Goal: Task Accomplishment & Management: Manage account settings

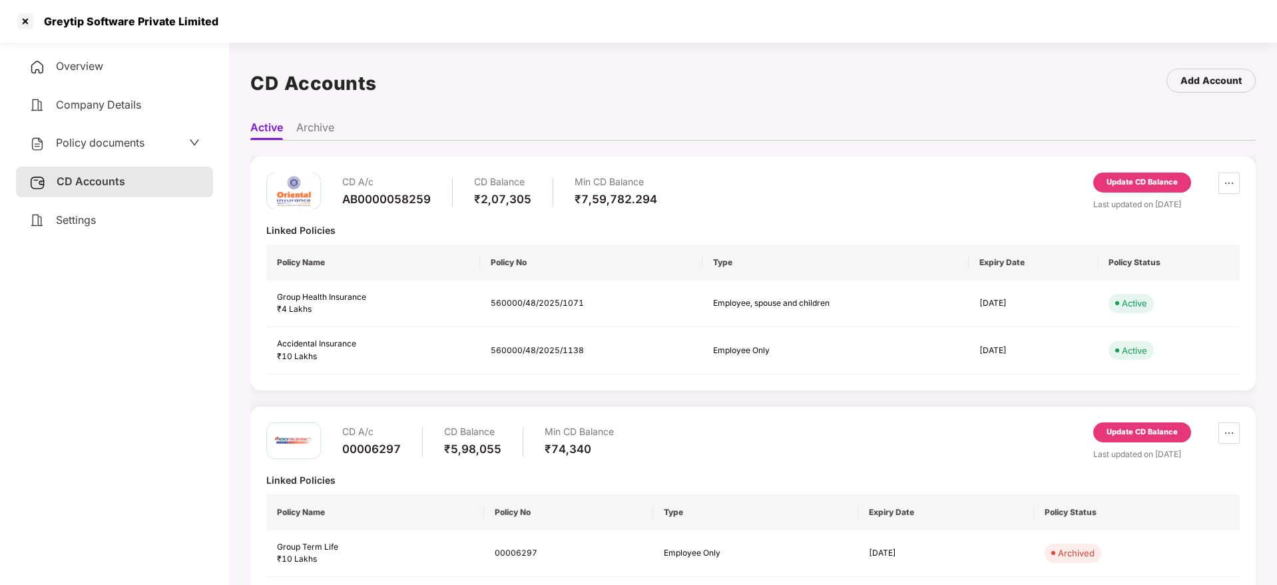
click at [19, 14] on div at bounding box center [25, 21] width 21 height 21
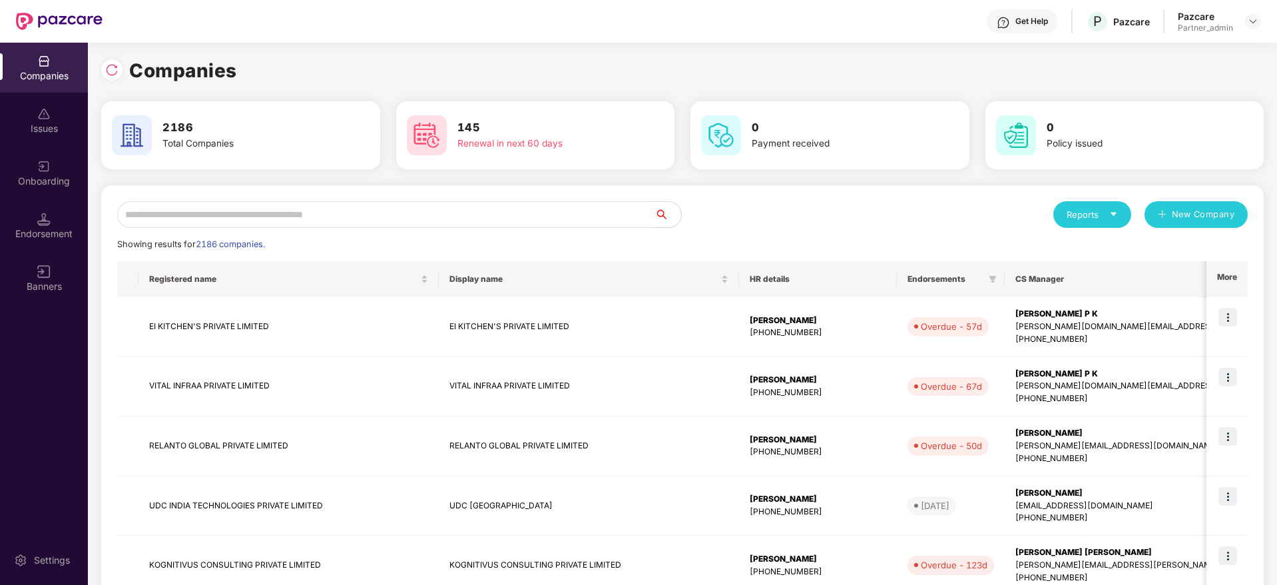
click at [300, 214] on input "text" at bounding box center [385, 214] width 537 height 27
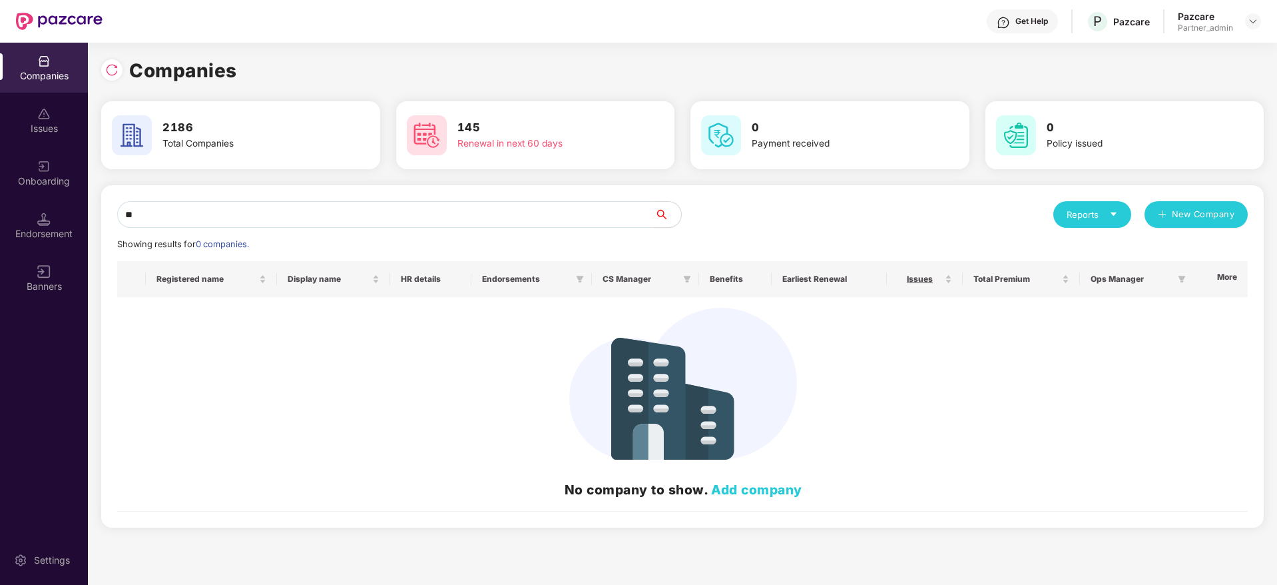
type input "*"
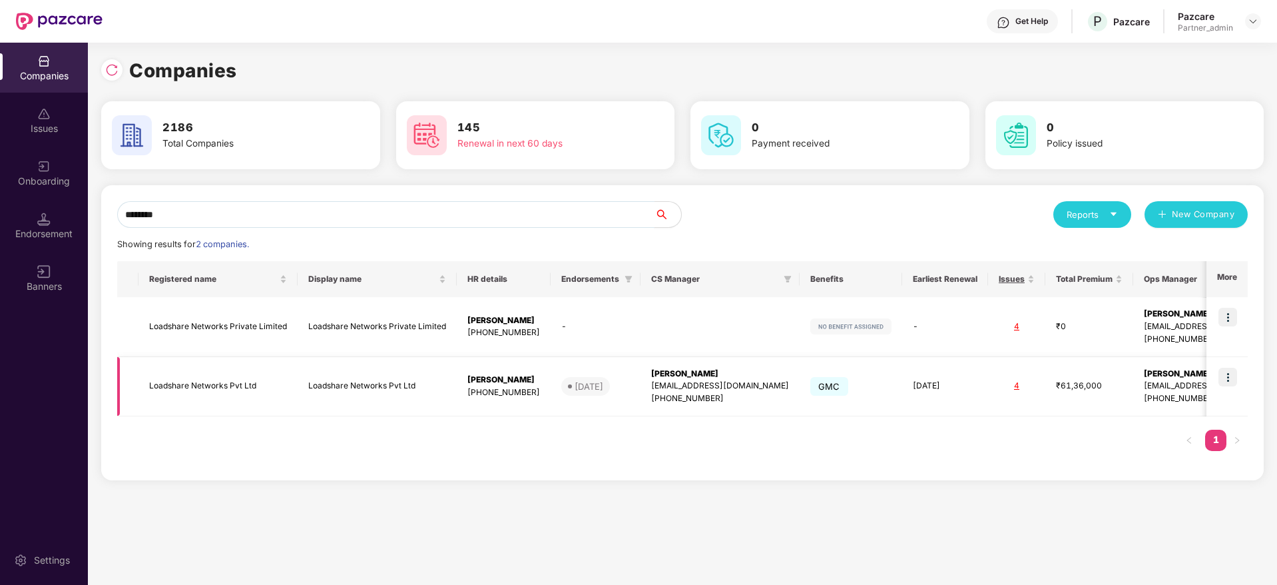
type input "********"
click at [726, 375] on div "[PERSON_NAME]" at bounding box center [720, 374] width 138 height 13
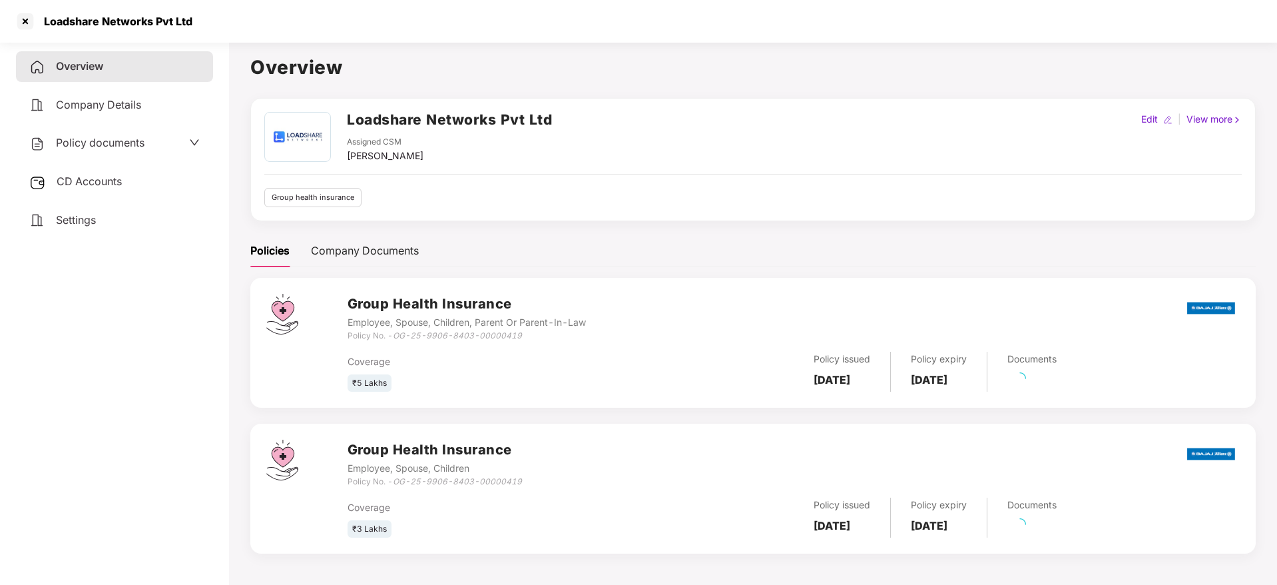
click at [88, 188] on div "CD Accounts" at bounding box center [114, 181] width 197 height 31
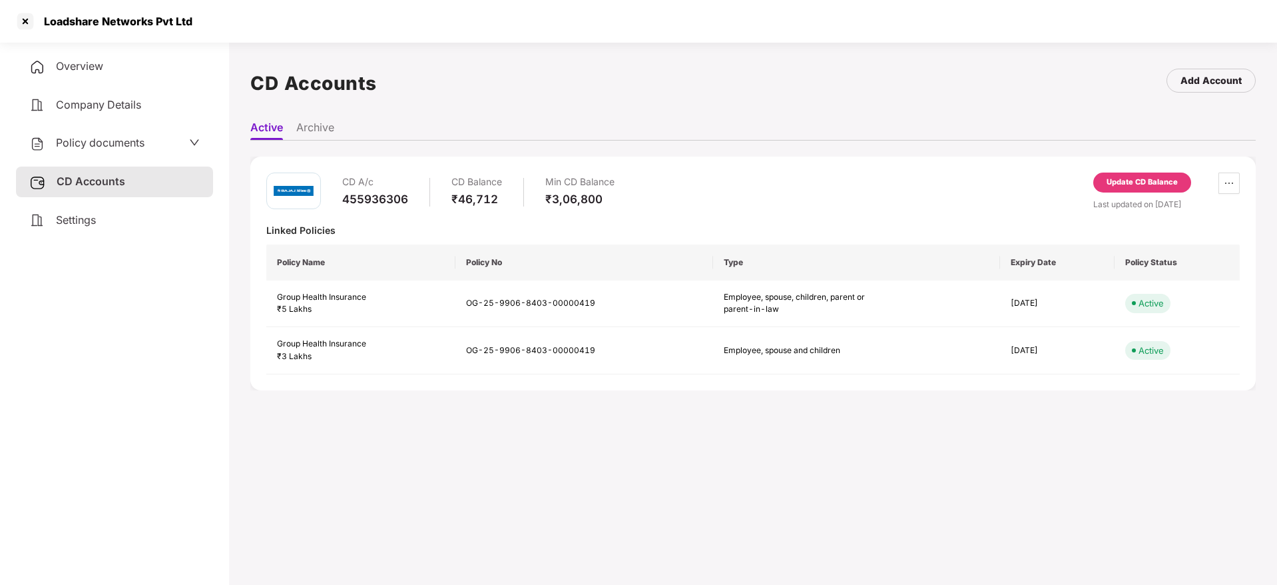
click at [1127, 180] on div "Update CD Balance" at bounding box center [1142, 182] width 71 height 12
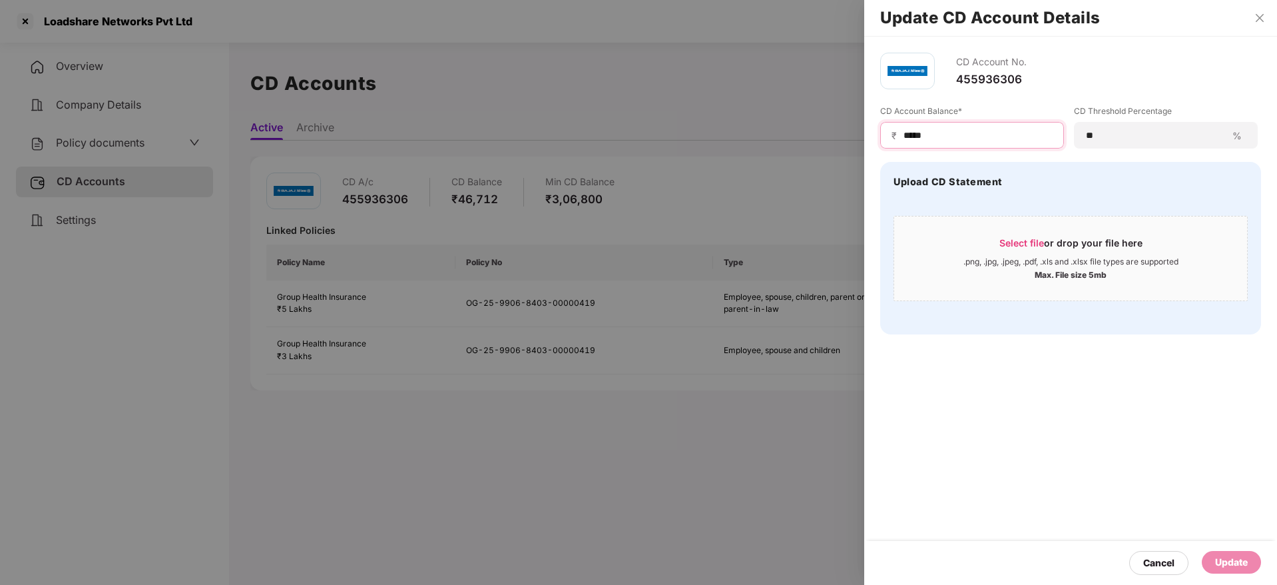
drag, startPoint x: 984, startPoint y: 132, endPoint x: 605, endPoint y: 115, distance: 379.3
click at [605, 115] on div "Update CD Account Details CD Account No. 455936306 CD Account Balance* ₹ ***** …" at bounding box center [638, 292] width 1277 height 585
paste input
type input "*****"
click at [1022, 240] on span "Select file" at bounding box center [1022, 242] width 45 height 11
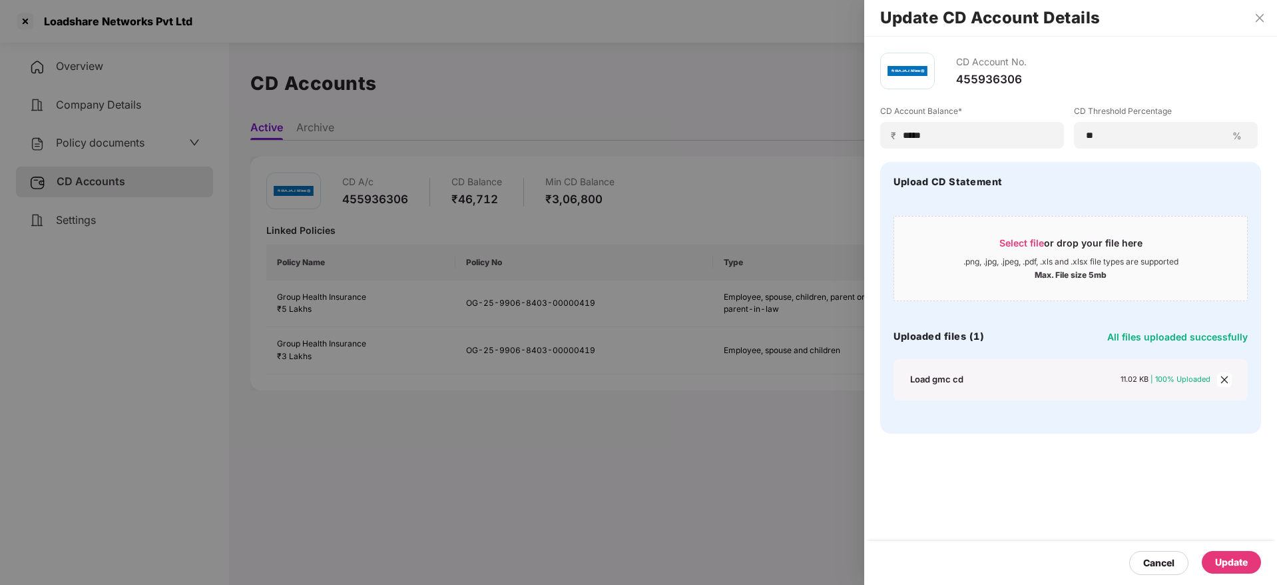
click at [1250, 566] on div "Update" at bounding box center [1231, 562] width 59 height 23
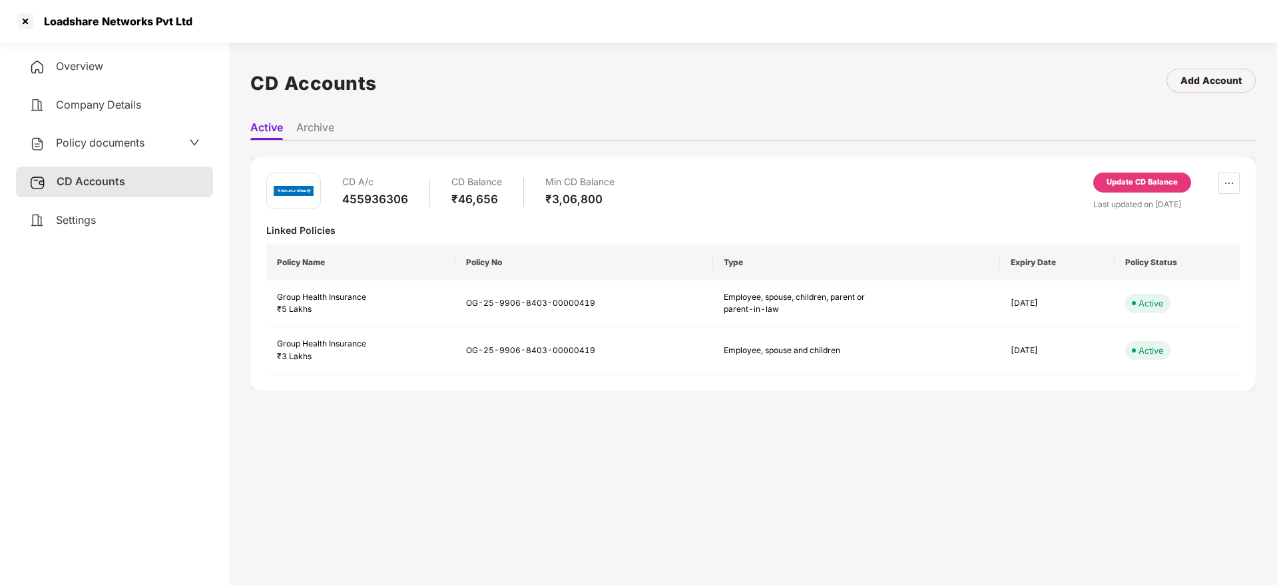
click at [73, 69] on span "Overview" at bounding box center [79, 65] width 47 height 13
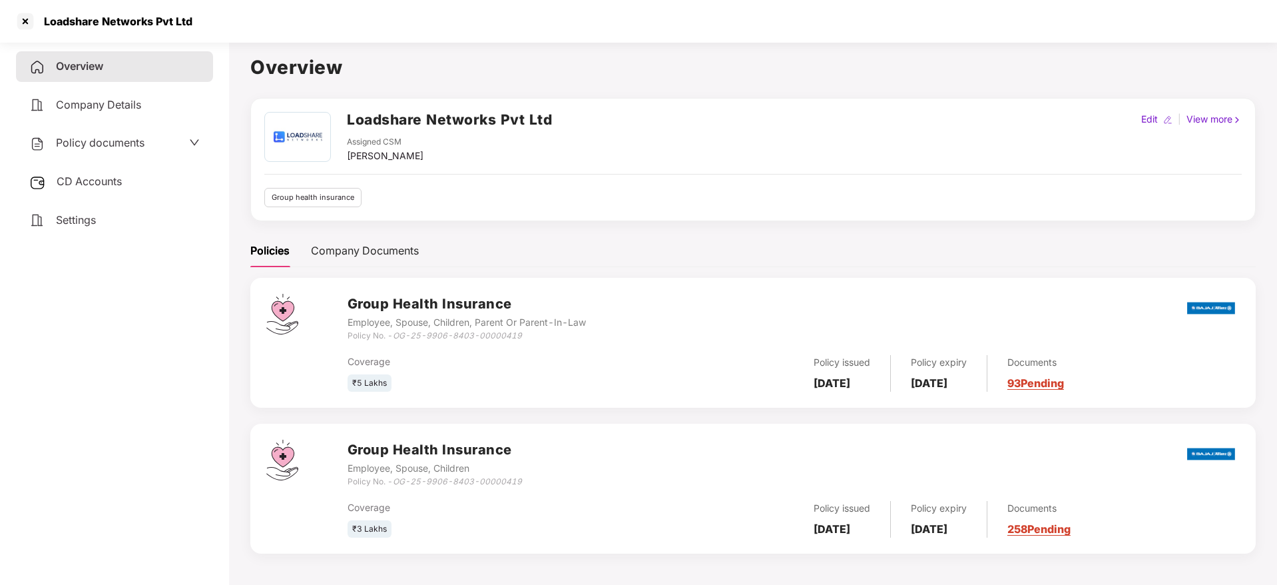
click at [1044, 377] on link "93 Pending" at bounding box center [1036, 382] width 57 height 13
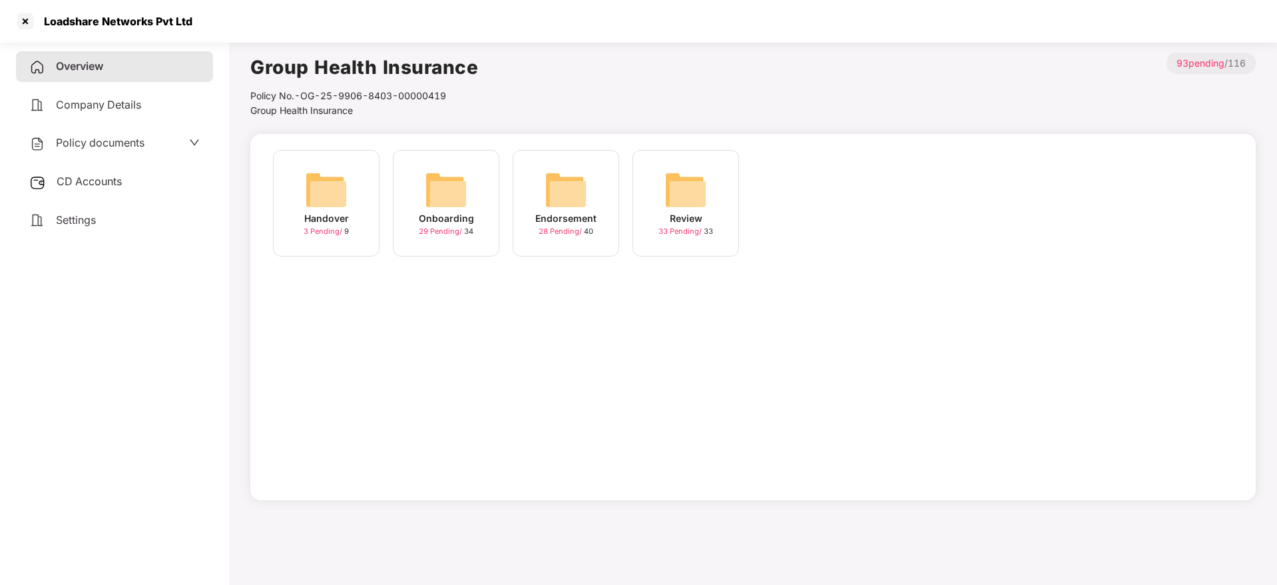
click at [567, 200] on img at bounding box center [566, 189] width 43 height 43
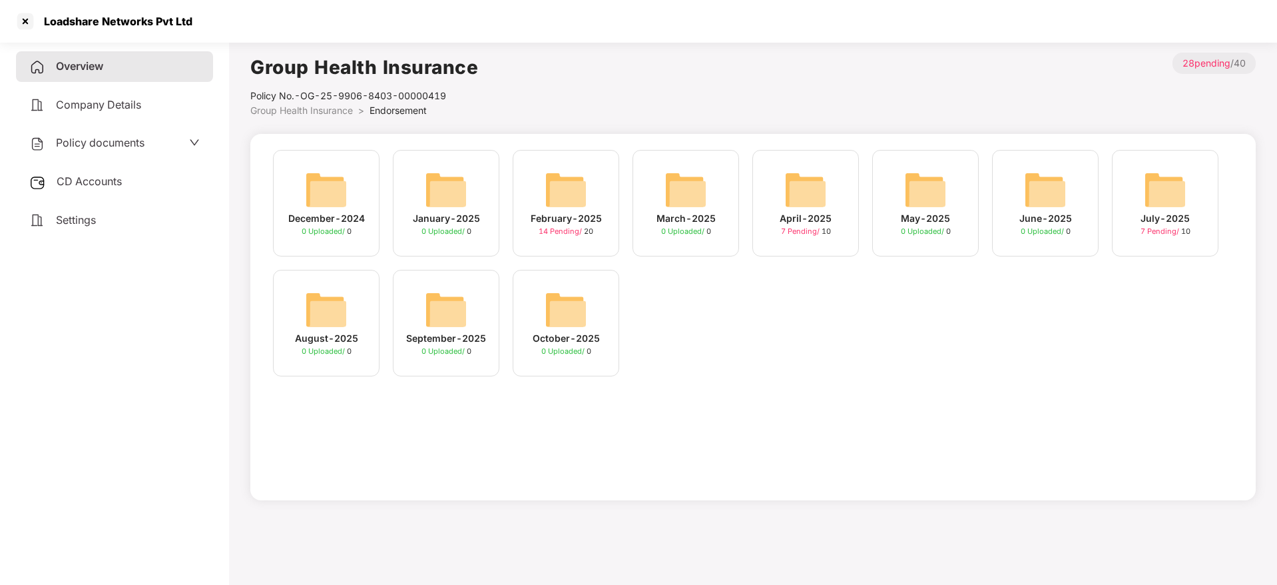
click at [569, 333] on div "October-2025" at bounding box center [566, 338] width 67 height 15
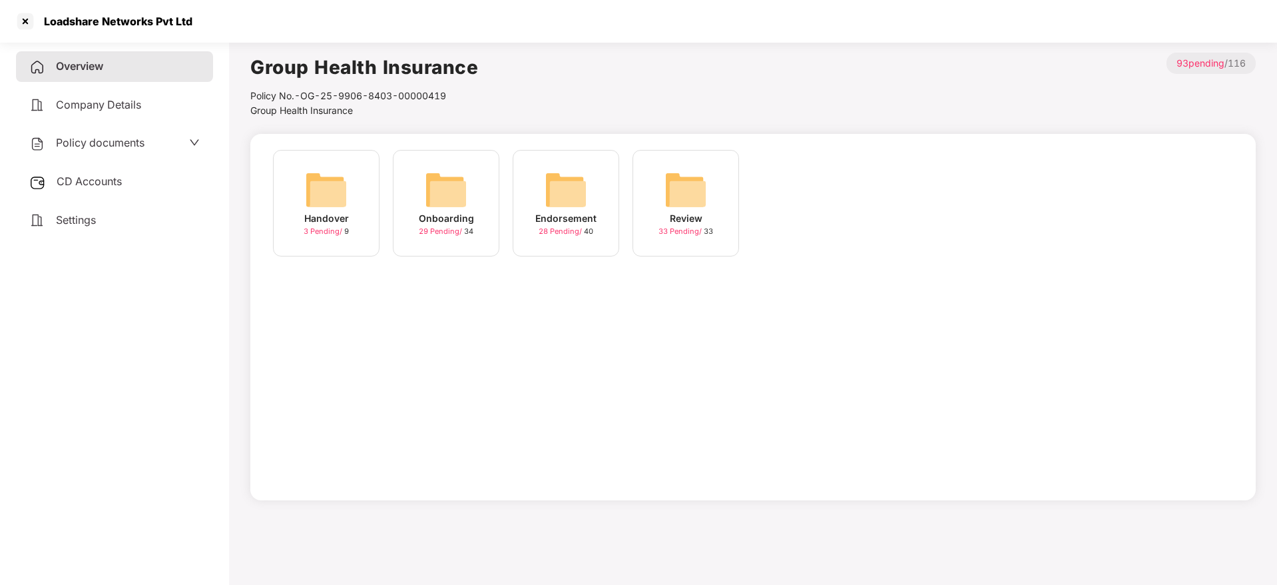
click at [97, 77] on div "Overview" at bounding box center [114, 66] width 197 height 31
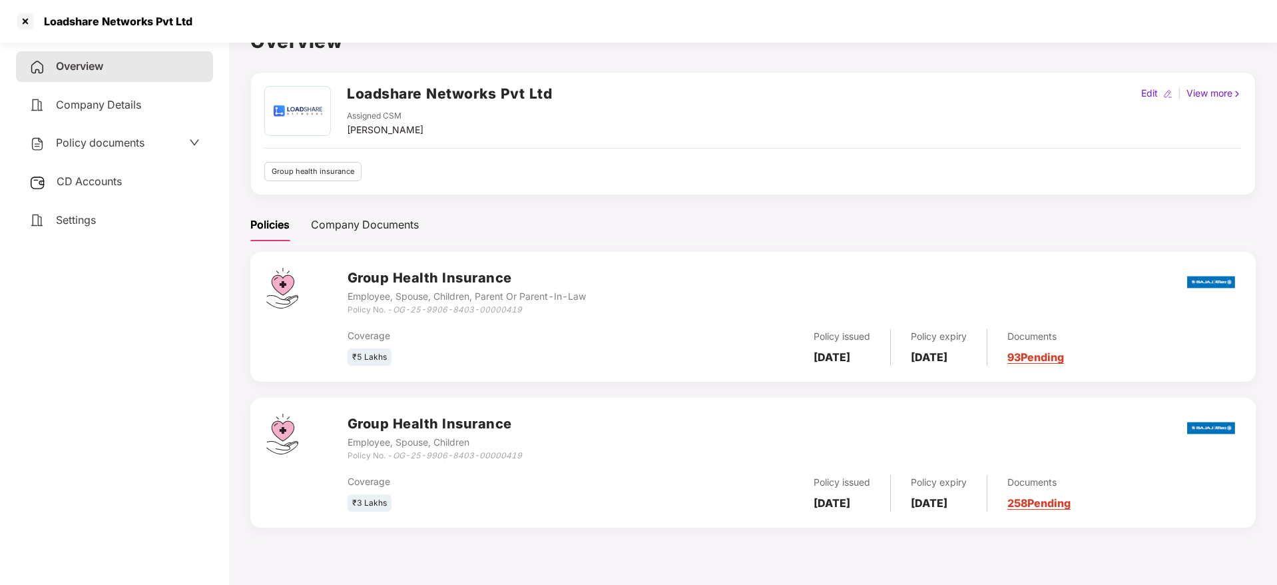
scroll to position [37, 0]
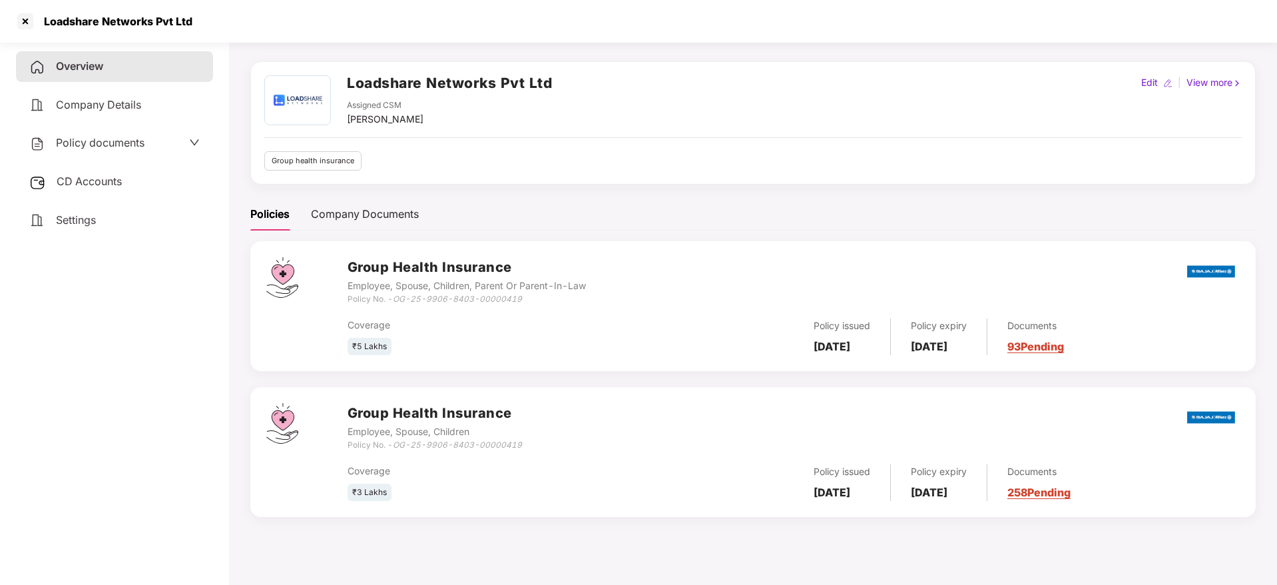
click at [1071, 494] on link "258 Pending" at bounding box center [1039, 492] width 63 height 13
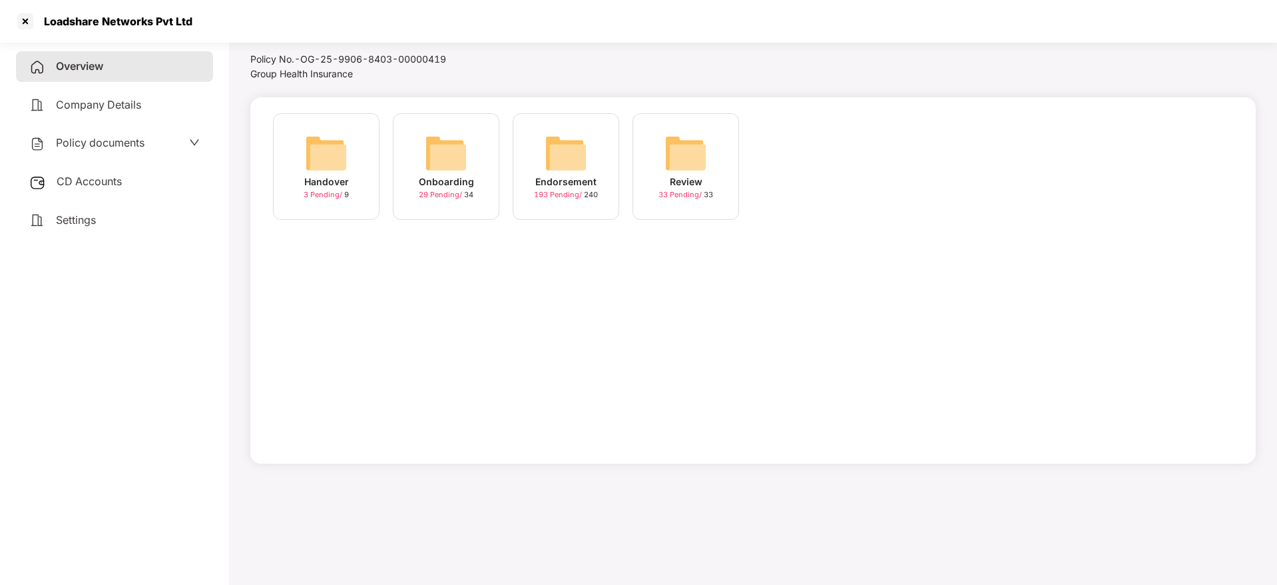
click at [550, 163] on img at bounding box center [566, 153] width 43 height 43
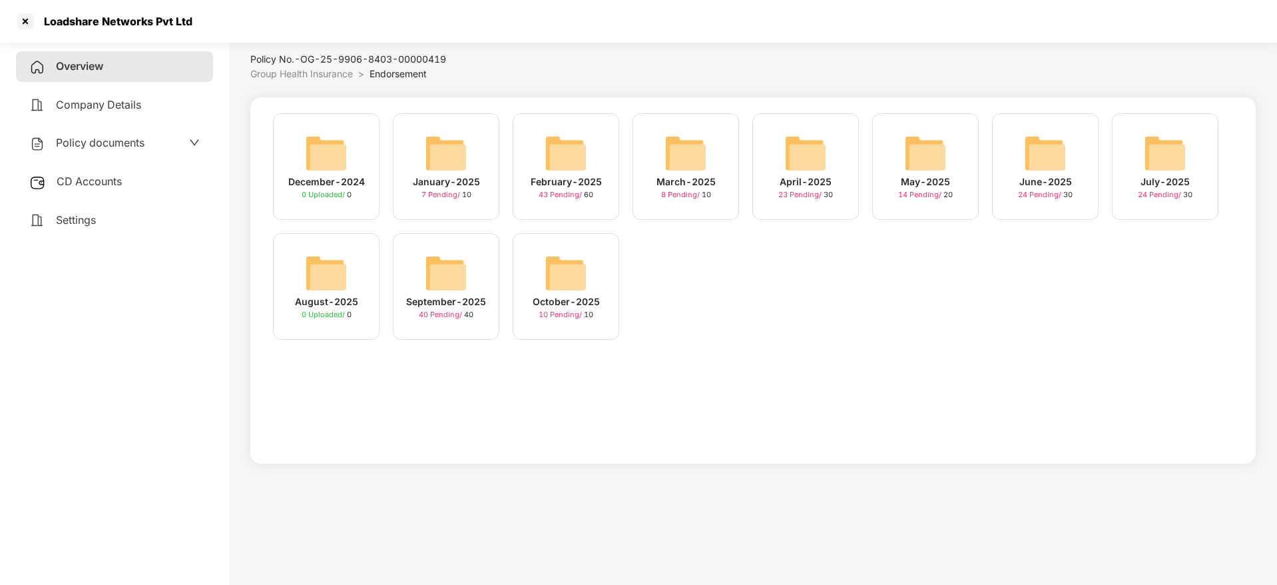
click at [549, 286] on img at bounding box center [566, 273] width 43 height 43
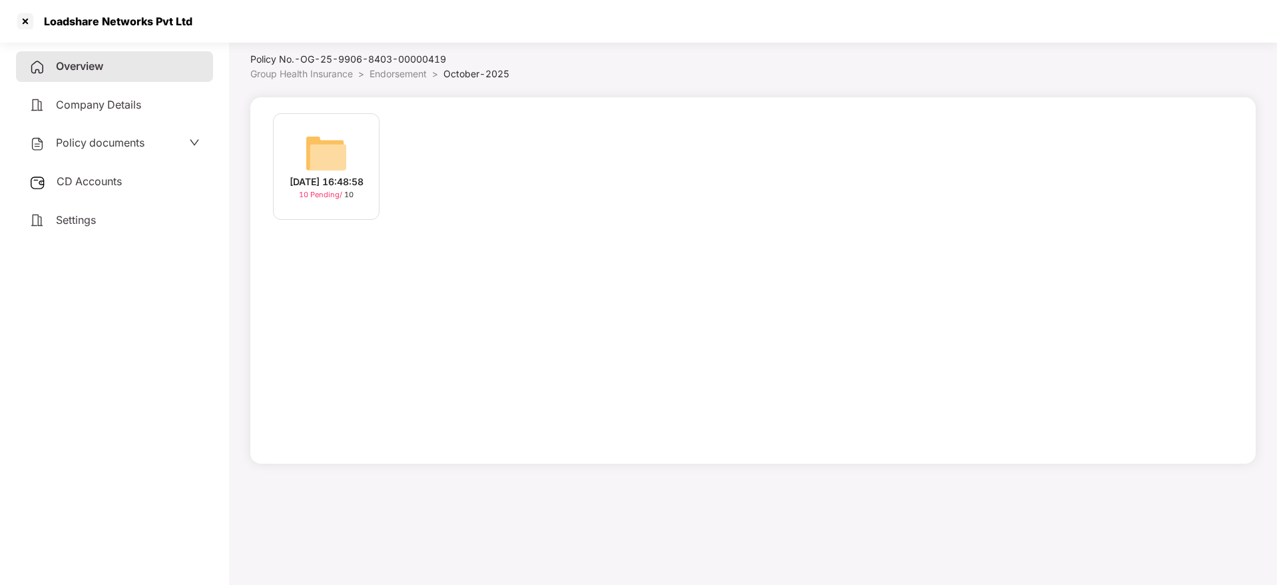
click at [322, 152] on img at bounding box center [326, 153] width 43 height 43
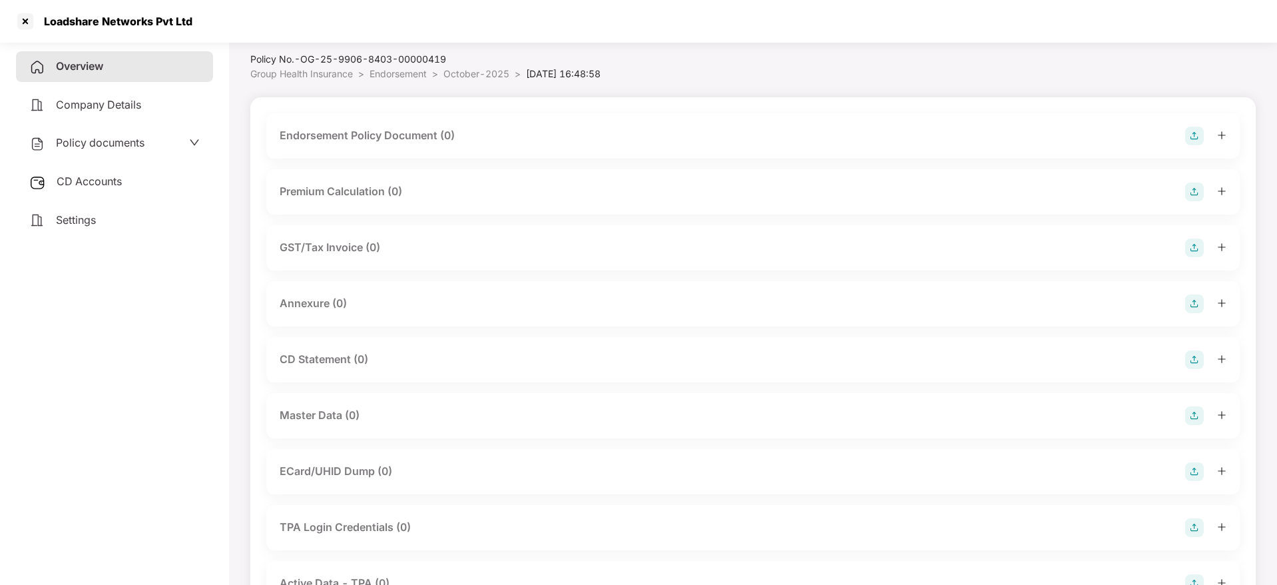
click at [1189, 130] on img at bounding box center [1194, 136] width 19 height 19
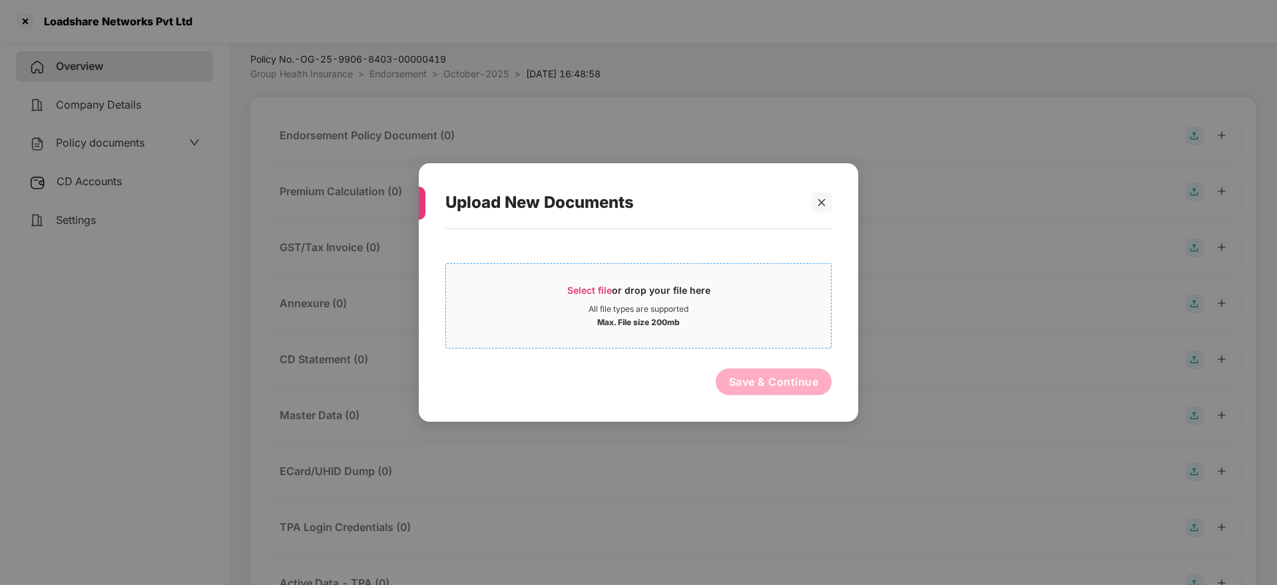
click at [591, 292] on span "Select file" at bounding box center [589, 289] width 45 height 11
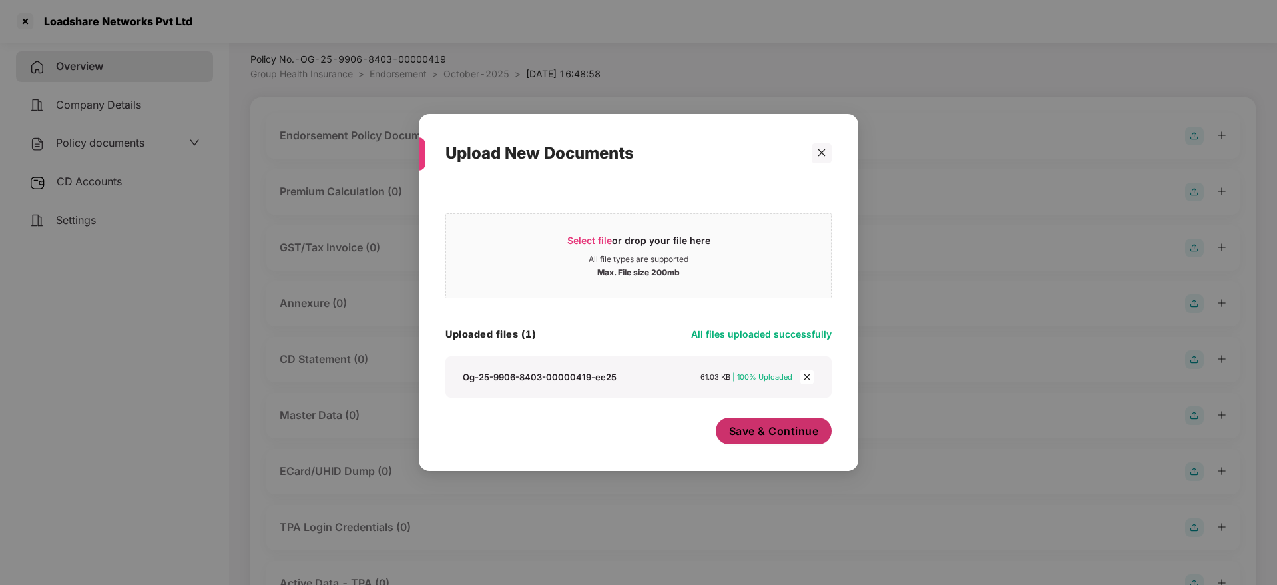
click at [773, 433] on span "Save & Continue" at bounding box center [774, 431] width 90 height 15
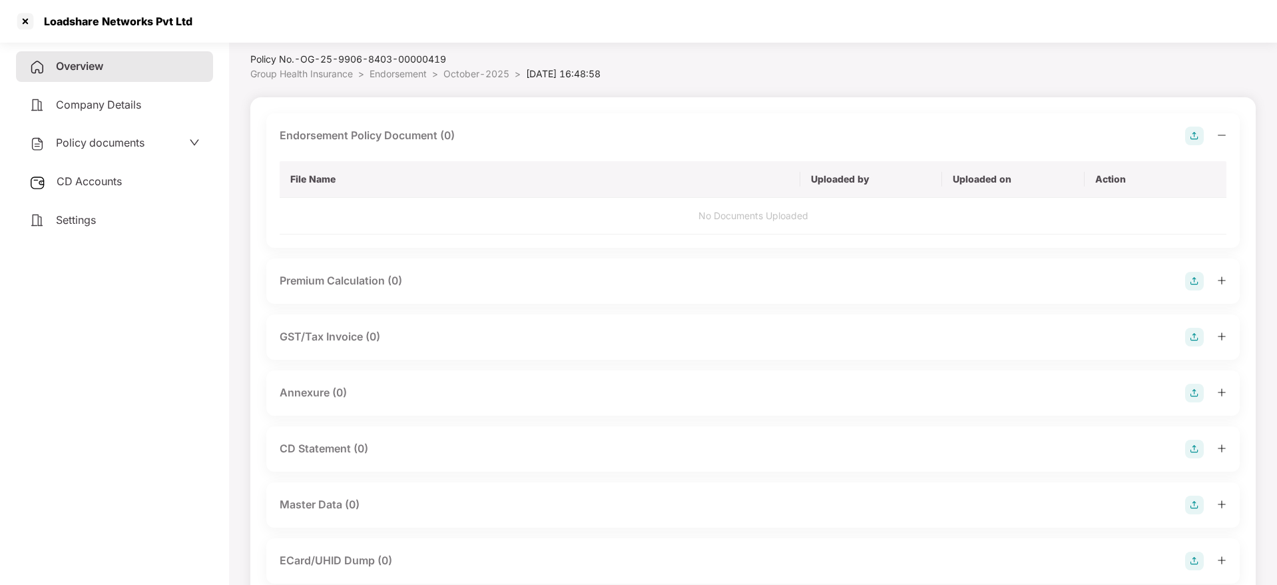
click at [1222, 135] on icon "minus" at bounding box center [1221, 135] width 9 height 9
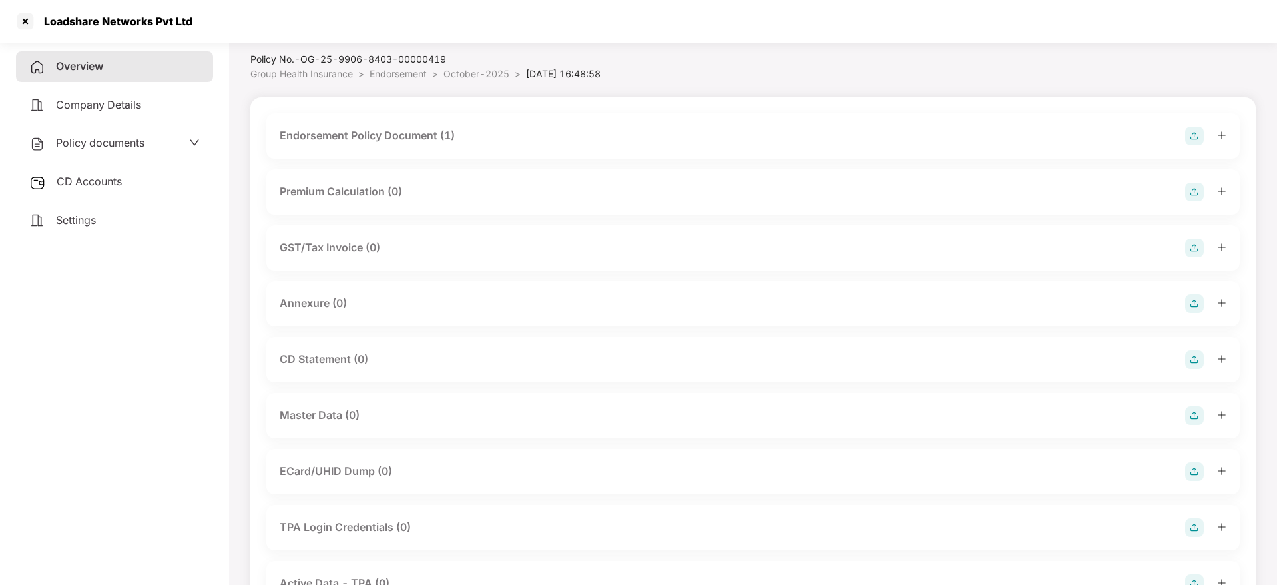
click at [1195, 298] on img at bounding box center [1194, 303] width 19 height 19
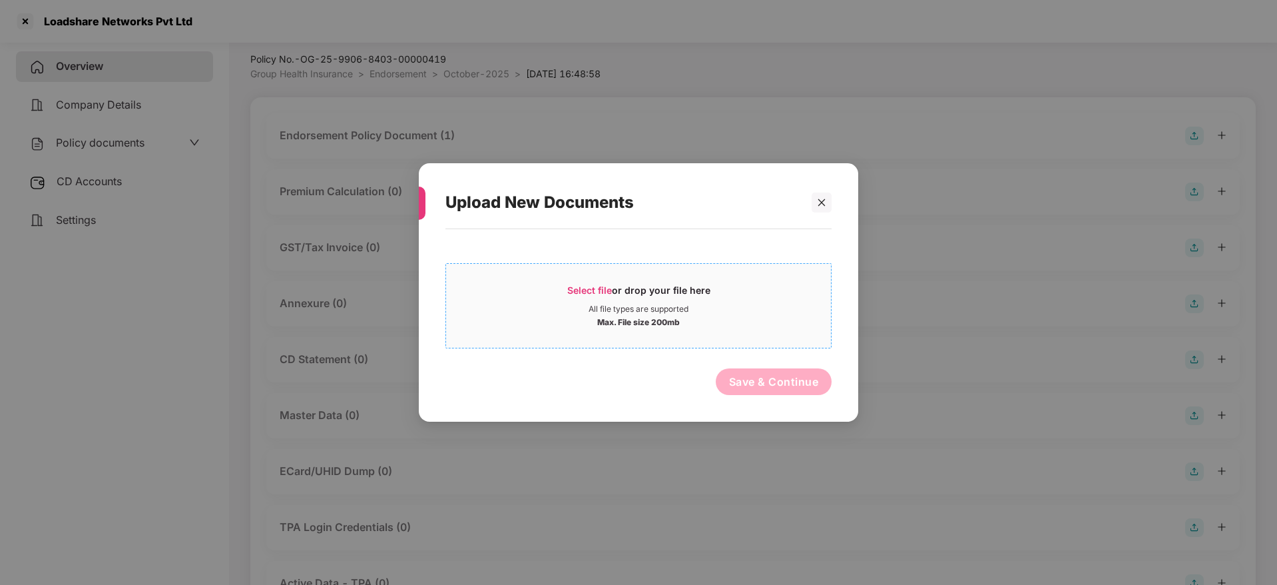
click at [543, 295] on div "Select file or drop your file here" at bounding box center [638, 294] width 385 height 20
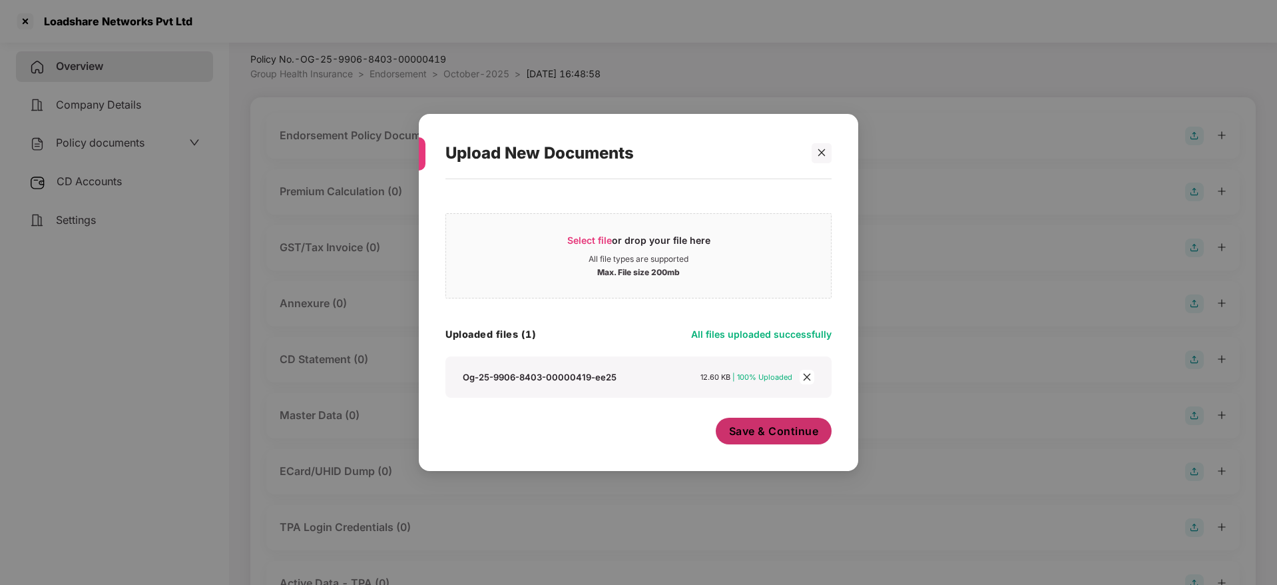
click at [769, 430] on span "Save & Continue" at bounding box center [774, 431] width 90 height 15
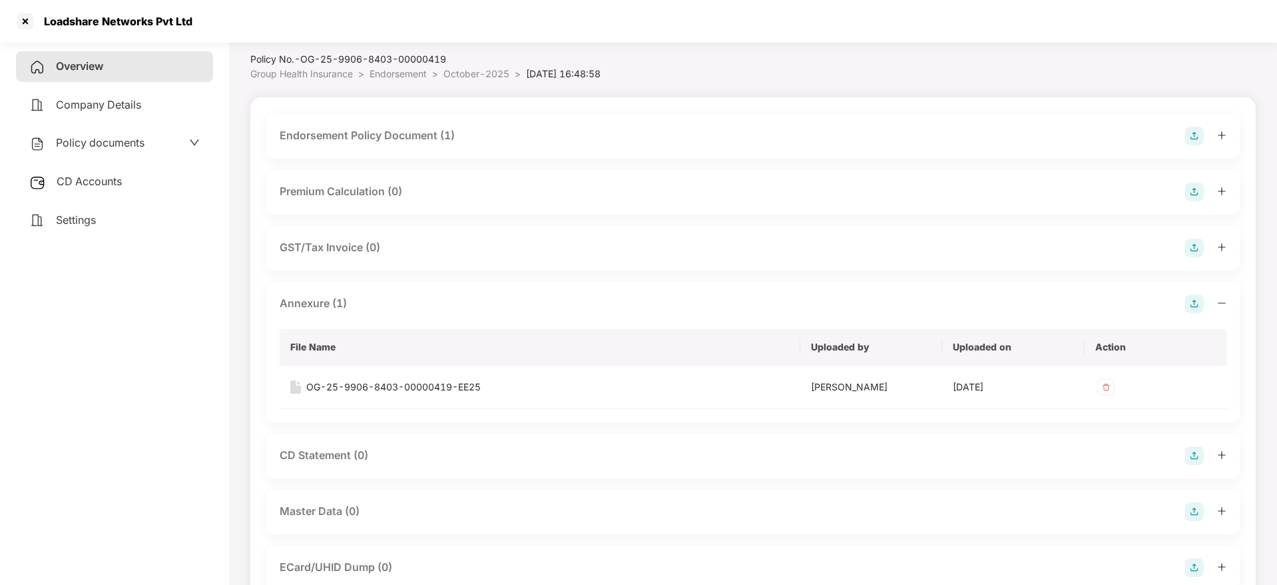
click at [1221, 302] on icon "minus" at bounding box center [1222, 302] width 8 height 1
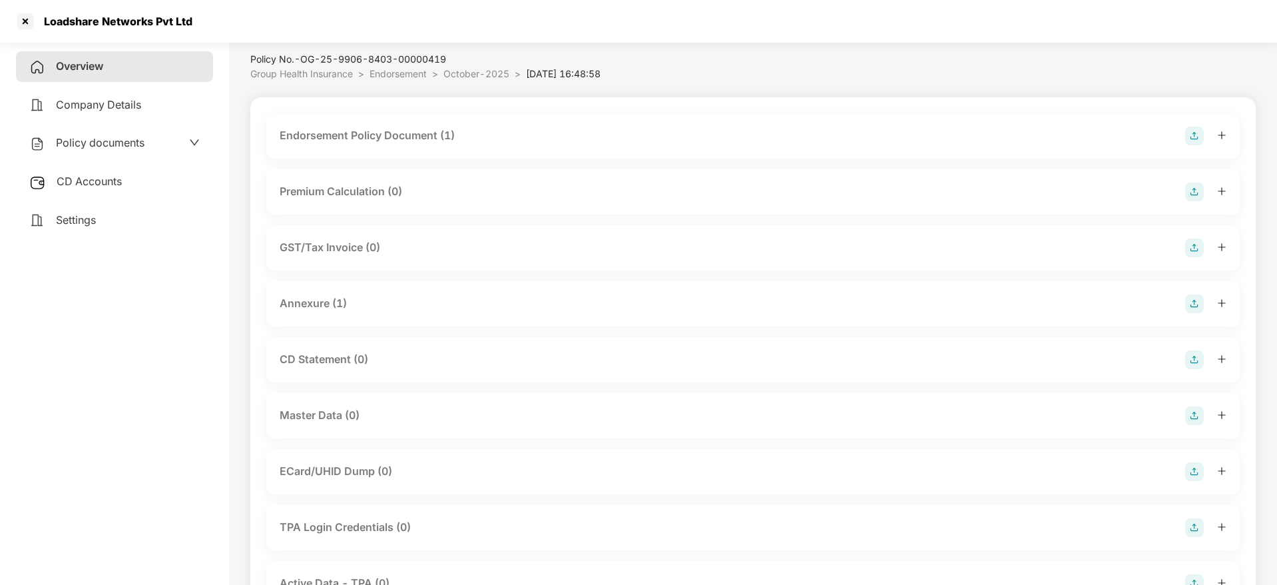
click at [1194, 418] on img at bounding box center [1194, 415] width 19 height 19
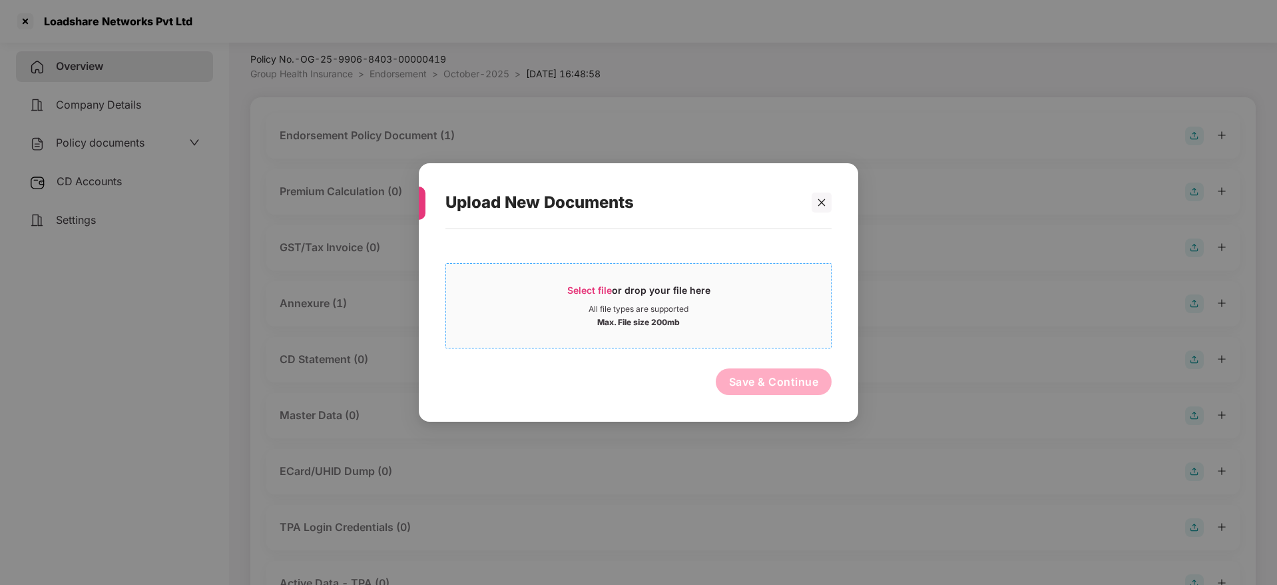
click at [611, 302] on div "Select file or drop your file here" at bounding box center [638, 294] width 143 height 20
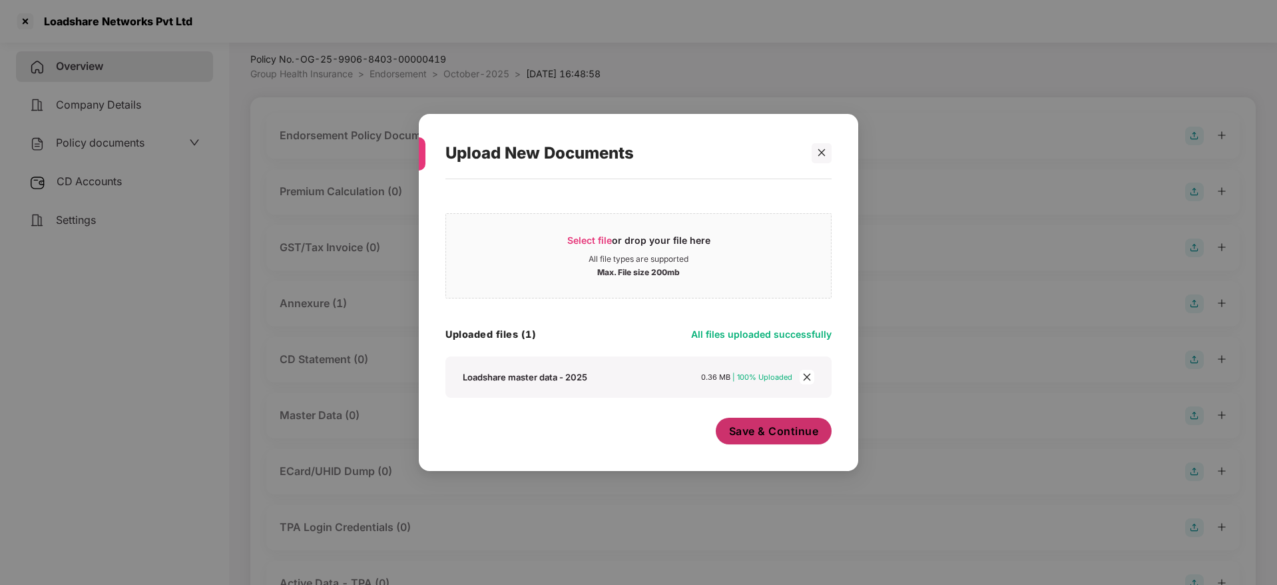
click at [787, 436] on span "Save & Continue" at bounding box center [774, 431] width 90 height 15
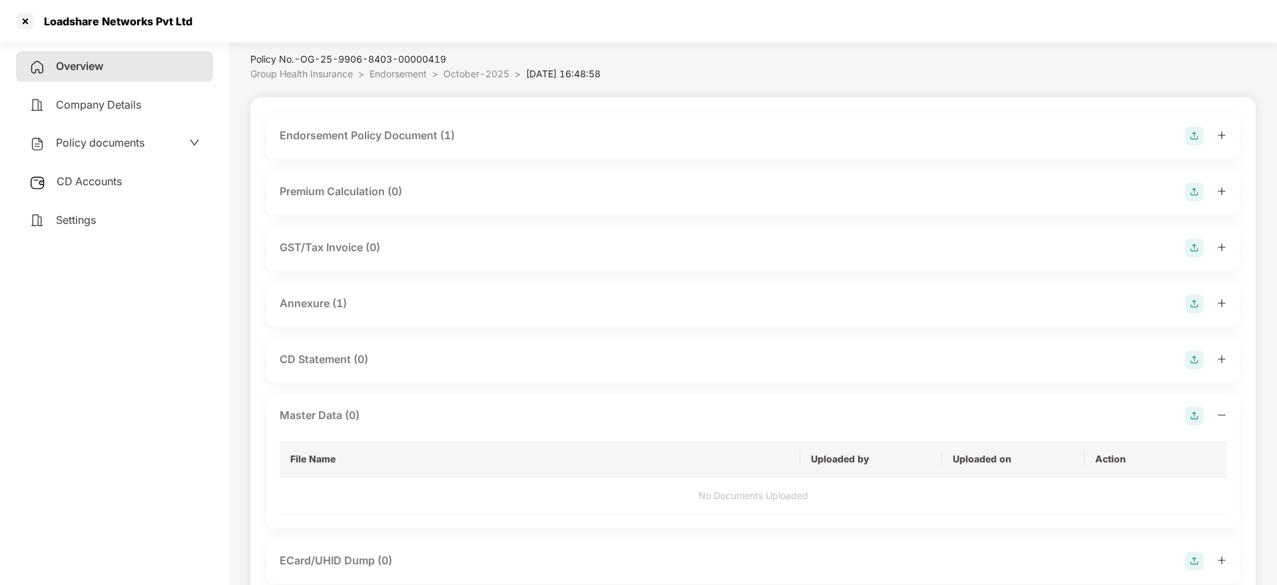
click at [1220, 416] on icon "minus" at bounding box center [1221, 414] width 9 height 9
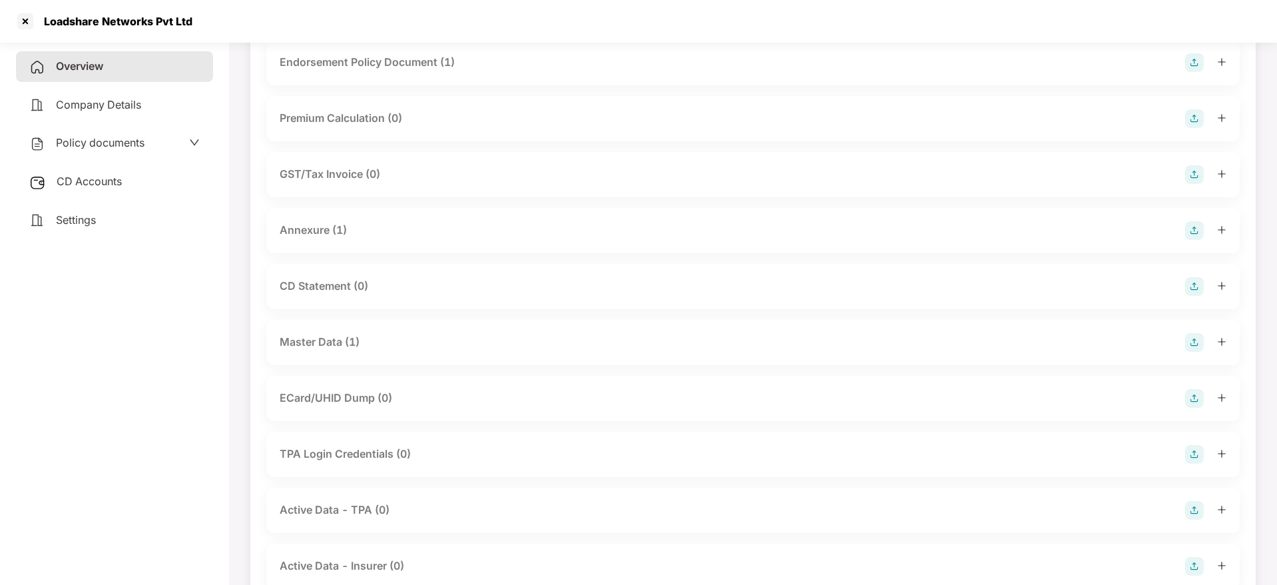
scroll to position [0, 0]
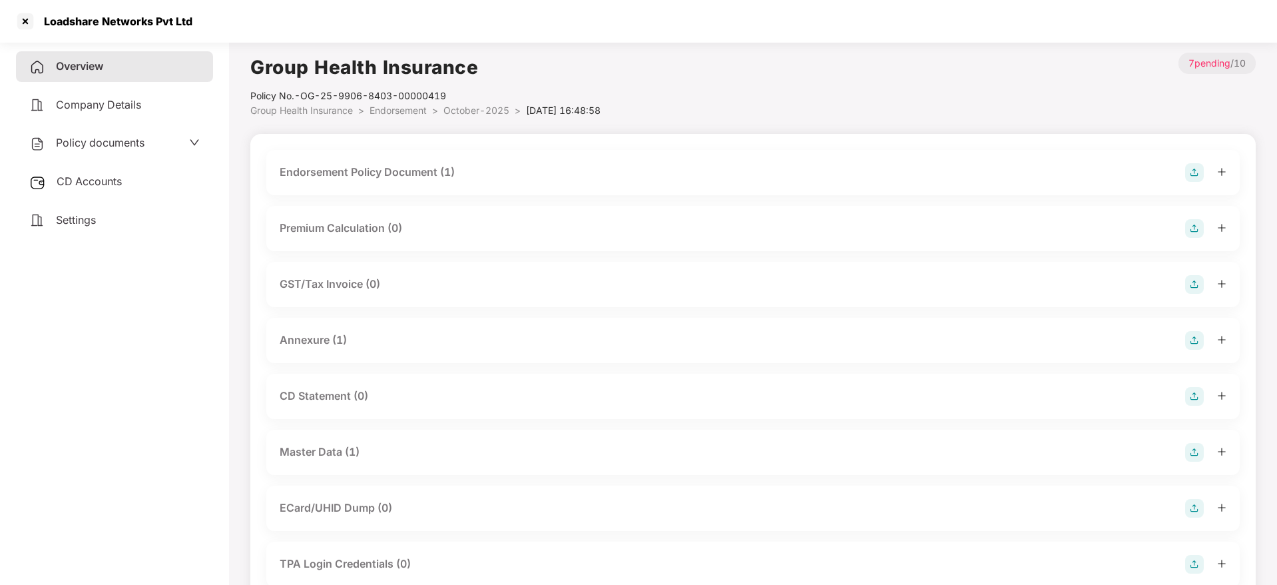
click at [67, 64] on span "Overview" at bounding box center [79, 65] width 47 height 13
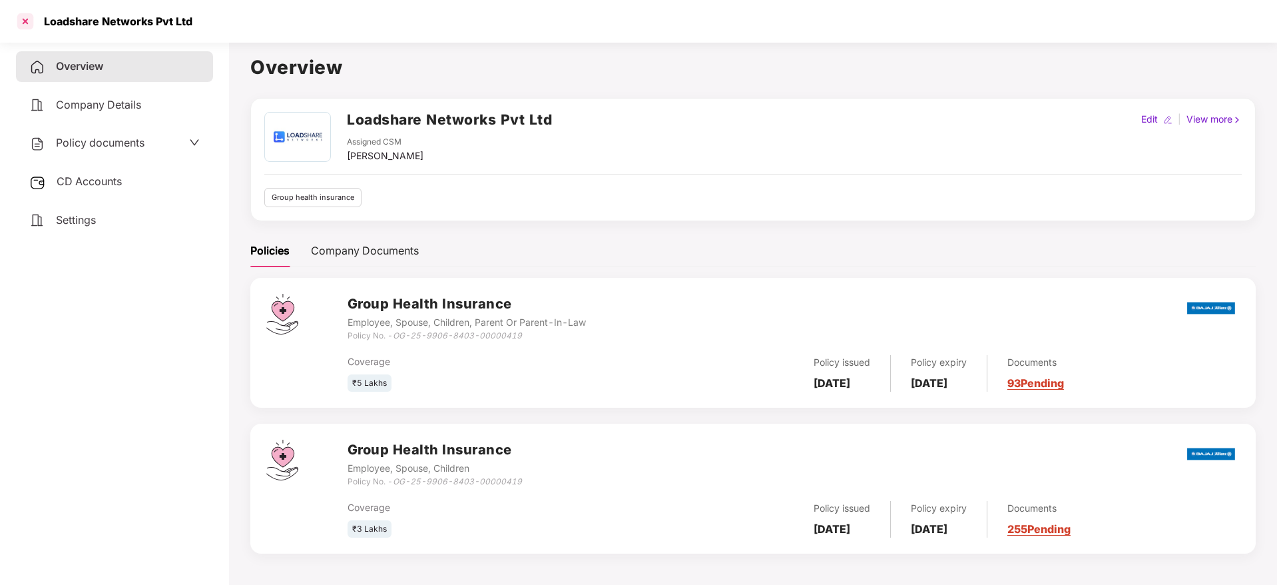
click at [22, 15] on div at bounding box center [25, 21] width 21 height 21
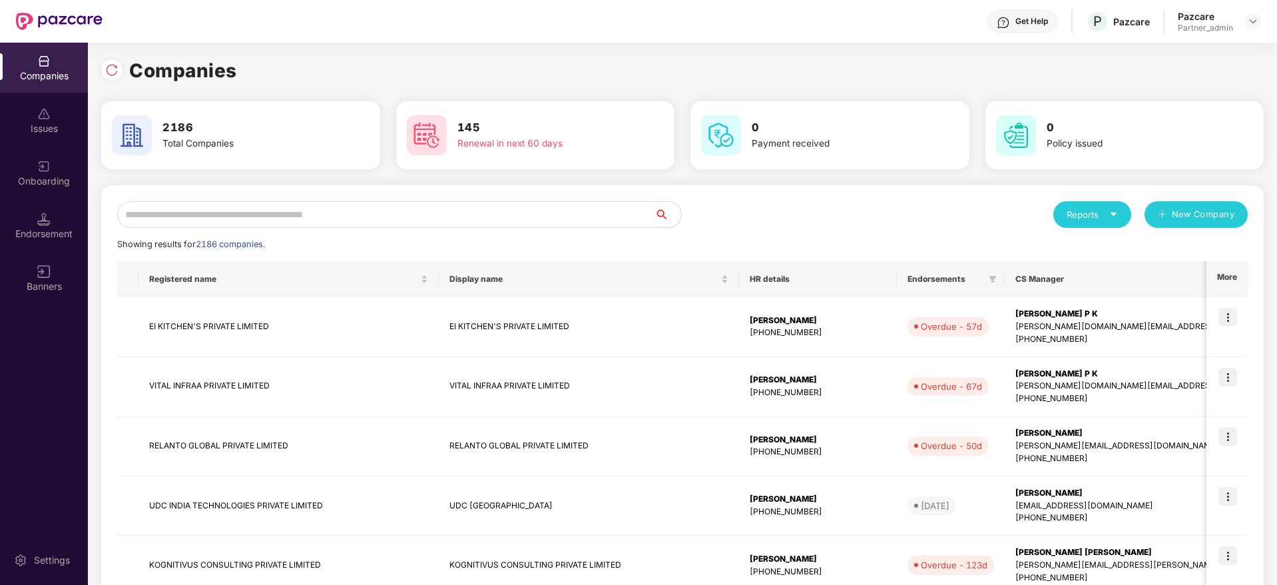
click at [284, 212] on input "text" at bounding box center [385, 214] width 537 height 27
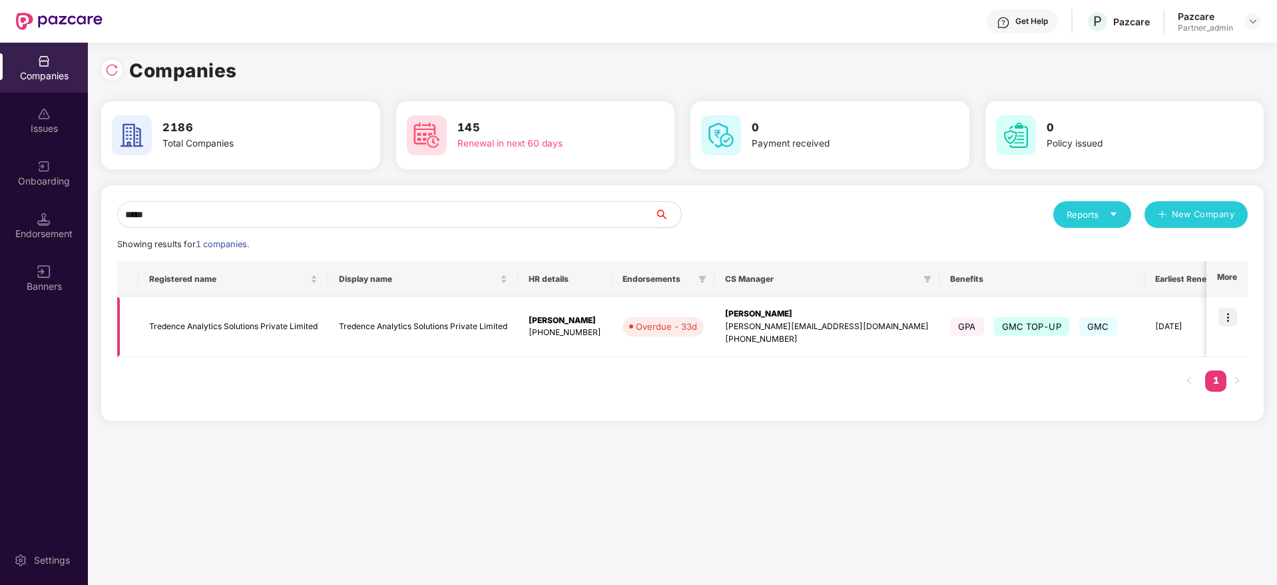
type input "*****"
click at [1233, 323] on img at bounding box center [1228, 317] width 19 height 19
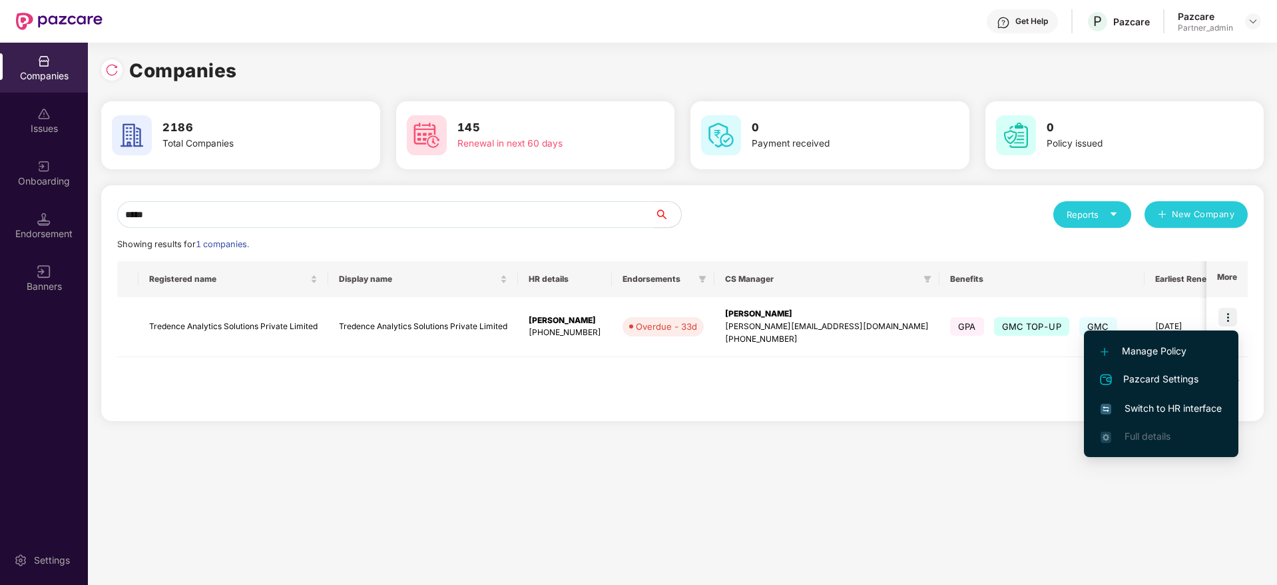
click at [1171, 413] on span "Switch to HR interface" at bounding box center [1161, 408] width 121 height 15
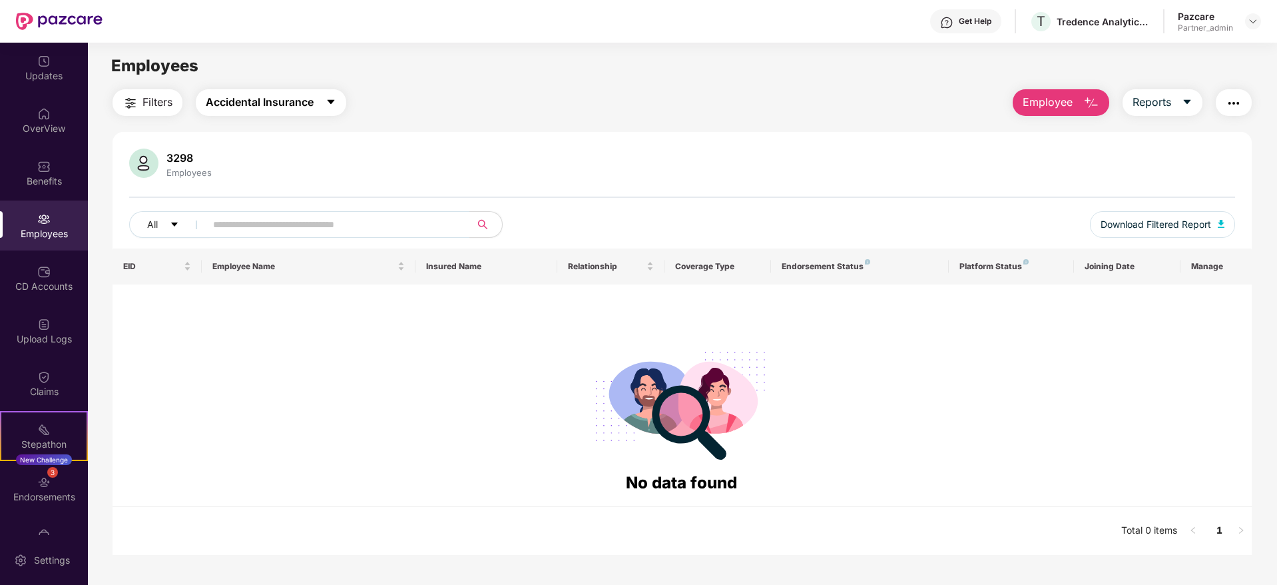
click at [332, 105] on icon "caret-down" at bounding box center [331, 102] width 11 height 11
click at [549, 168] on div "3298 Employees" at bounding box center [682, 165] width 1106 height 32
click at [1251, 19] on img at bounding box center [1253, 21] width 11 height 11
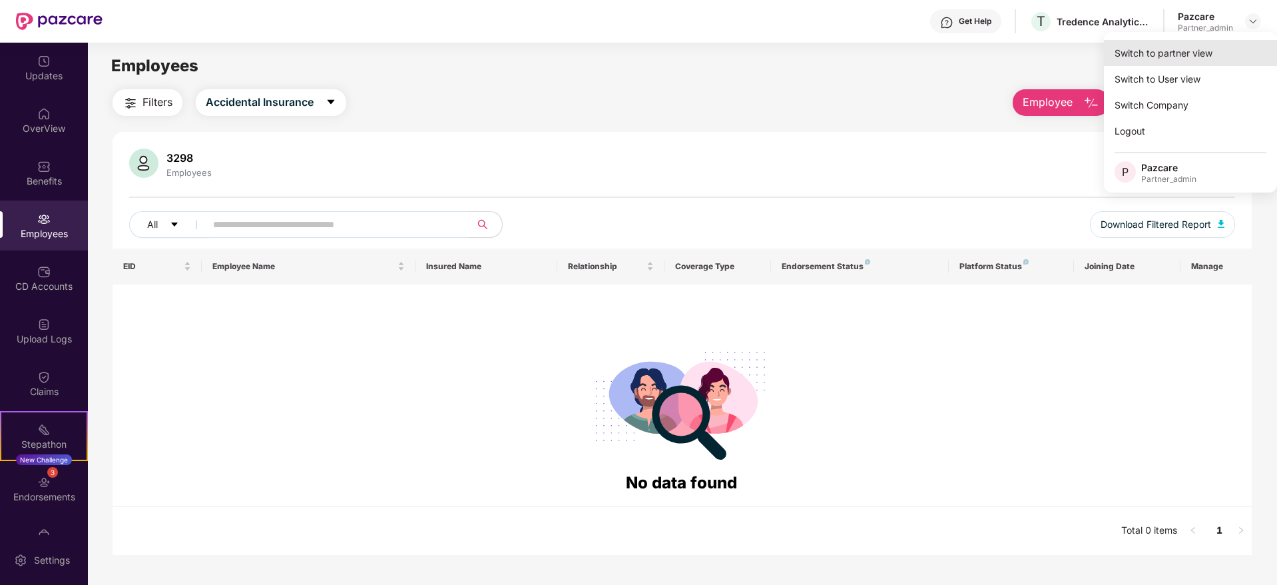
click at [1204, 55] on div "Switch to partner view" at bounding box center [1190, 53] width 173 height 26
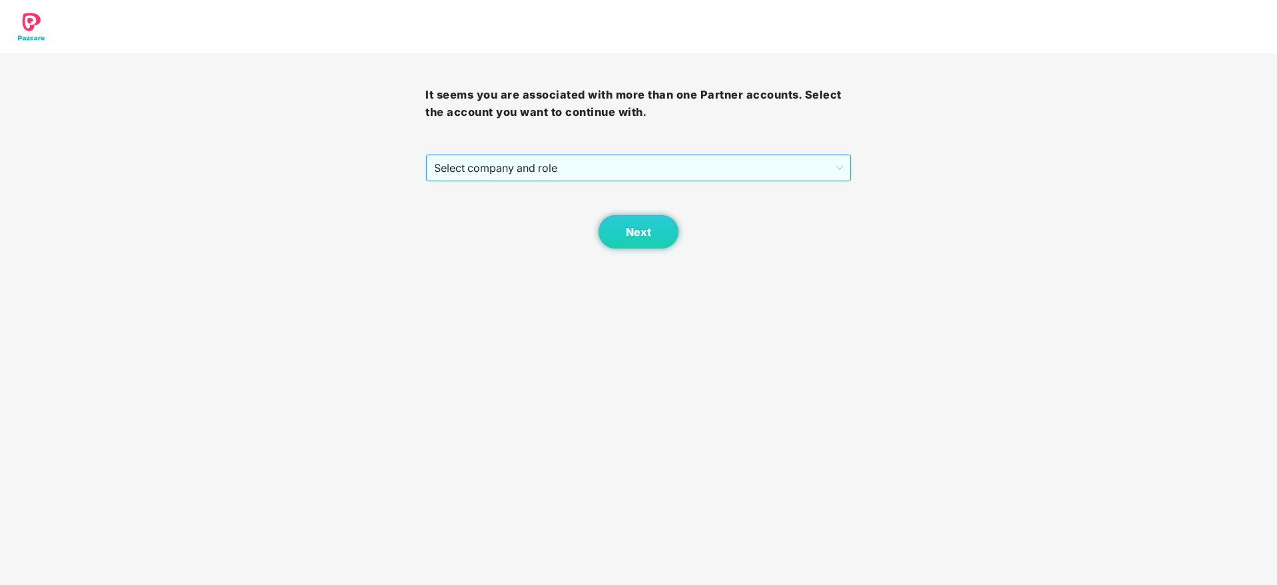
click at [650, 172] on span "Select company and role" at bounding box center [638, 167] width 408 height 25
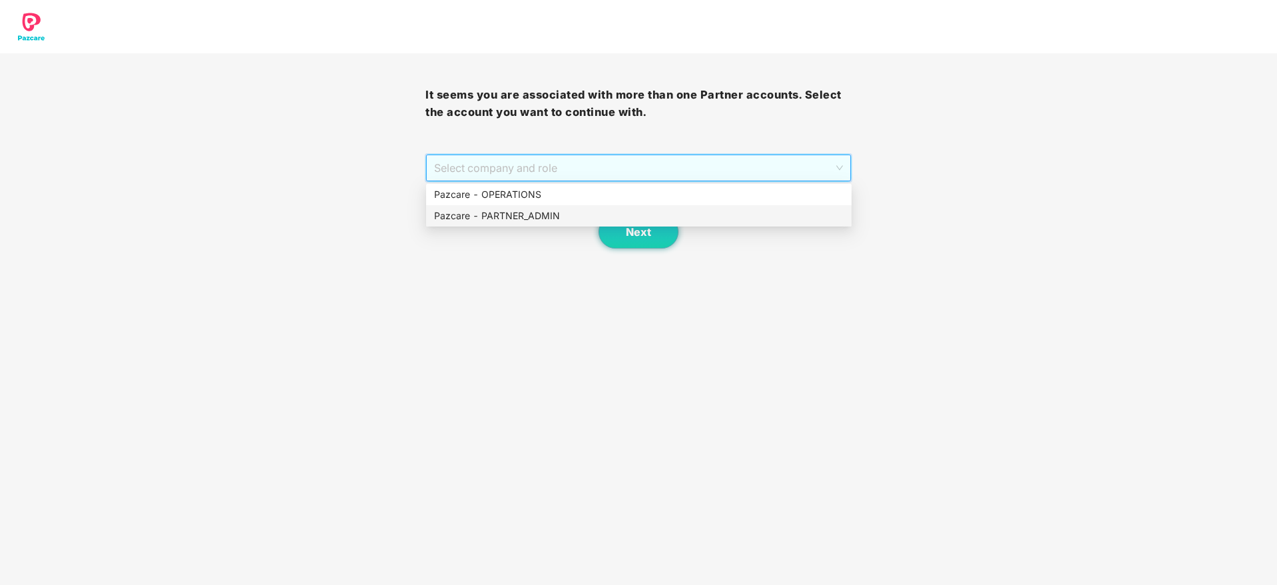
click at [577, 217] on div "Pazcare - PARTNER_ADMIN" at bounding box center [639, 215] width 410 height 15
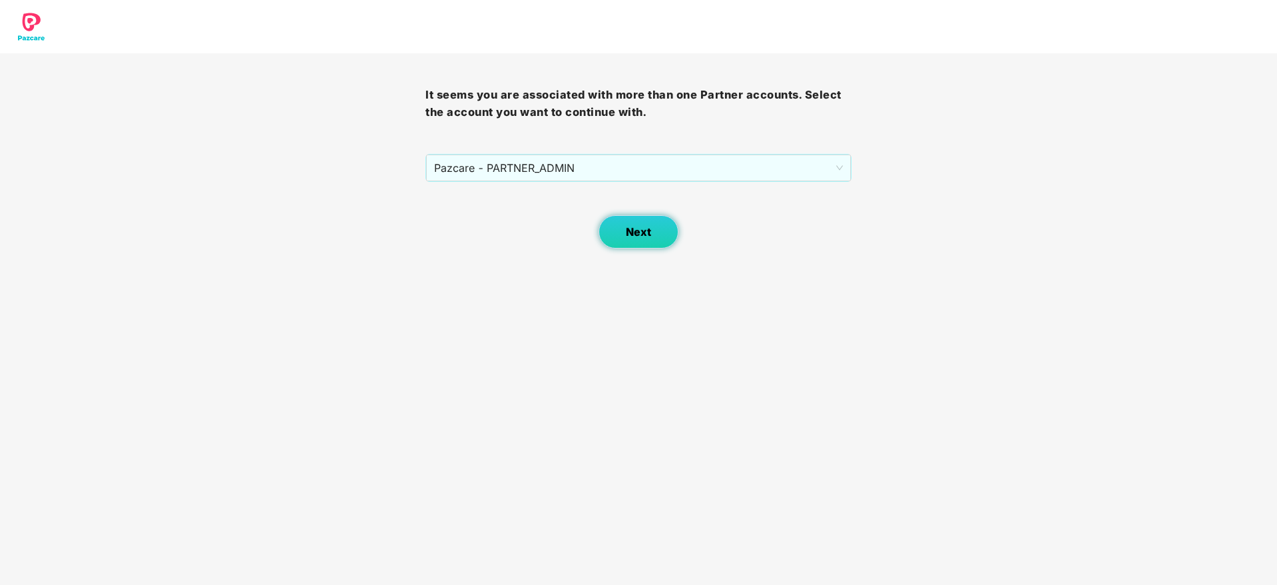
click at [639, 238] on button "Next" at bounding box center [639, 231] width 80 height 33
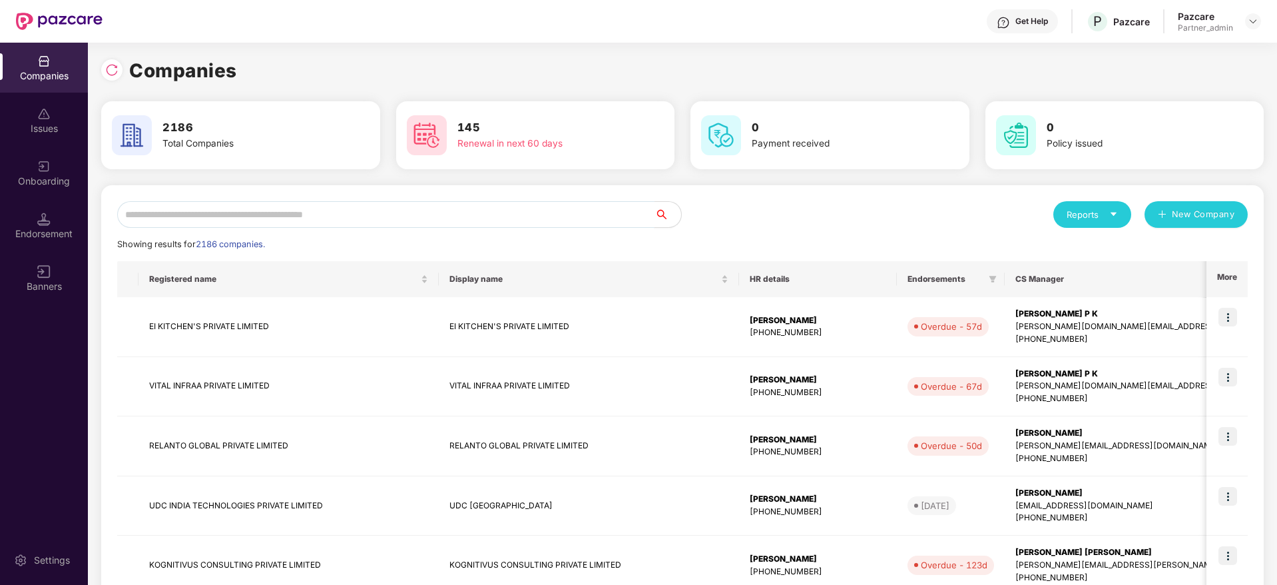
click at [351, 212] on input "text" at bounding box center [385, 214] width 537 height 27
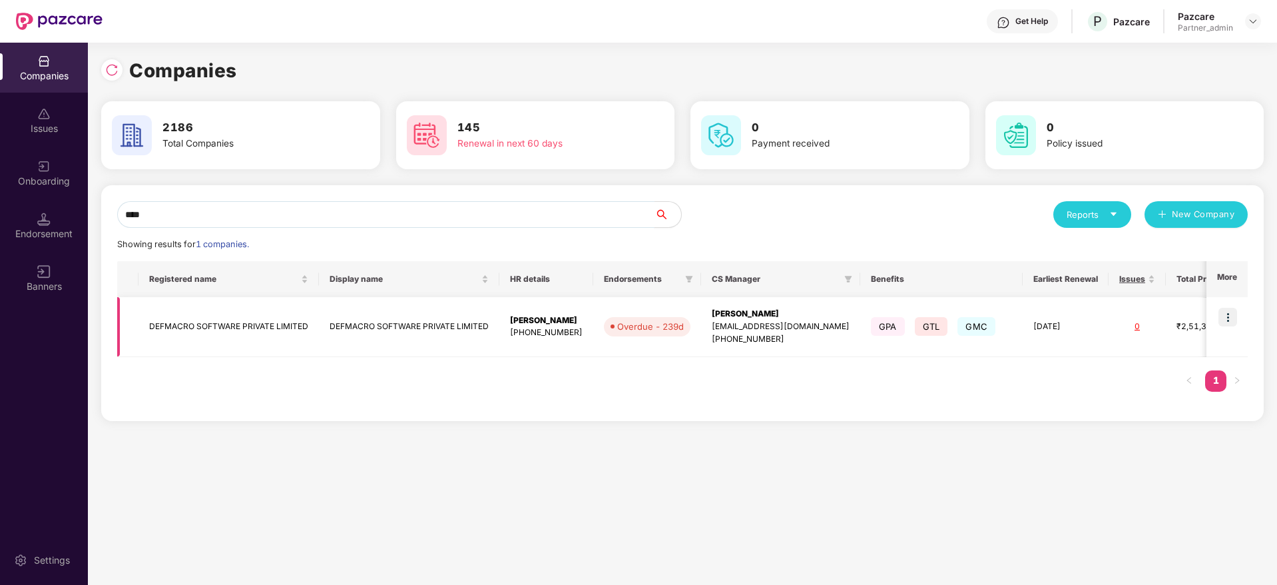
type input "****"
click at [775, 313] on div "[PERSON_NAME]" at bounding box center [781, 314] width 138 height 13
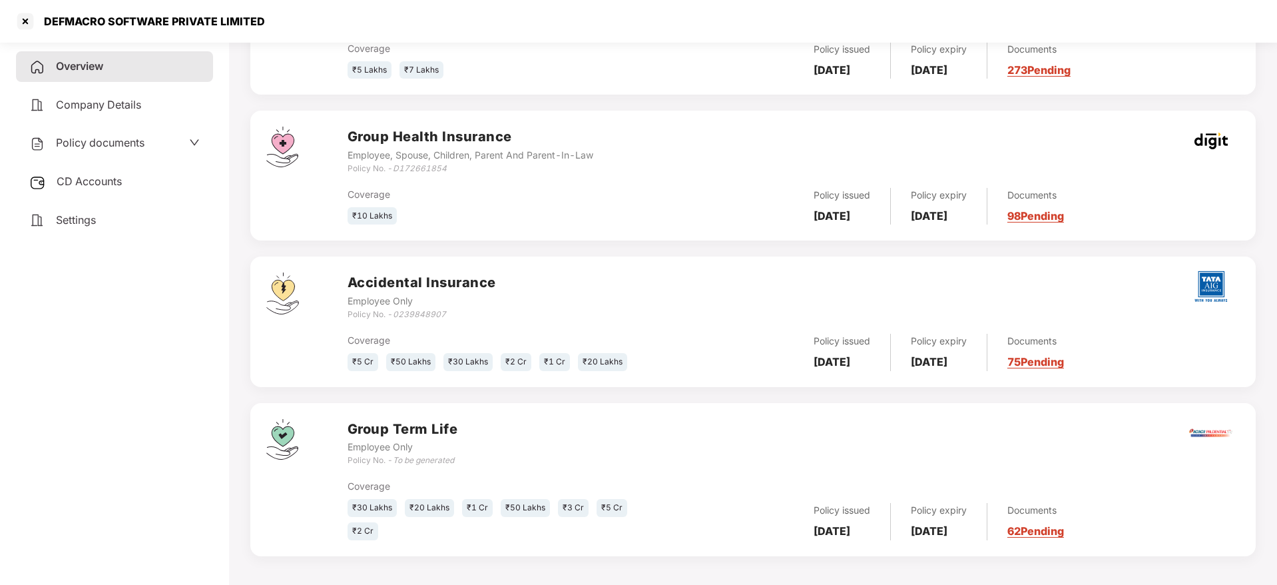
scroll to position [316, 0]
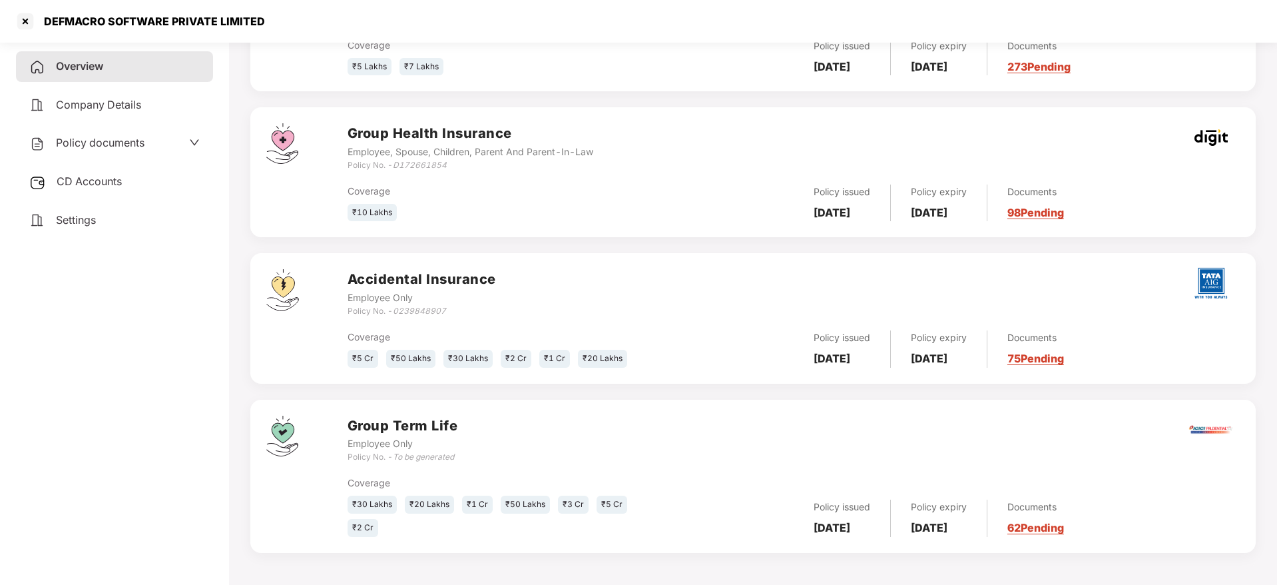
click at [65, 25] on div "DEFMACRO SOFTWARE PRIVATE LIMITED" at bounding box center [150, 21] width 229 height 13
copy div "DEFMACRO"
click at [24, 25] on div at bounding box center [25, 21] width 21 height 21
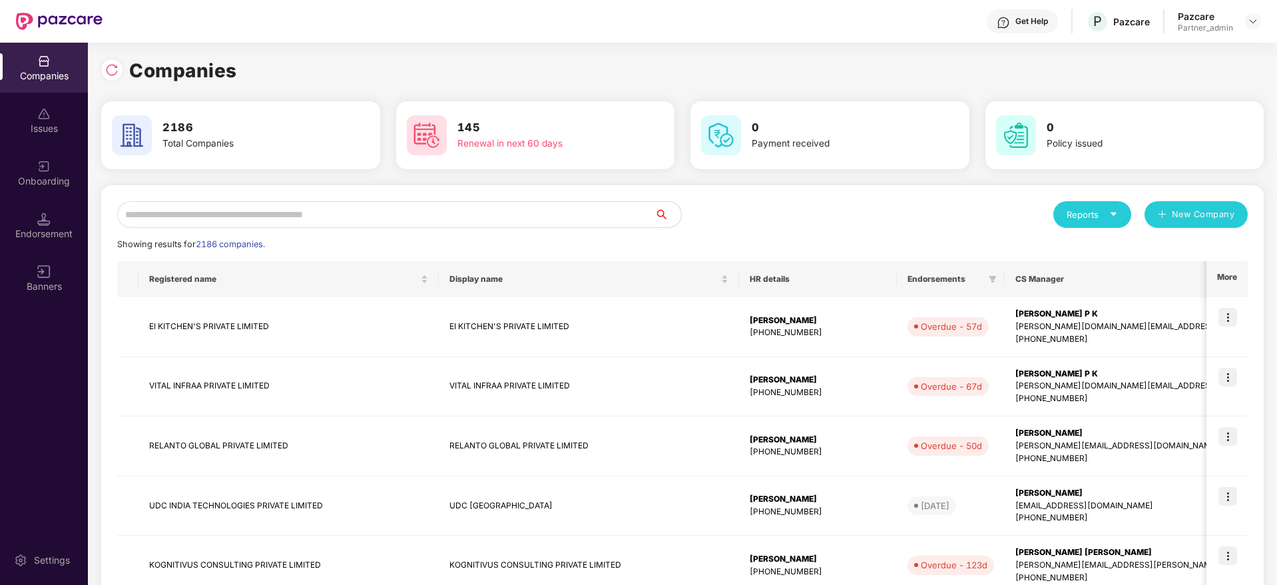
scroll to position [0, 0]
click at [343, 218] on input "text" at bounding box center [385, 214] width 537 height 27
click at [229, 212] on input "text" at bounding box center [385, 214] width 537 height 27
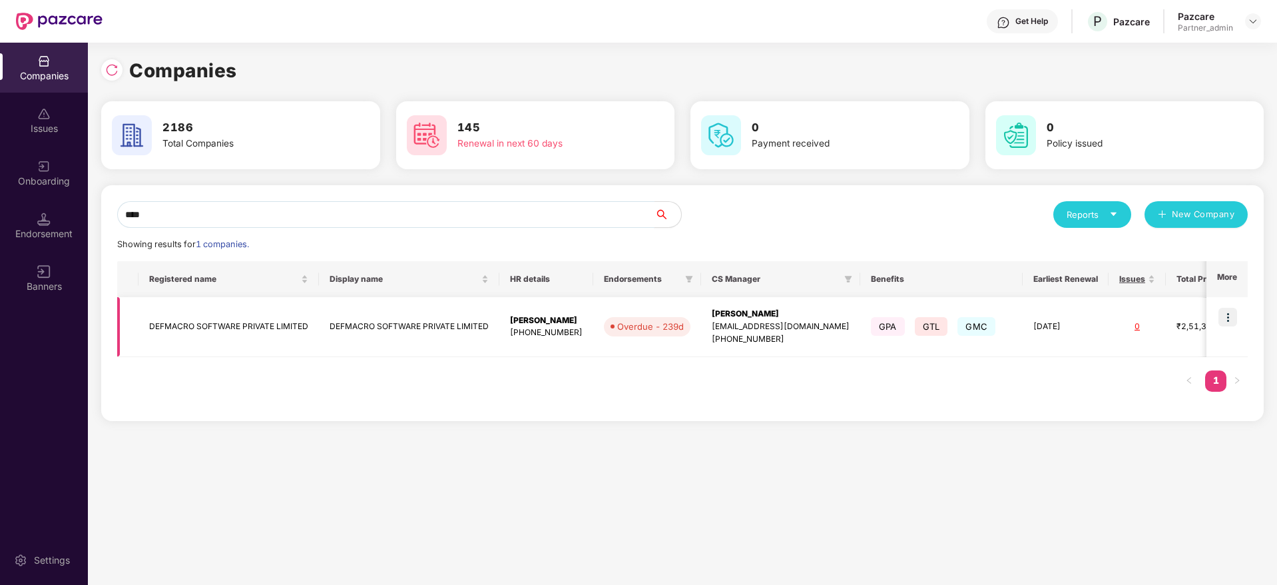
type input "****"
click at [732, 312] on div "[PERSON_NAME]" at bounding box center [781, 314] width 138 height 13
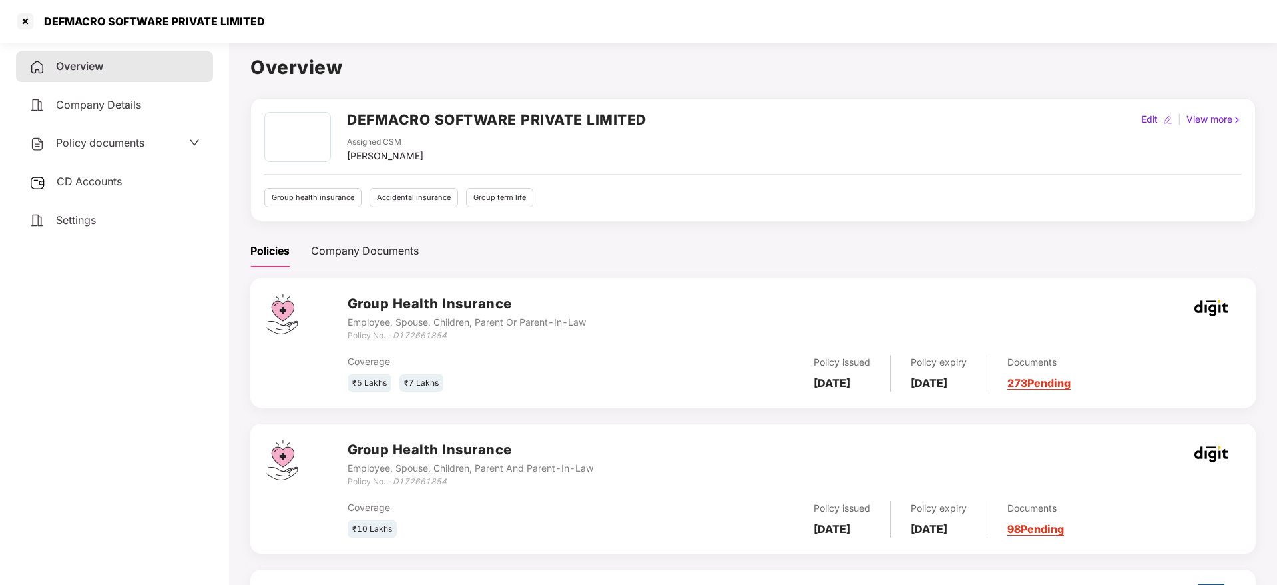
click at [128, 171] on div "CD Accounts" at bounding box center [114, 181] width 197 height 31
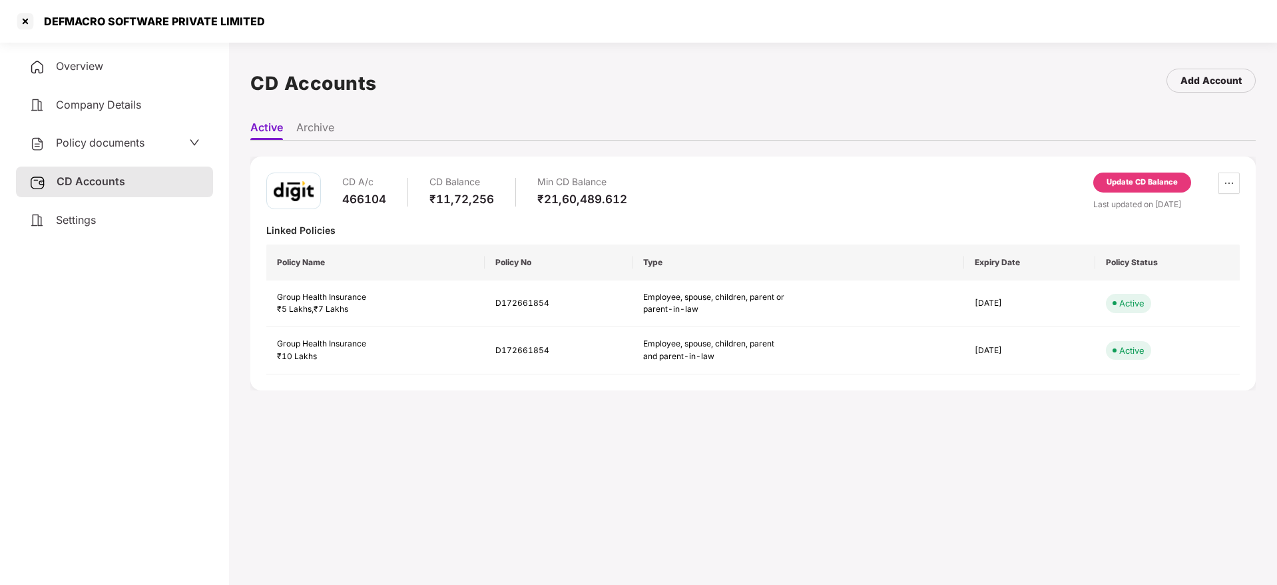
click at [64, 67] on span "Overview" at bounding box center [79, 65] width 47 height 13
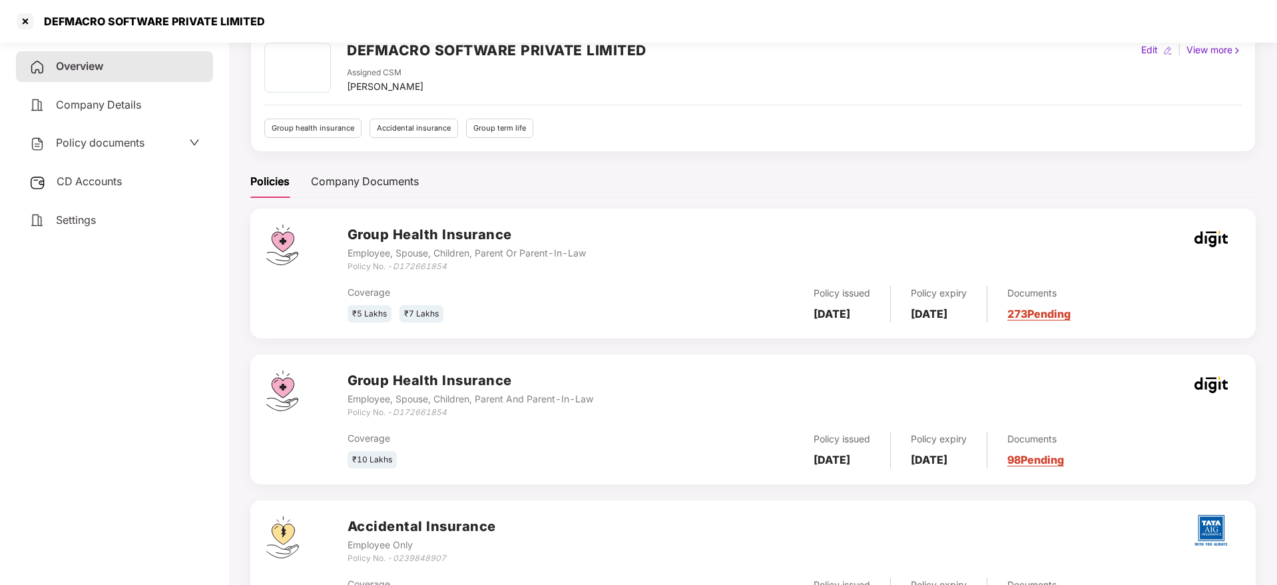
scroll to position [100, 0]
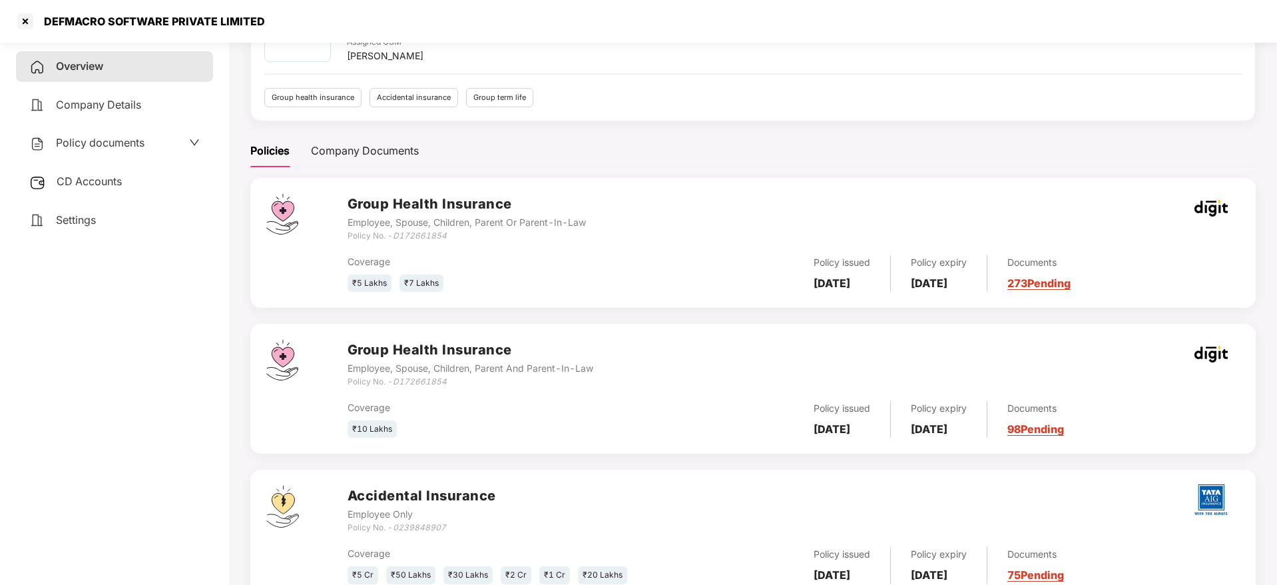
click at [1055, 275] on div "Documents 273 Pending" at bounding box center [1029, 273] width 83 height 37
click at [1062, 287] on link "273 Pending" at bounding box center [1039, 282] width 63 height 13
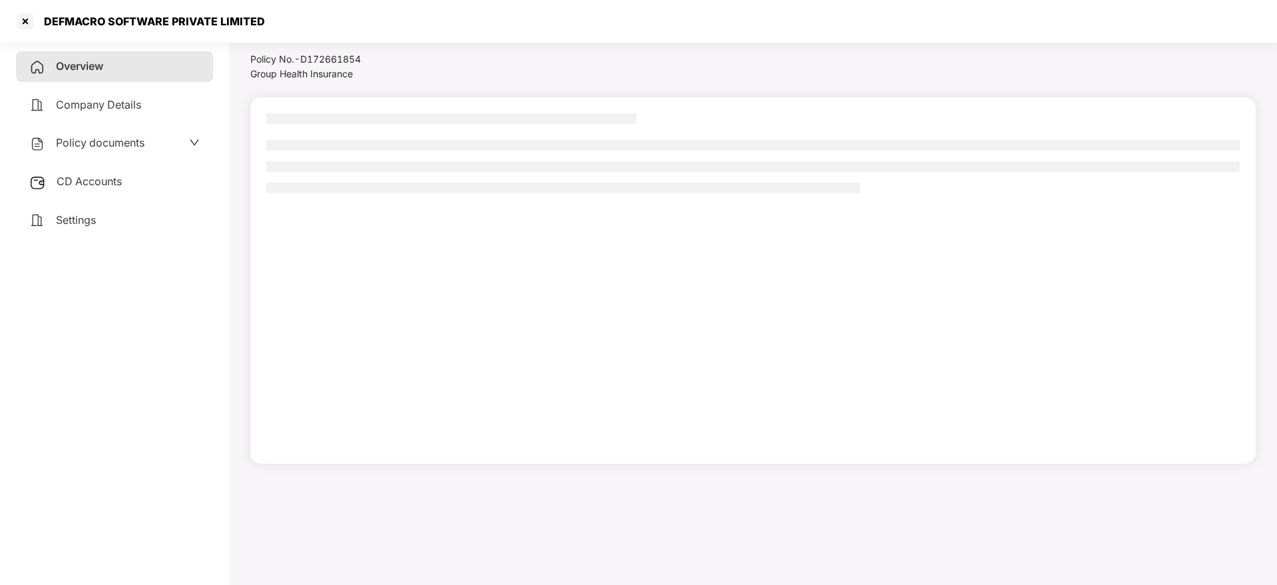
scroll to position [37, 0]
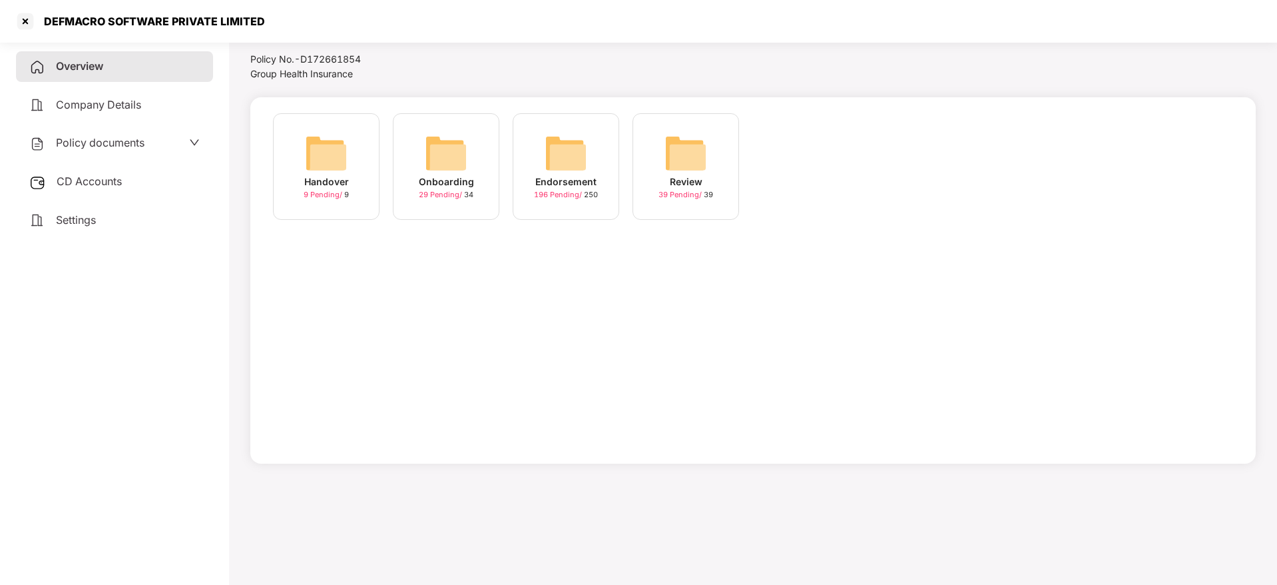
click at [566, 183] on div "Endorsement" at bounding box center [565, 181] width 61 height 15
click at [137, 69] on div "Overview" at bounding box center [114, 66] width 197 height 31
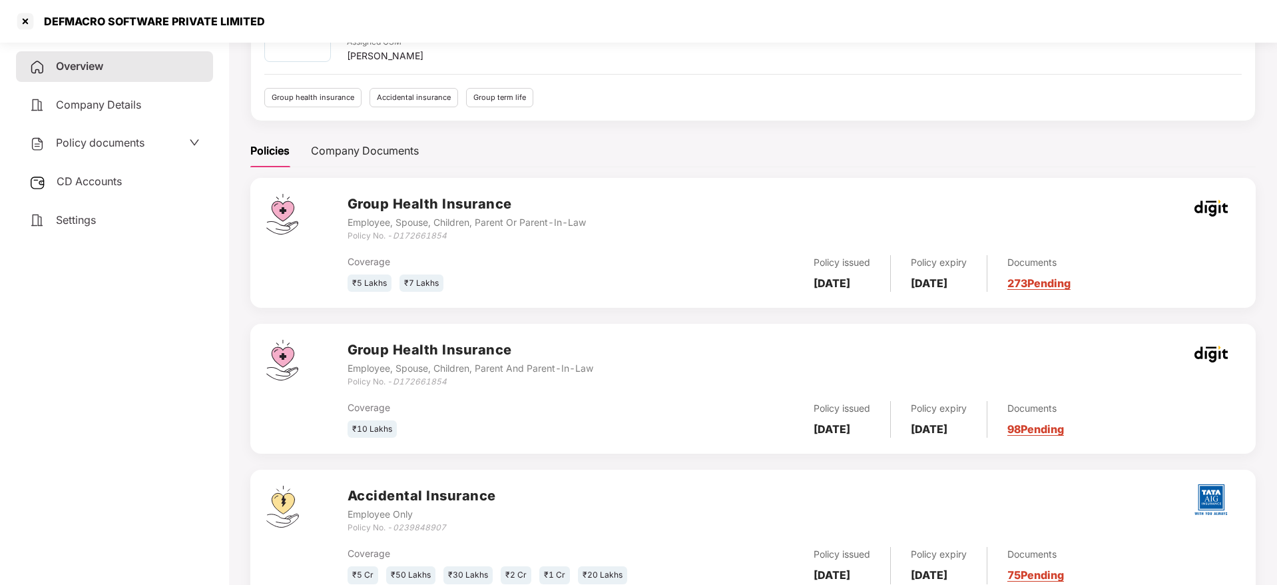
click at [1052, 432] on link "98 Pending" at bounding box center [1036, 428] width 57 height 13
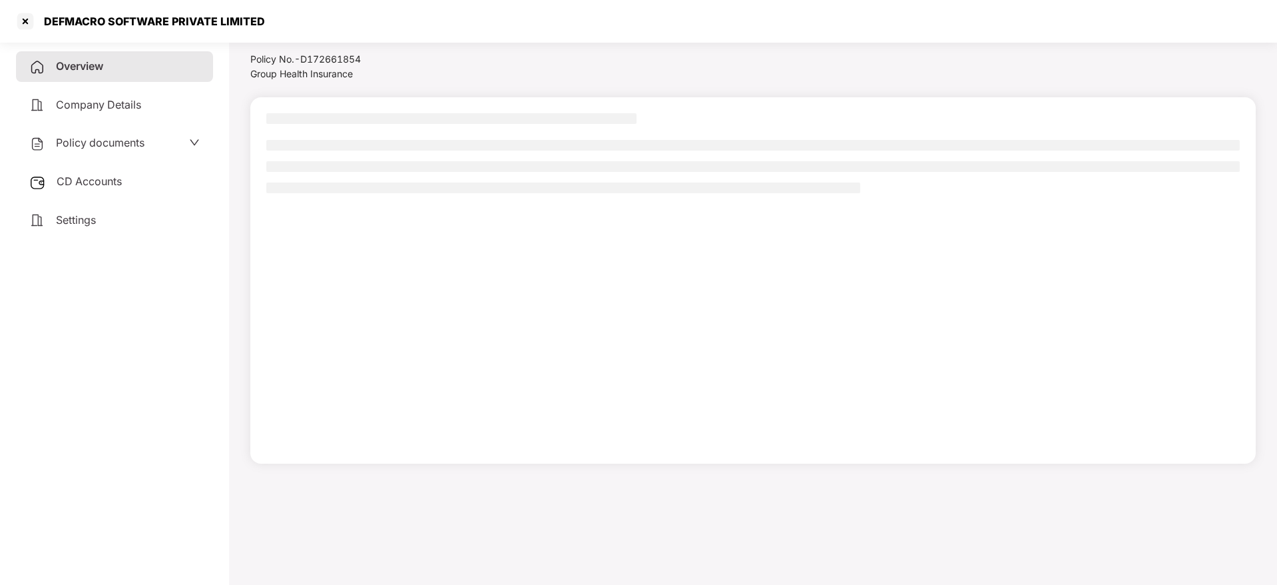
scroll to position [37, 0]
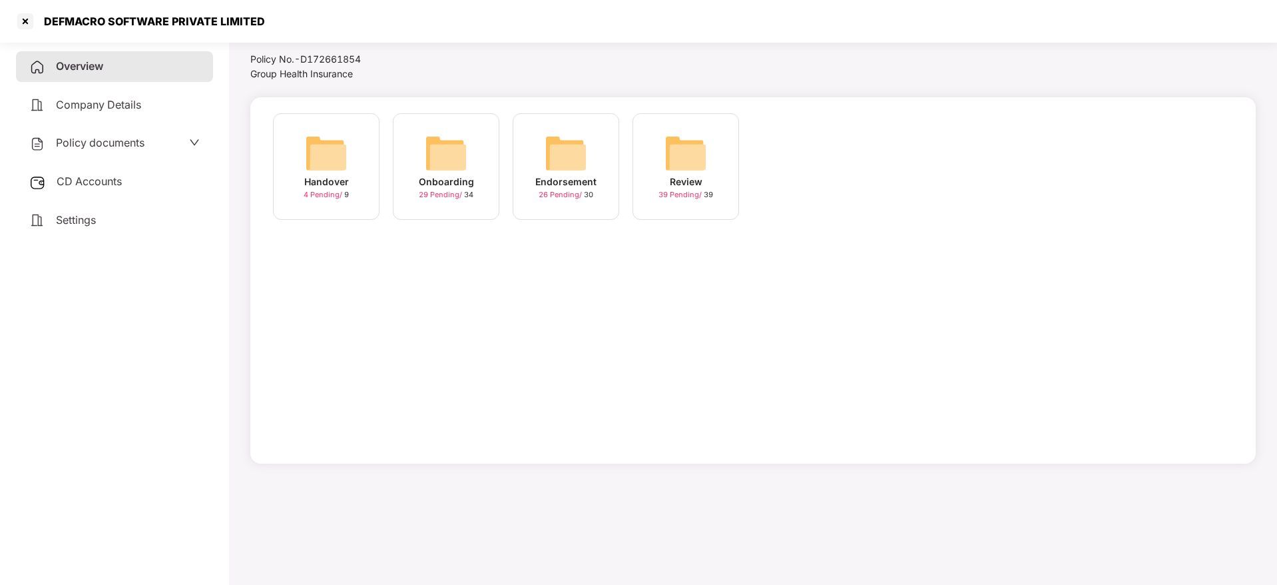
click at [440, 176] on div "Onboarding" at bounding box center [446, 181] width 55 height 15
click at [561, 159] on img at bounding box center [566, 153] width 43 height 43
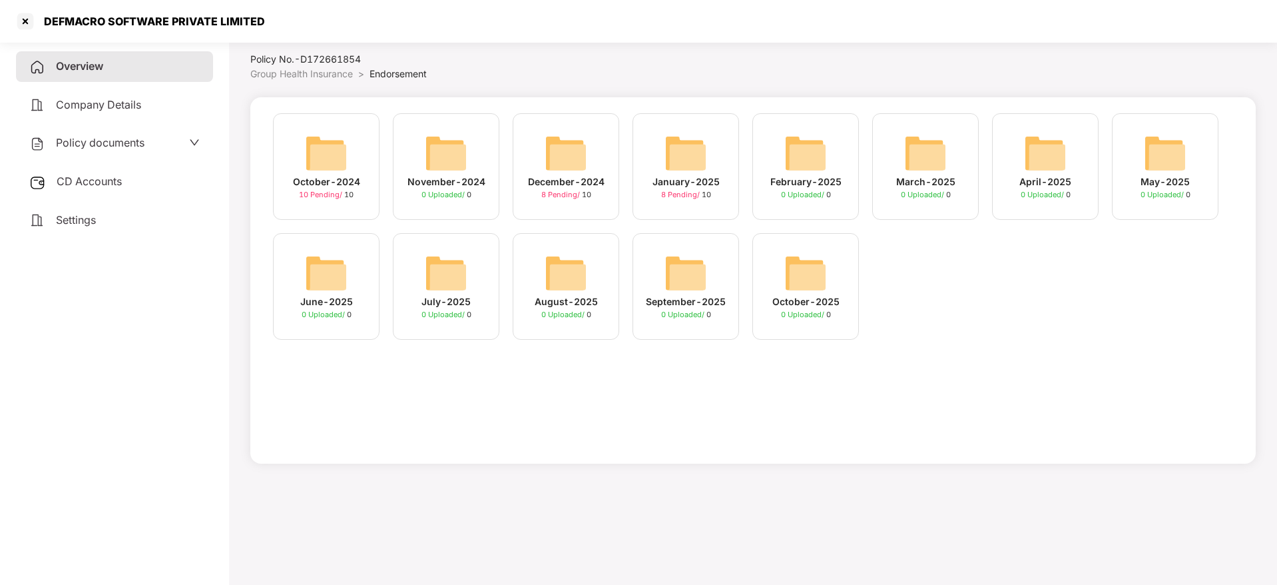
click at [705, 296] on div "September-2025" at bounding box center [686, 301] width 80 height 15
click at [66, 67] on span "Overview" at bounding box center [79, 65] width 47 height 13
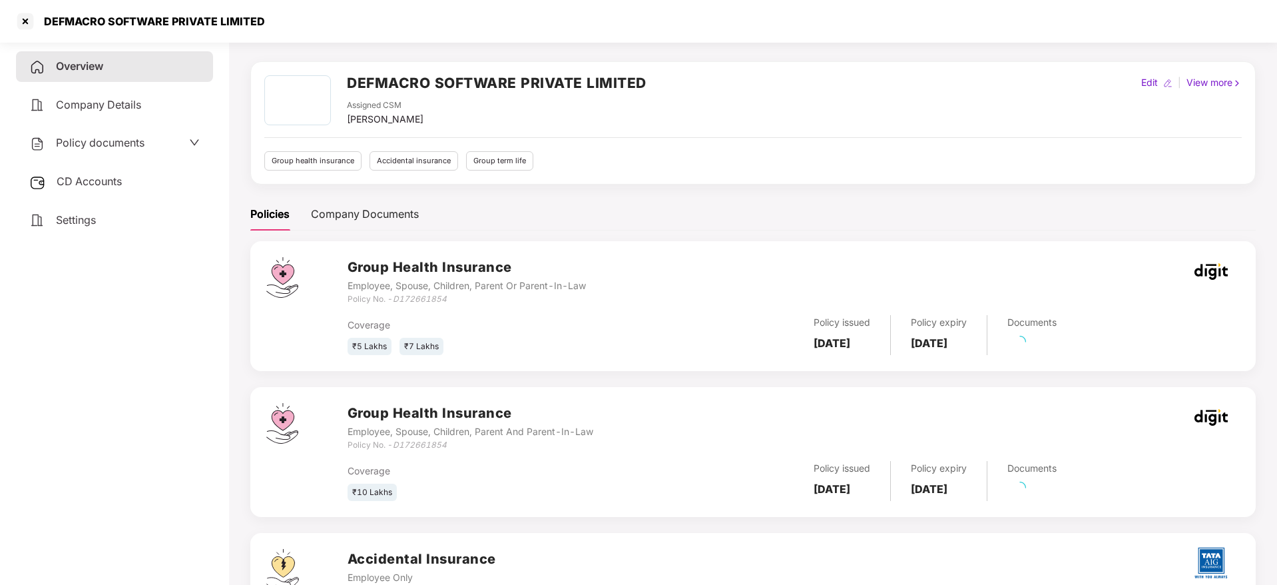
scroll to position [100, 0]
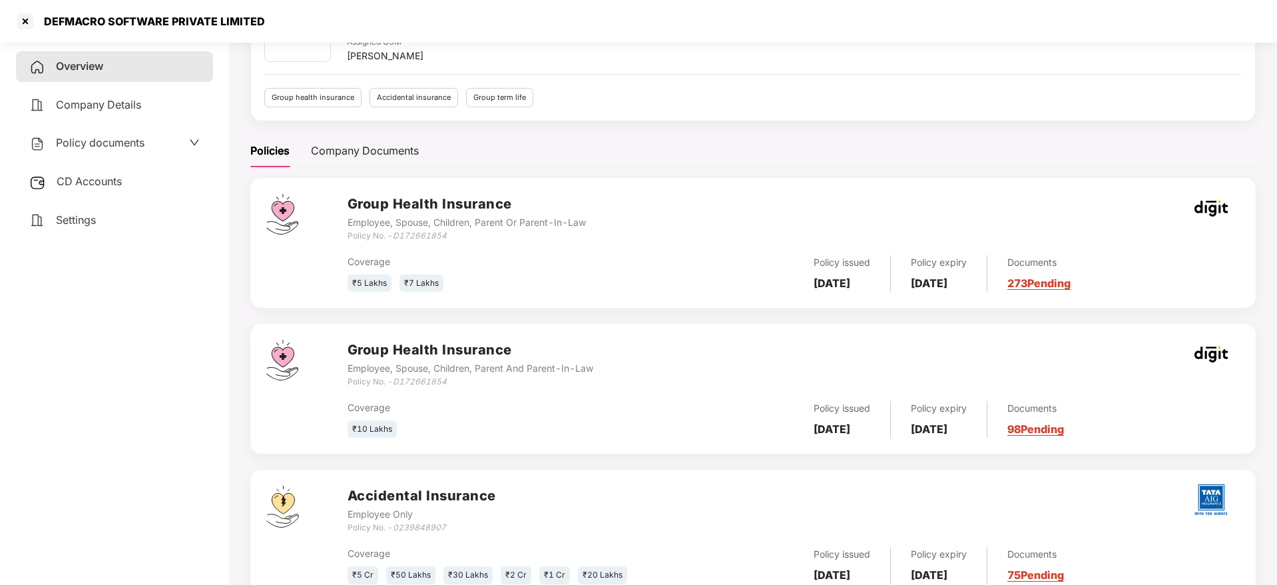
click at [1059, 279] on link "273 Pending" at bounding box center [1039, 282] width 63 height 13
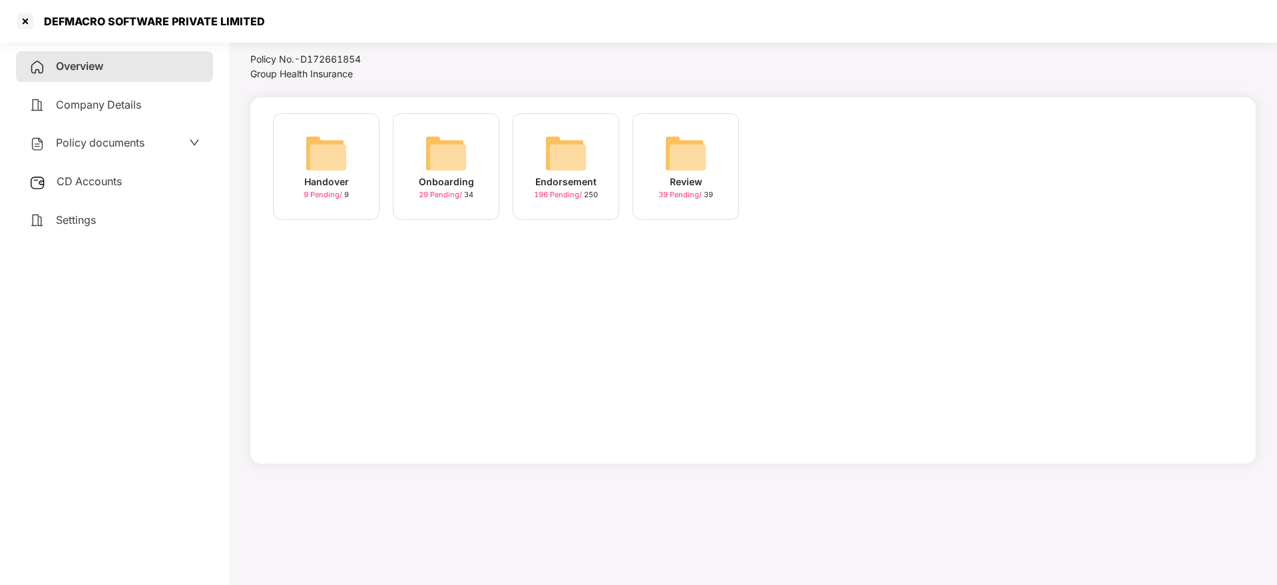
click at [547, 168] on img at bounding box center [566, 153] width 43 height 43
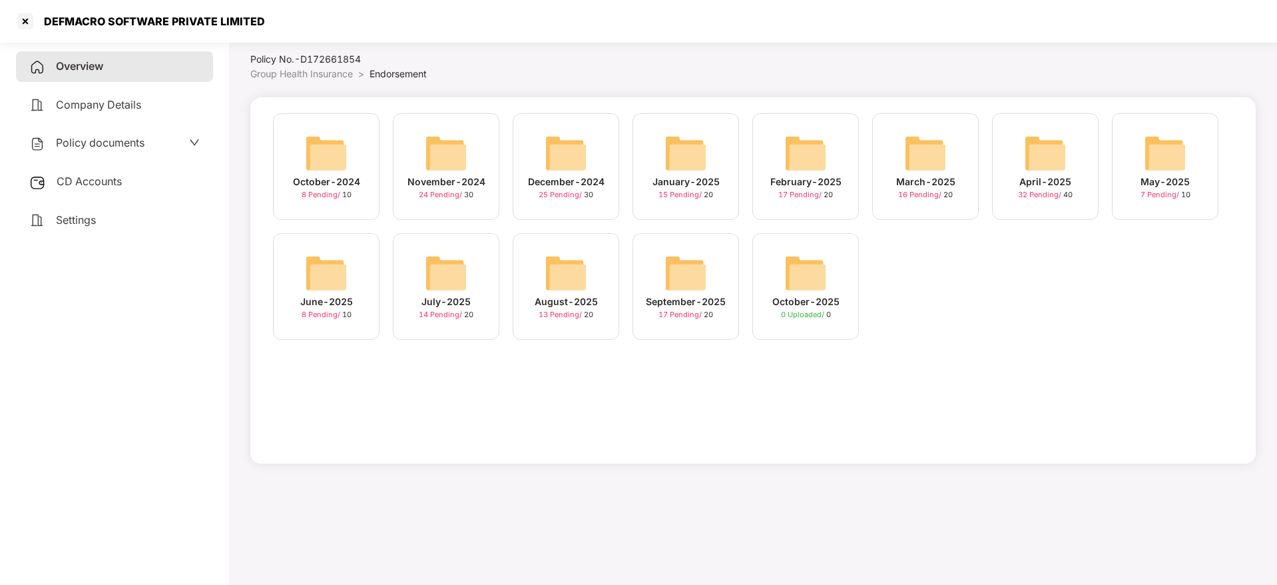
click at [694, 285] on img at bounding box center [686, 273] width 43 height 43
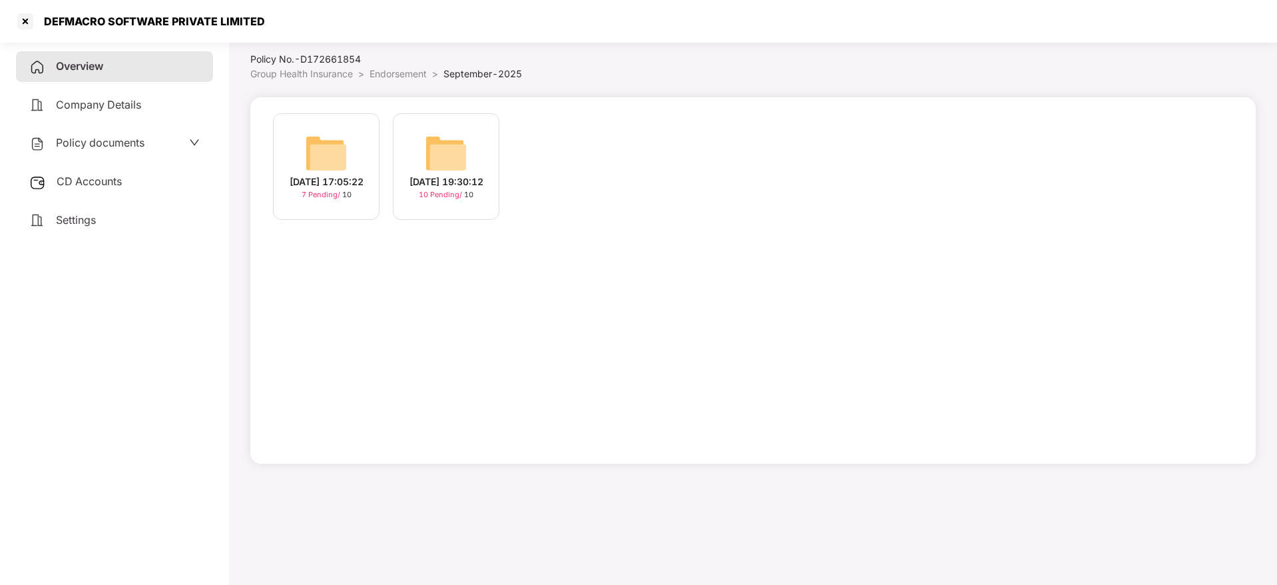
click at [446, 174] on div "[DATE] 19:30:12" at bounding box center [447, 181] width 74 height 15
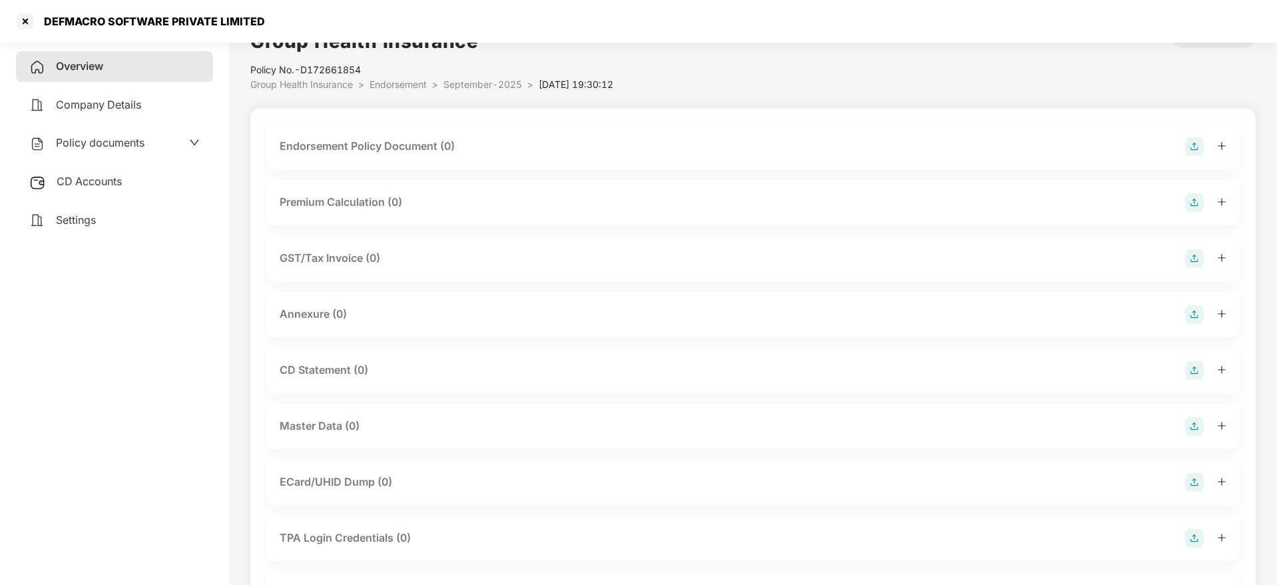
scroll to position [0, 0]
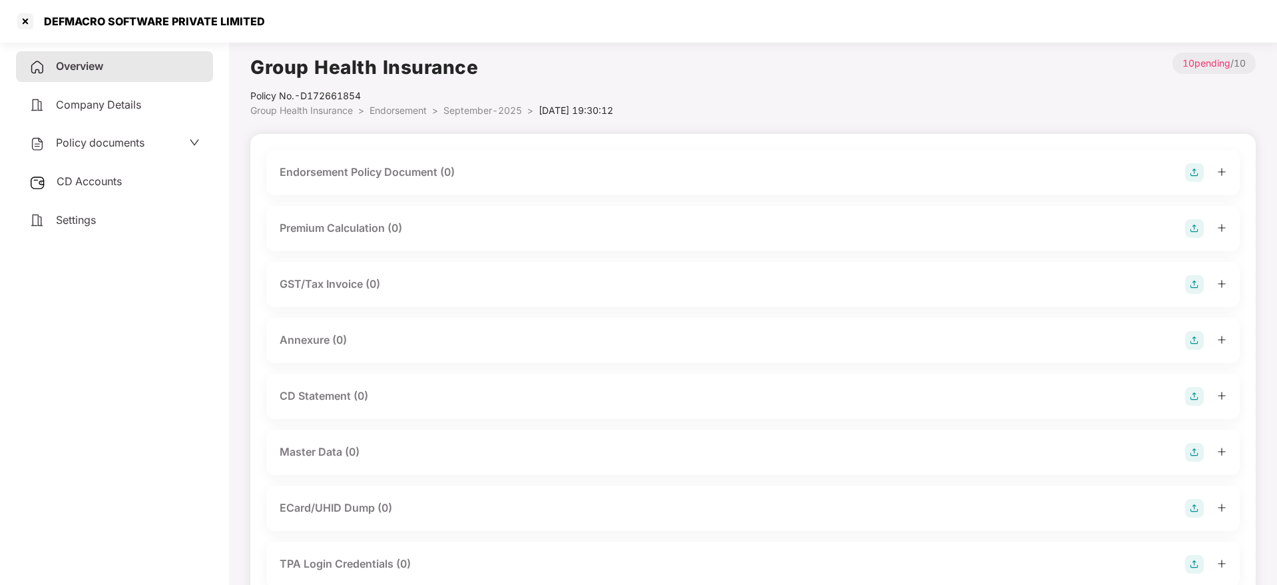
click at [1191, 175] on img at bounding box center [1194, 172] width 19 height 19
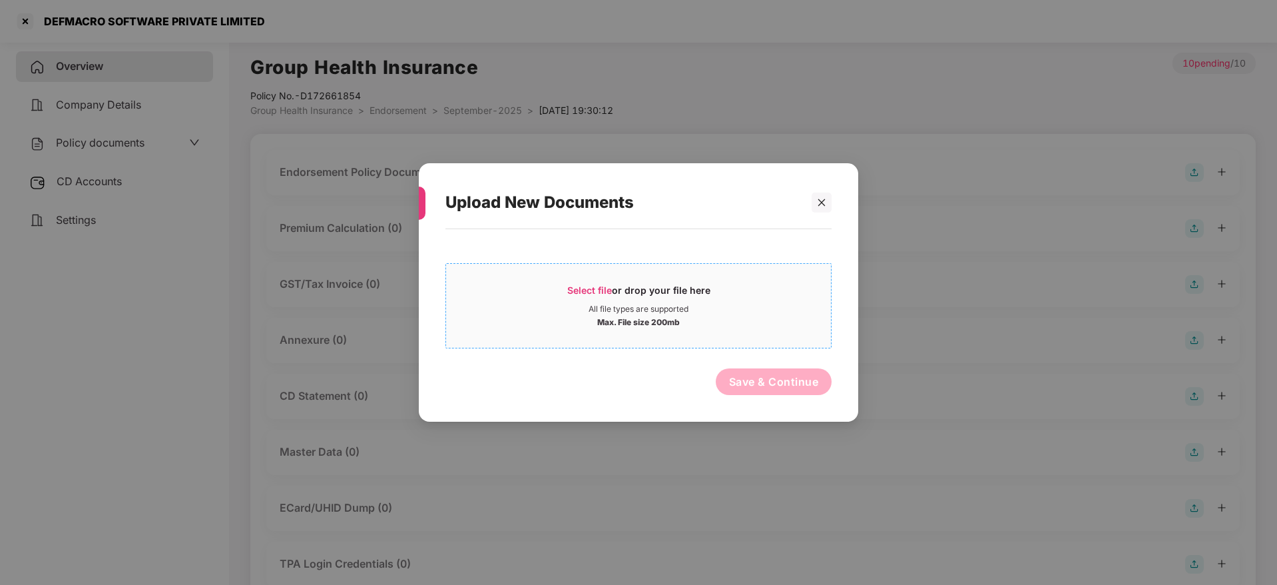
click at [586, 295] on span "Select file" at bounding box center [589, 289] width 45 height 11
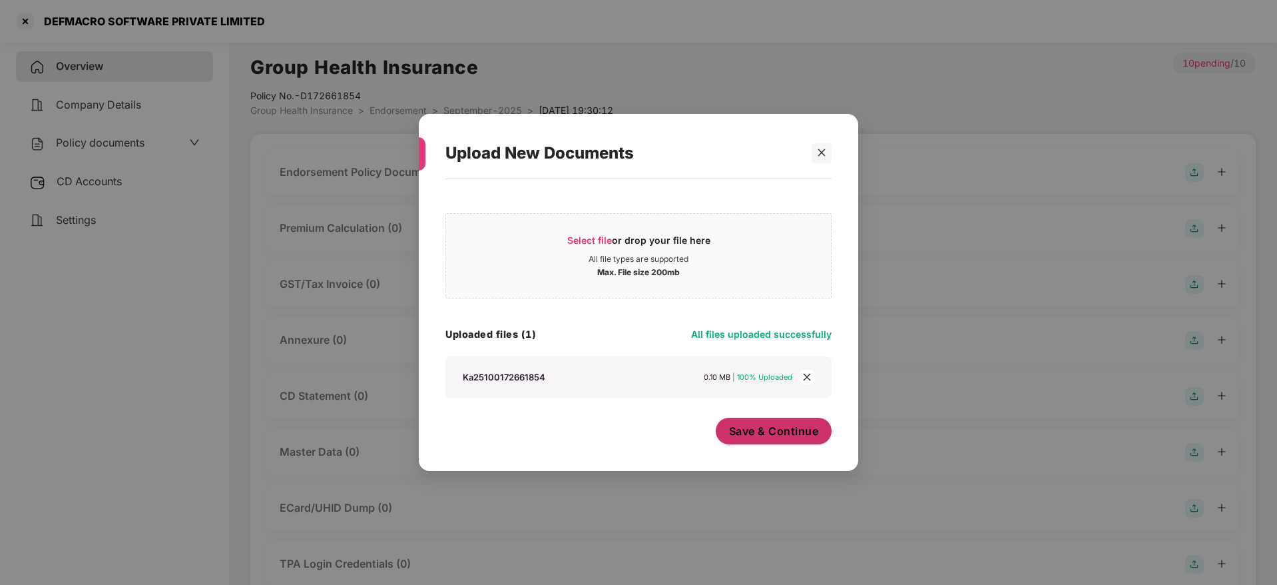
click at [741, 426] on span "Save & Continue" at bounding box center [774, 431] width 90 height 15
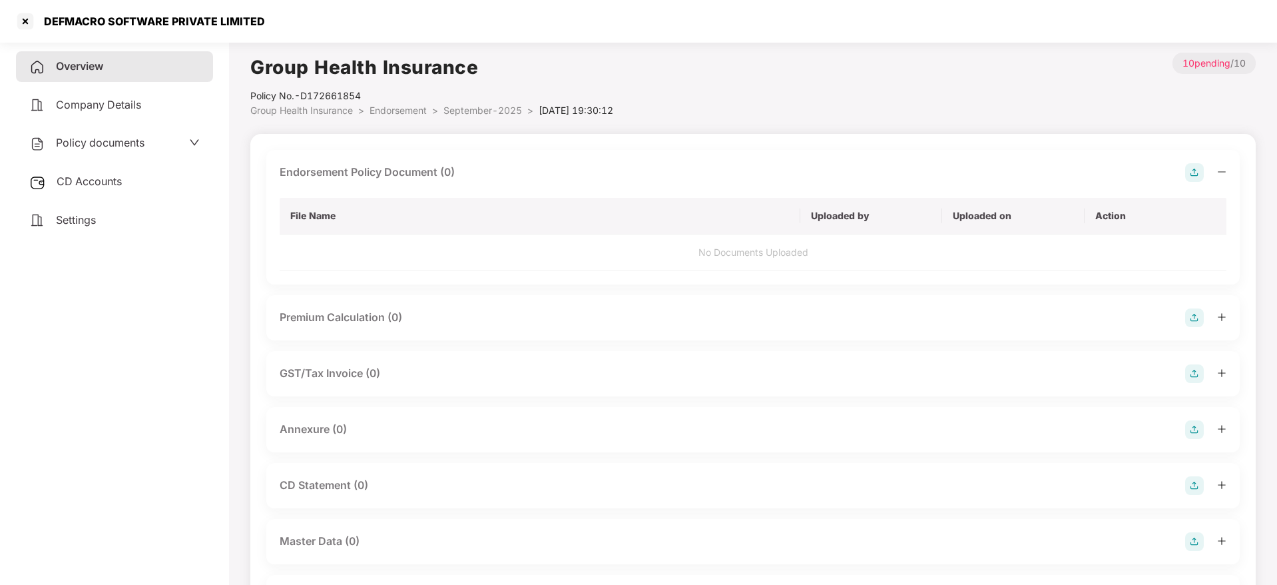
click at [1217, 172] on div at bounding box center [1205, 172] width 41 height 19
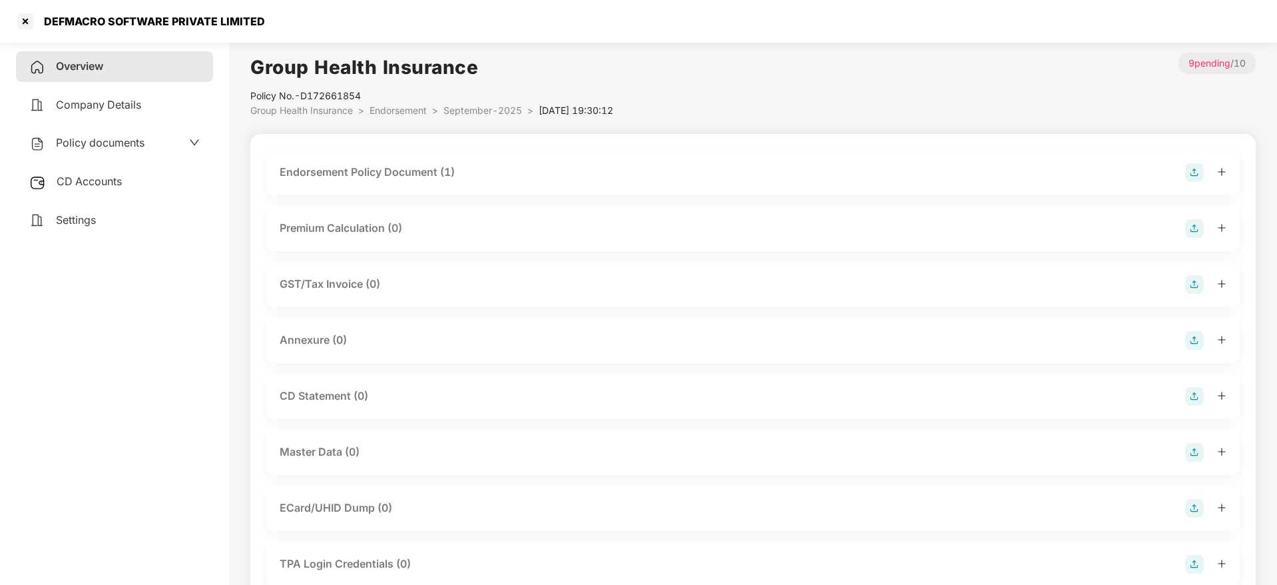
click at [1197, 339] on img at bounding box center [1194, 340] width 19 height 19
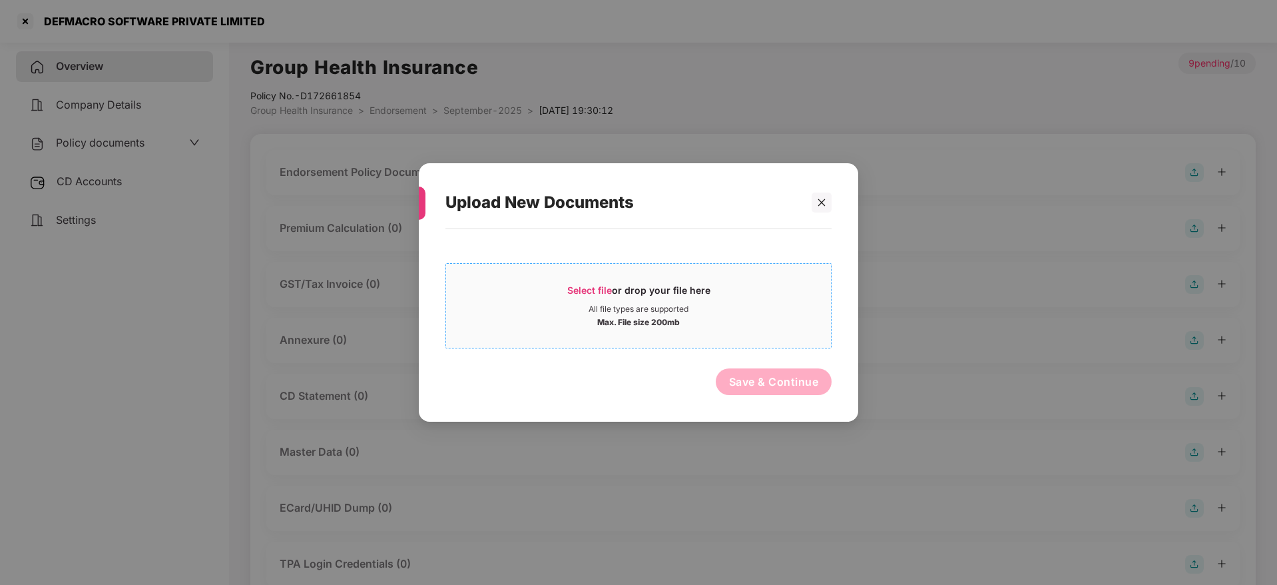
click at [583, 284] on span "Select file" at bounding box center [589, 289] width 45 height 11
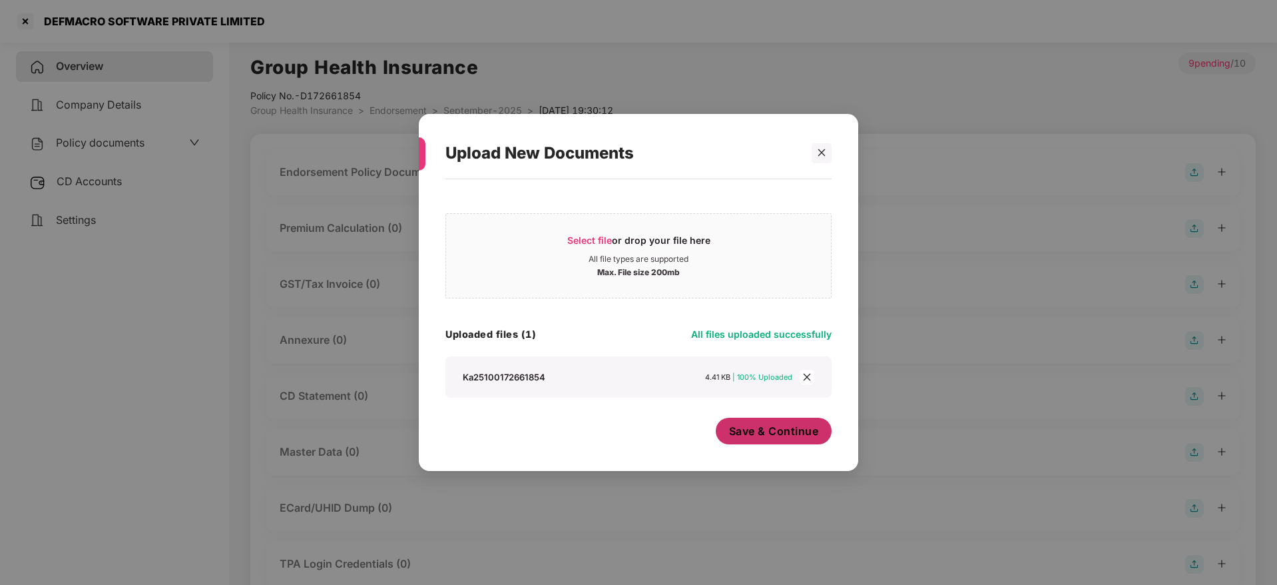
click at [777, 430] on span "Save & Continue" at bounding box center [774, 431] width 90 height 15
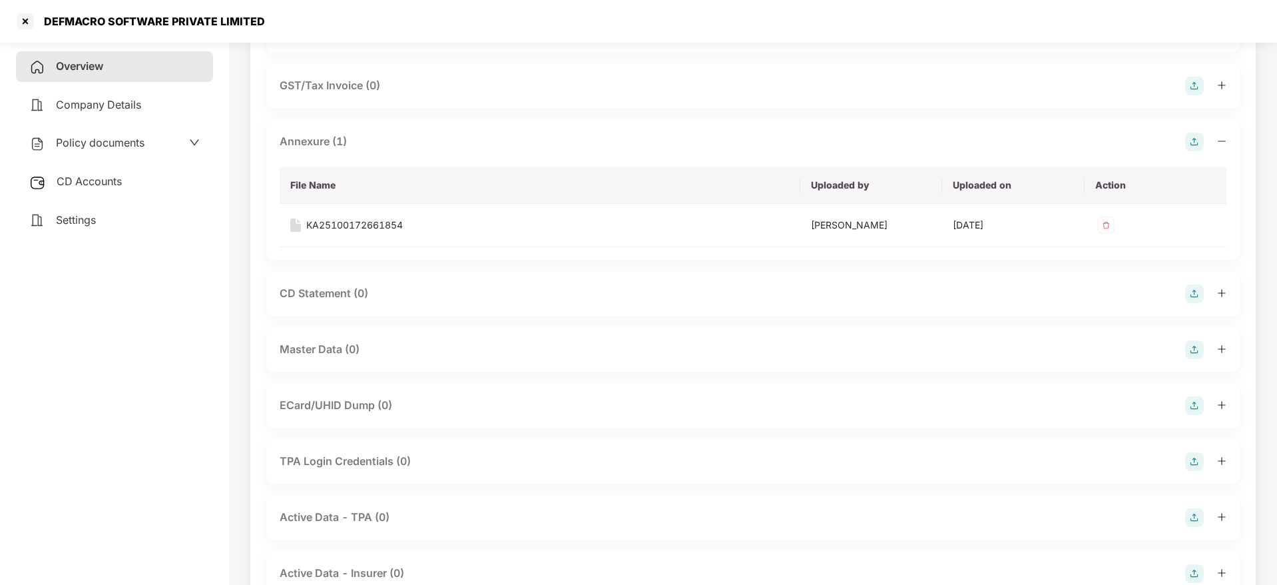
scroll to position [200, 0]
click at [1189, 346] on img at bounding box center [1194, 348] width 19 height 19
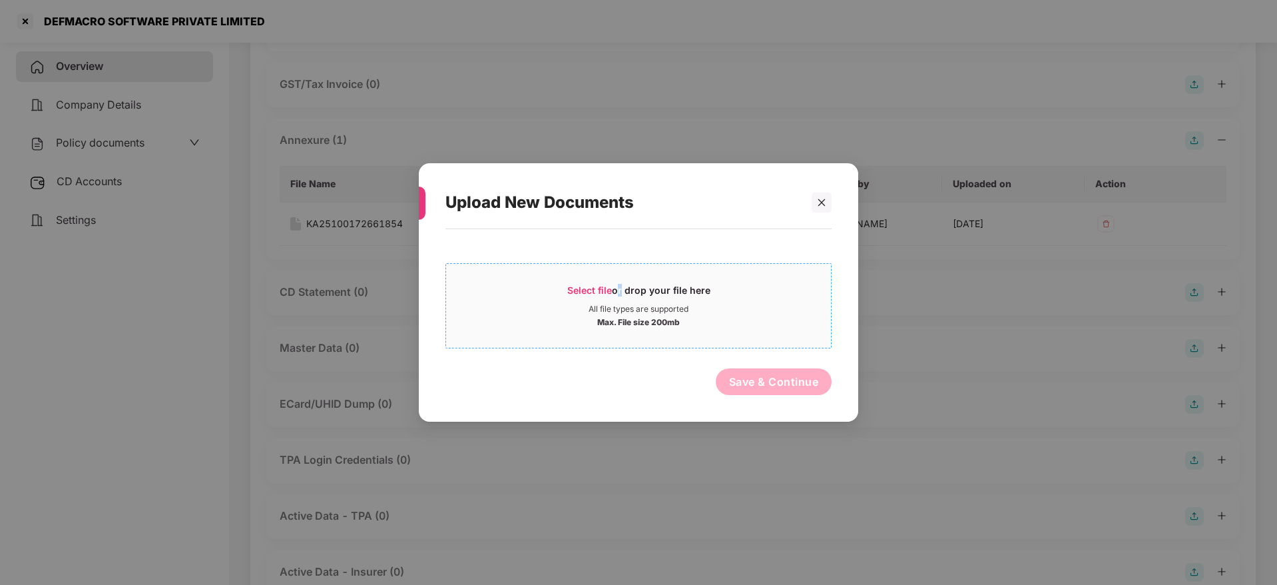
click at [617, 292] on div "Select file or drop your file here" at bounding box center [638, 294] width 143 height 20
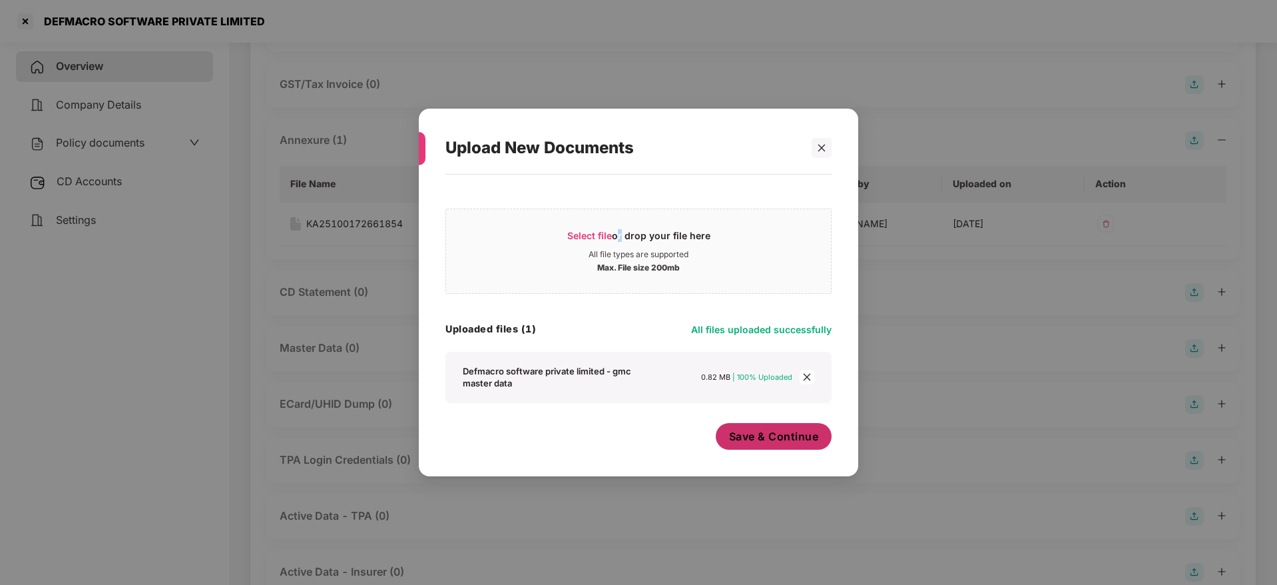
click at [769, 433] on span "Save & Continue" at bounding box center [774, 436] width 90 height 15
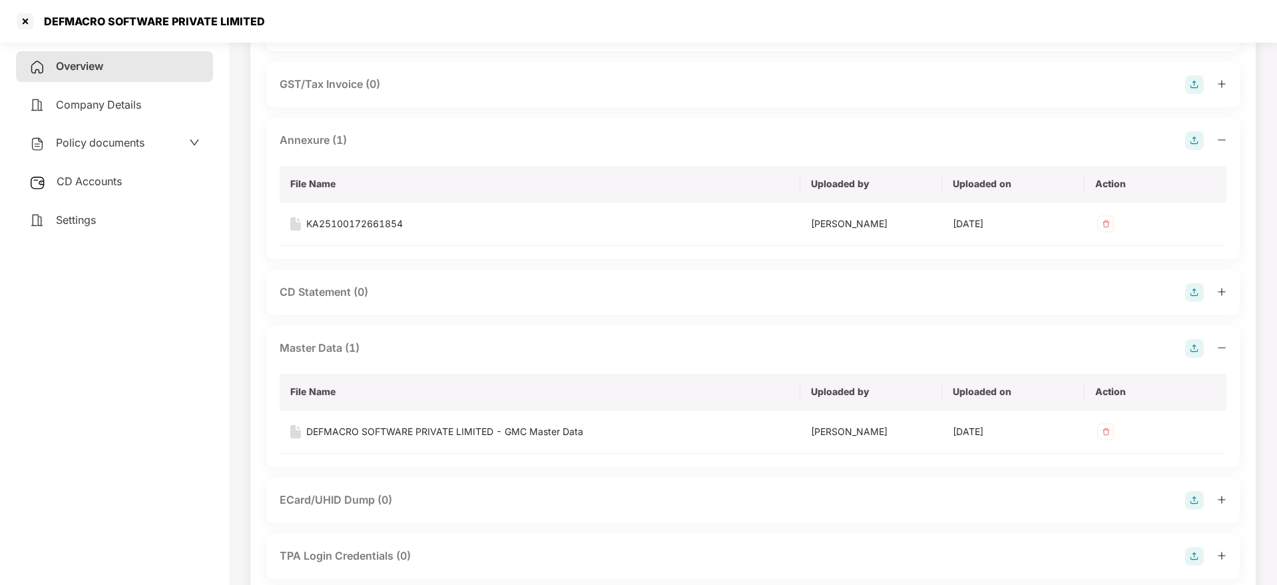
click at [1221, 342] on div at bounding box center [1205, 348] width 41 height 19
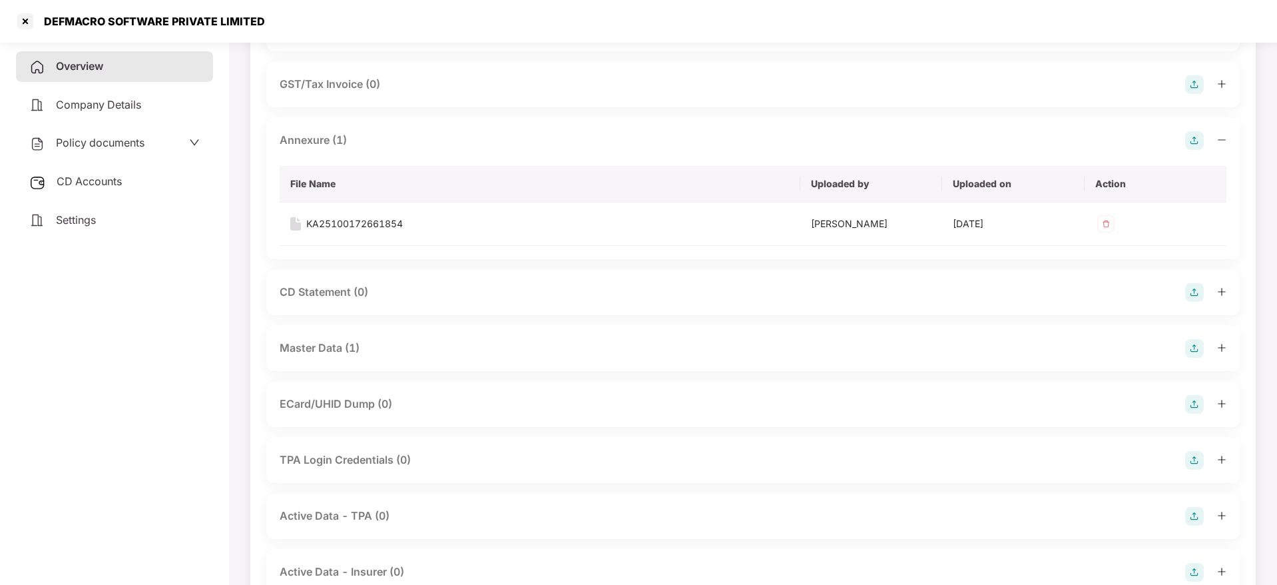
click at [67, 79] on div "Overview" at bounding box center [114, 66] width 197 height 31
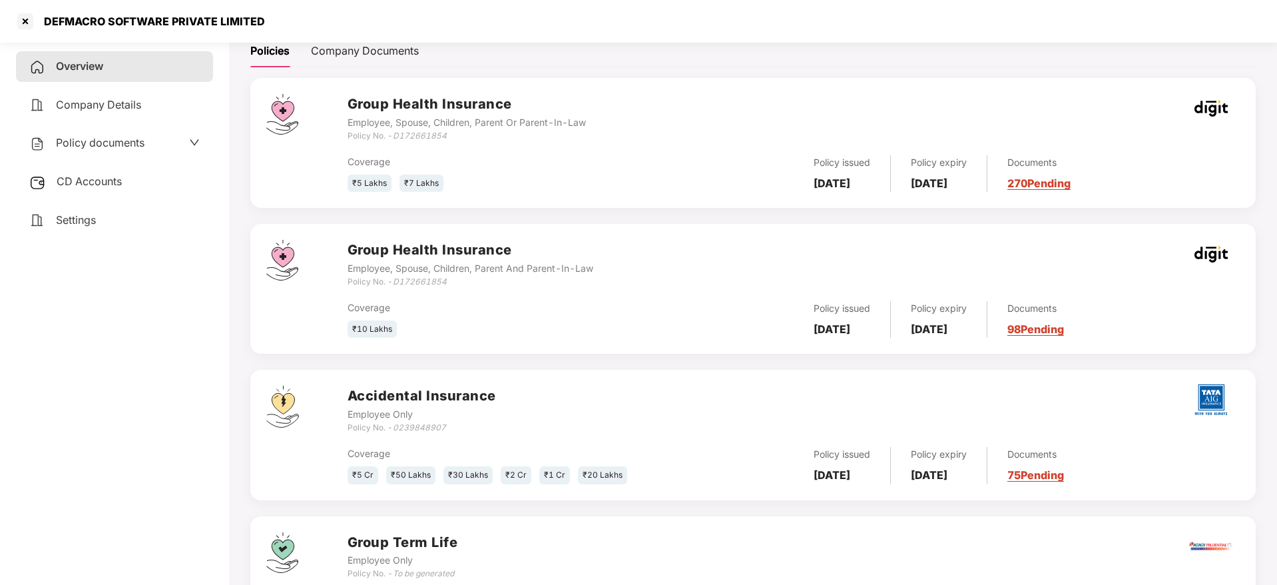
click at [89, 178] on span "CD Accounts" at bounding box center [89, 180] width 65 height 13
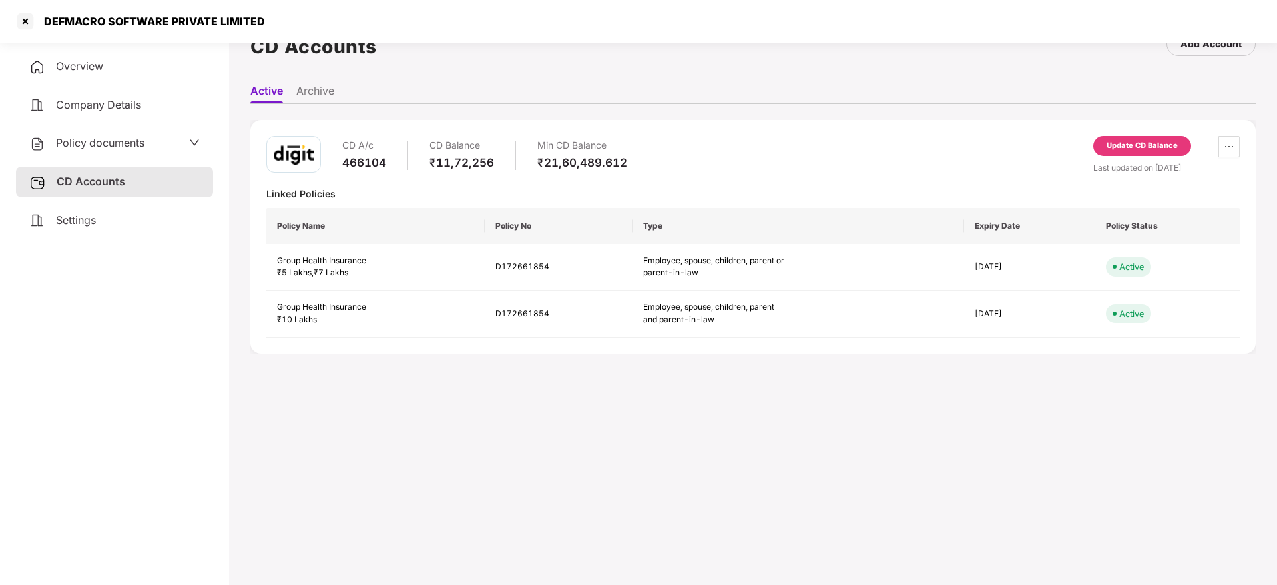
click at [1150, 142] on div "Update CD Balance" at bounding box center [1142, 146] width 71 height 12
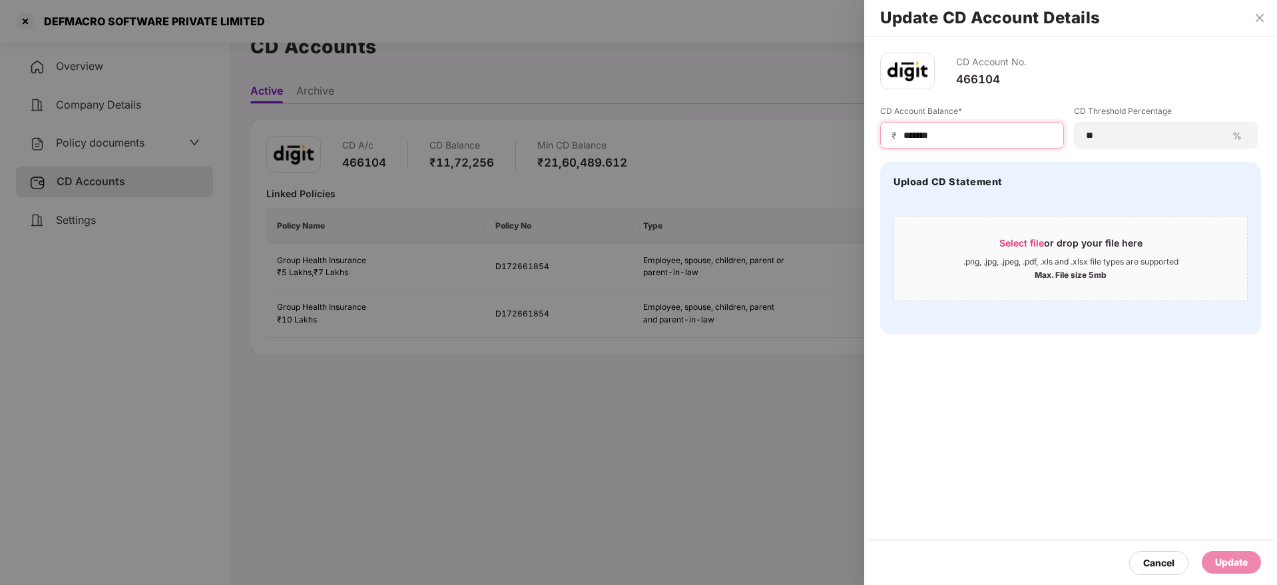
drag, startPoint x: 970, startPoint y: 131, endPoint x: 544, endPoint y: 80, distance: 429.3
click at [544, 80] on div "Update CD Account Details CD Account No. 466104 CD Account Balance* ₹ ******* C…" at bounding box center [638, 292] width 1277 height 585
paste input
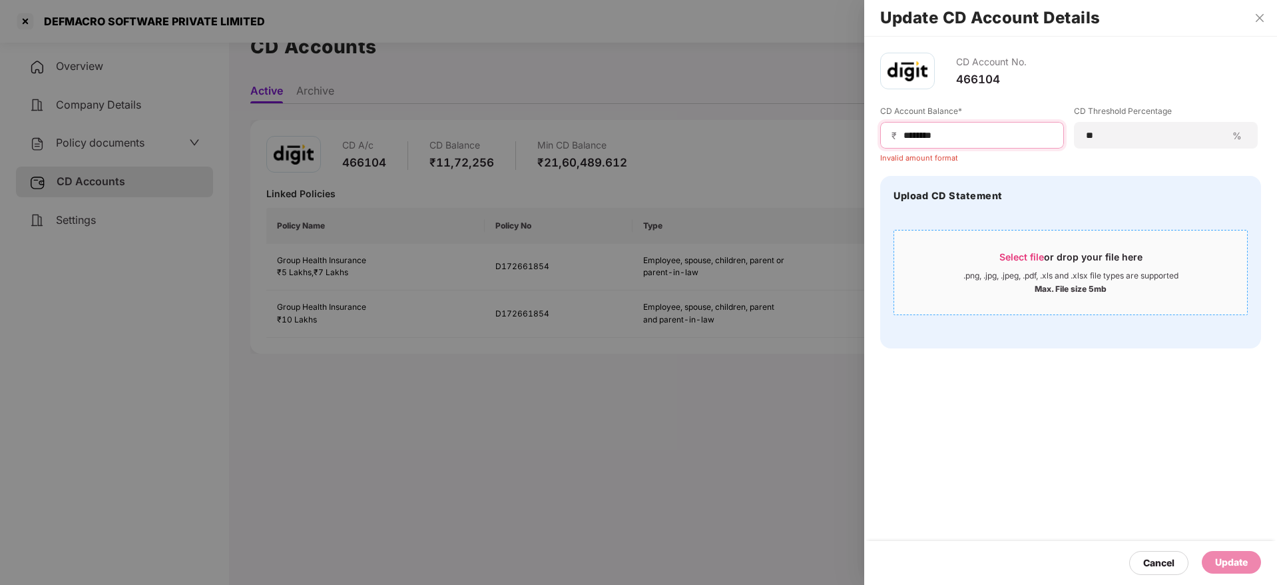
type input "*******"
click at [1030, 251] on span "Select file" at bounding box center [1022, 256] width 45 height 11
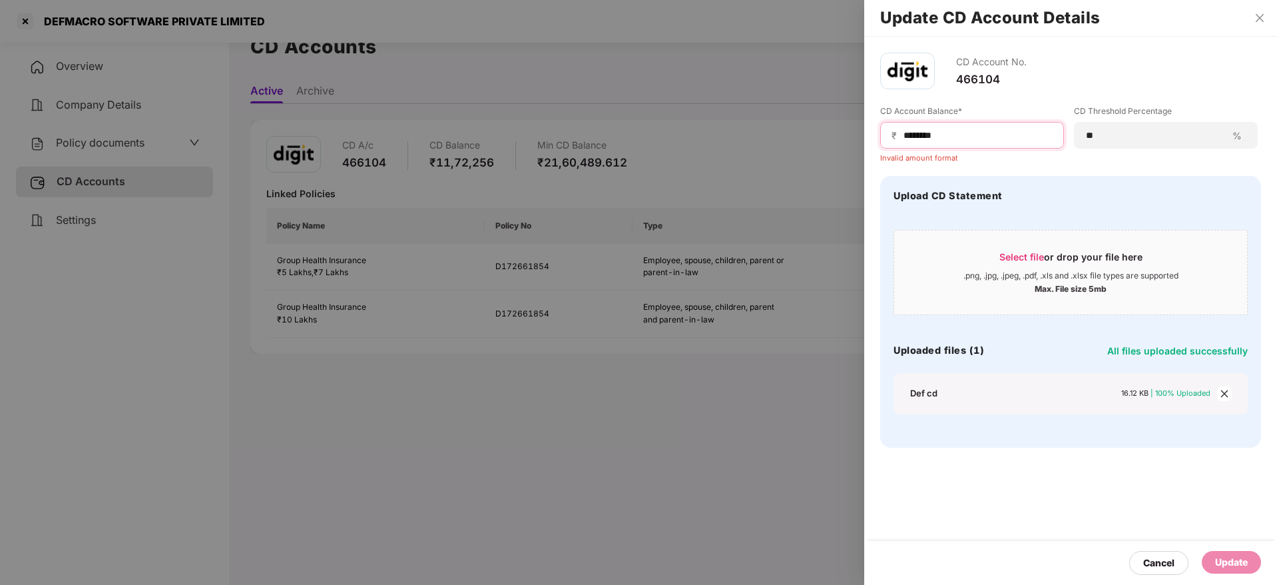
click at [982, 134] on input "*******" at bounding box center [977, 136] width 151 height 14
click at [1255, 21] on icon "close" at bounding box center [1260, 18] width 11 height 11
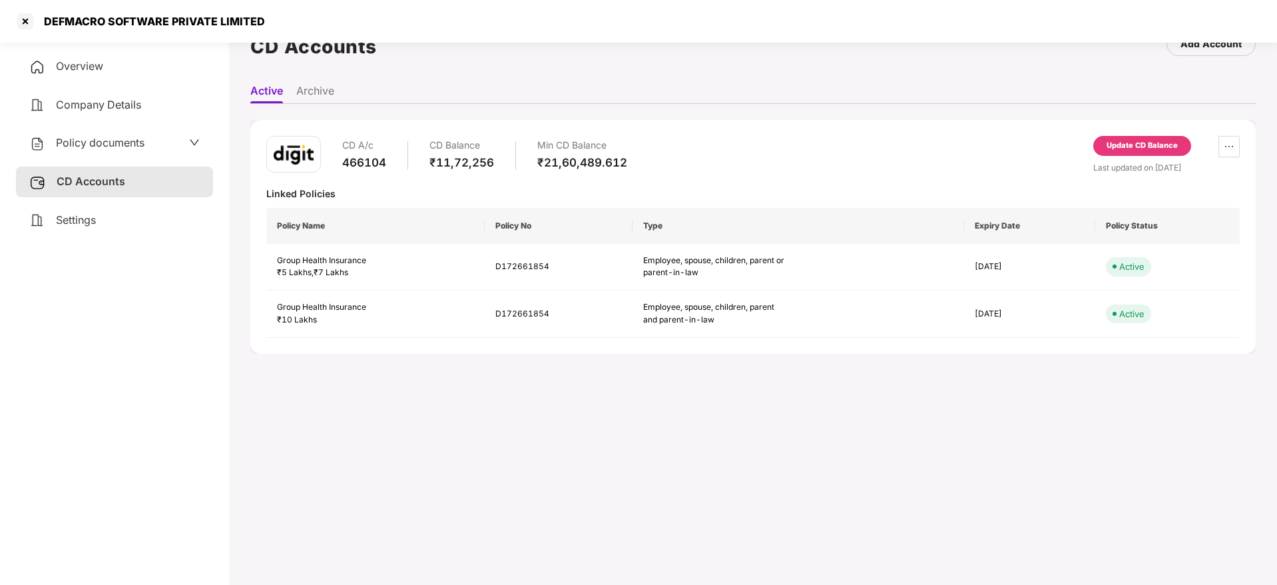
click at [1112, 147] on div "Update CD Balance" at bounding box center [1142, 146] width 71 height 12
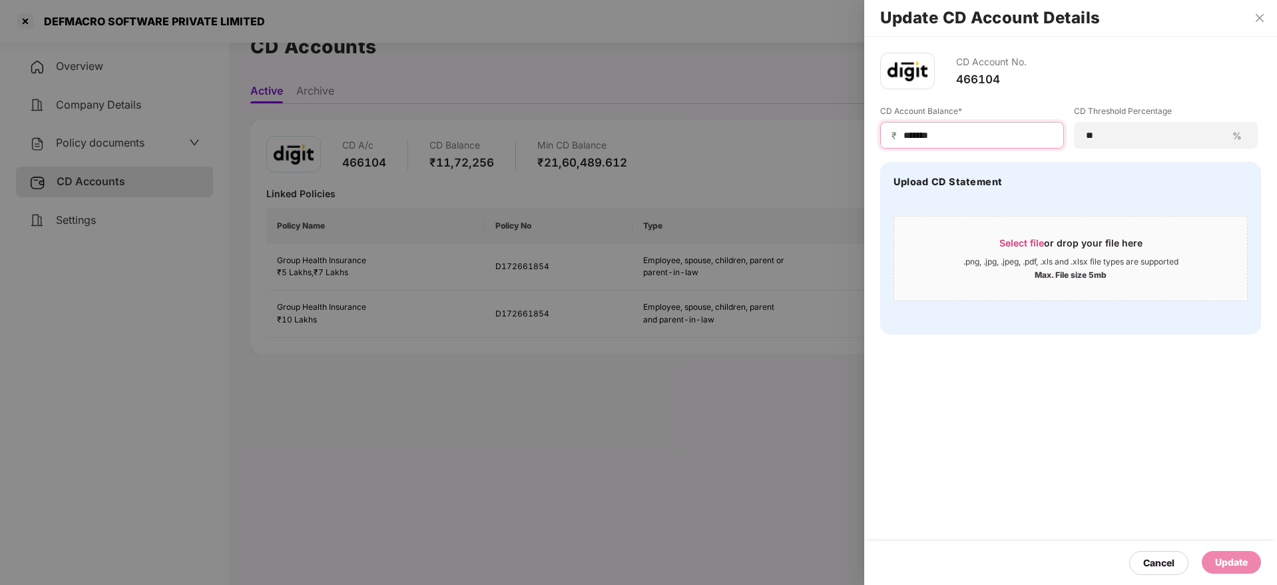
drag, startPoint x: 969, startPoint y: 132, endPoint x: 773, endPoint y: 103, distance: 198.0
click at [773, 103] on div "Update CD Account Details CD Account No. 466104 CD Account Balance* ₹ ******* C…" at bounding box center [638, 292] width 1277 height 585
paste input
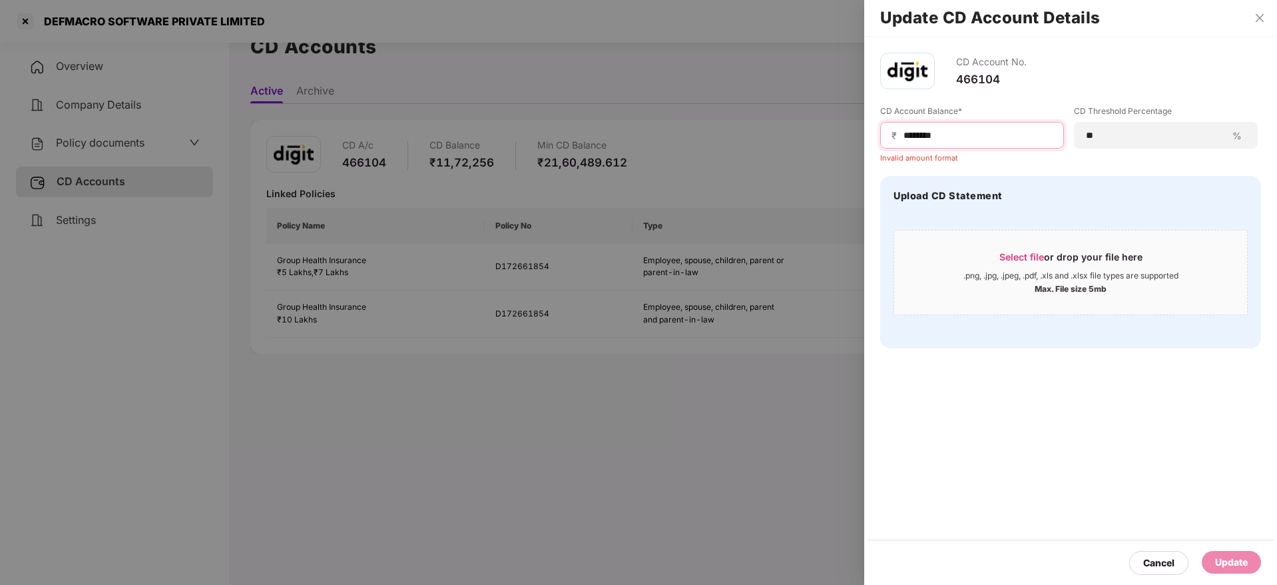
drag, startPoint x: 966, startPoint y: 137, endPoint x: 581, endPoint y: 76, distance: 389.7
click at [581, 76] on div "Update CD Account Details CD Account No. 466104 CD Account Balance* ₹ ******* I…" at bounding box center [638, 292] width 1277 height 585
paste input "*********"
click at [1032, 258] on span "Select file" at bounding box center [1022, 256] width 45 height 11
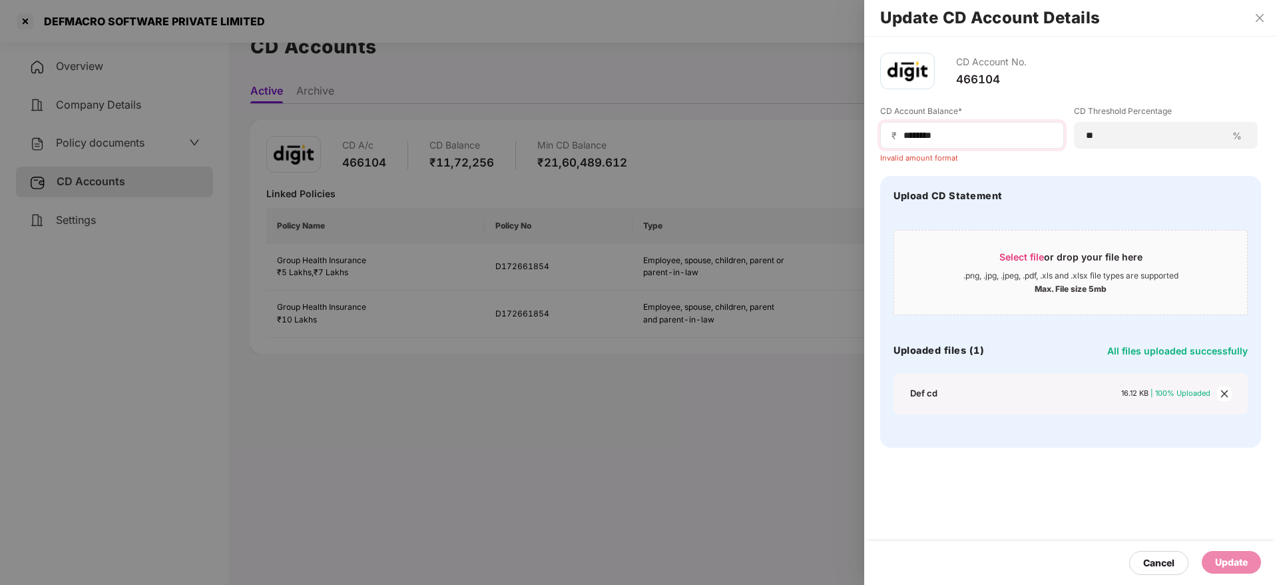
click at [962, 126] on div "₹ ********" at bounding box center [972, 135] width 184 height 27
drag, startPoint x: 962, startPoint y: 126, endPoint x: 966, endPoint y: 134, distance: 8.7
click at [966, 134] on div "₹ ********" at bounding box center [972, 135] width 184 height 27
click at [966, 134] on input "********" at bounding box center [977, 136] width 151 height 14
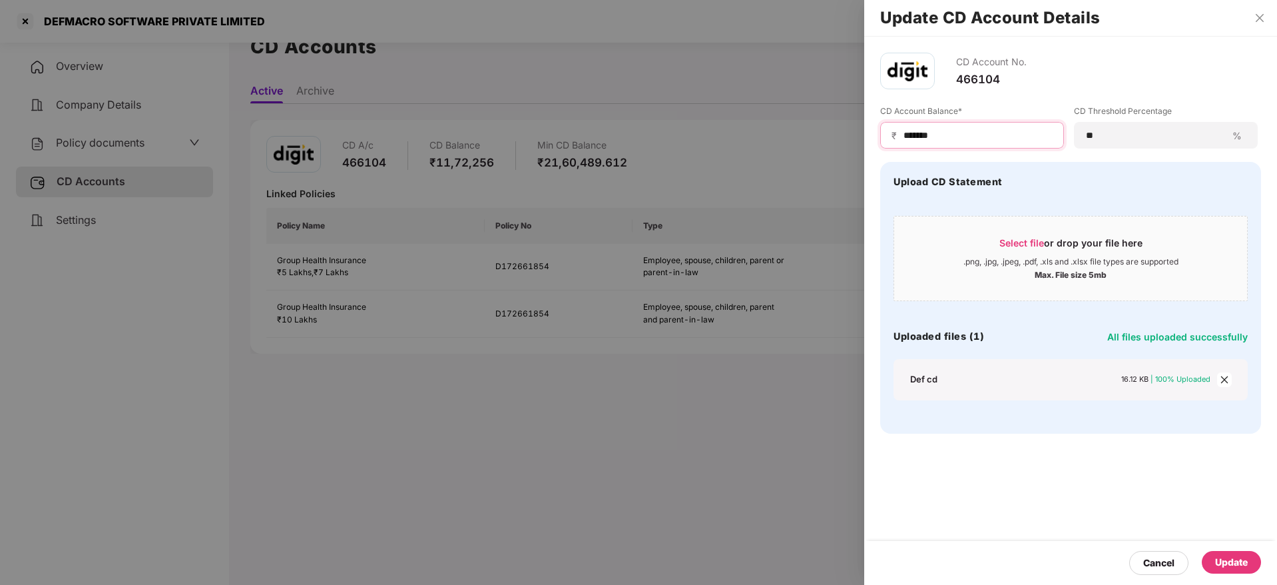
type input "*******"
click at [1244, 557] on div "Update" at bounding box center [1231, 562] width 33 height 15
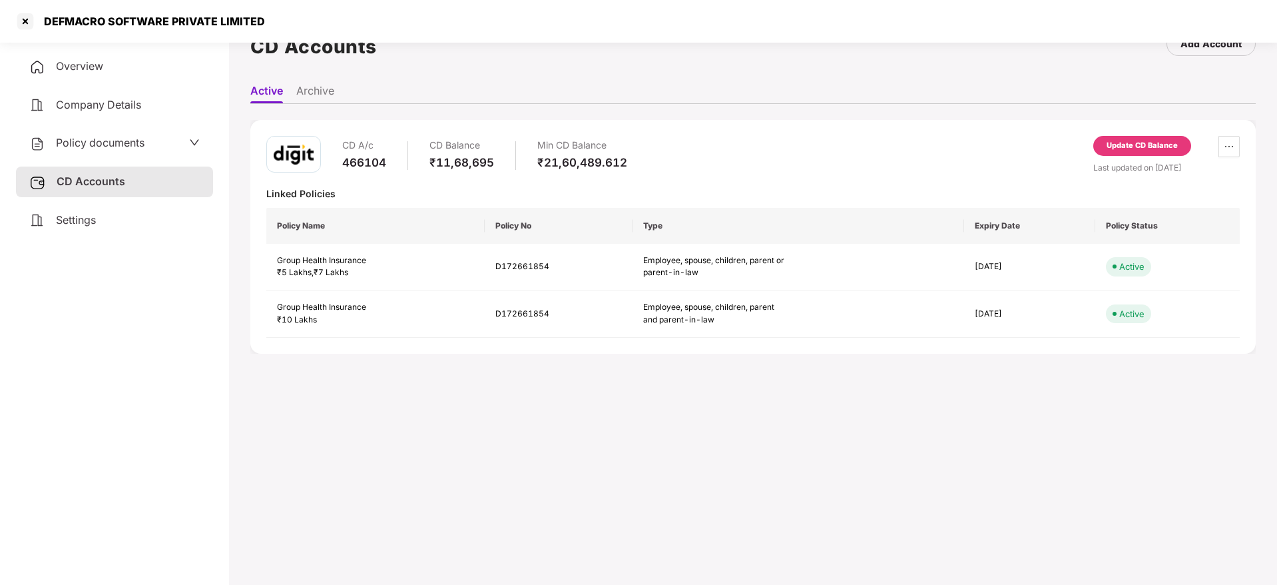
click at [71, 19] on div "DEFMACRO SOFTWARE PRIVATE LIMITED" at bounding box center [150, 21] width 229 height 13
copy div "DEFMACRO"
click at [23, 23] on div at bounding box center [25, 21] width 21 height 21
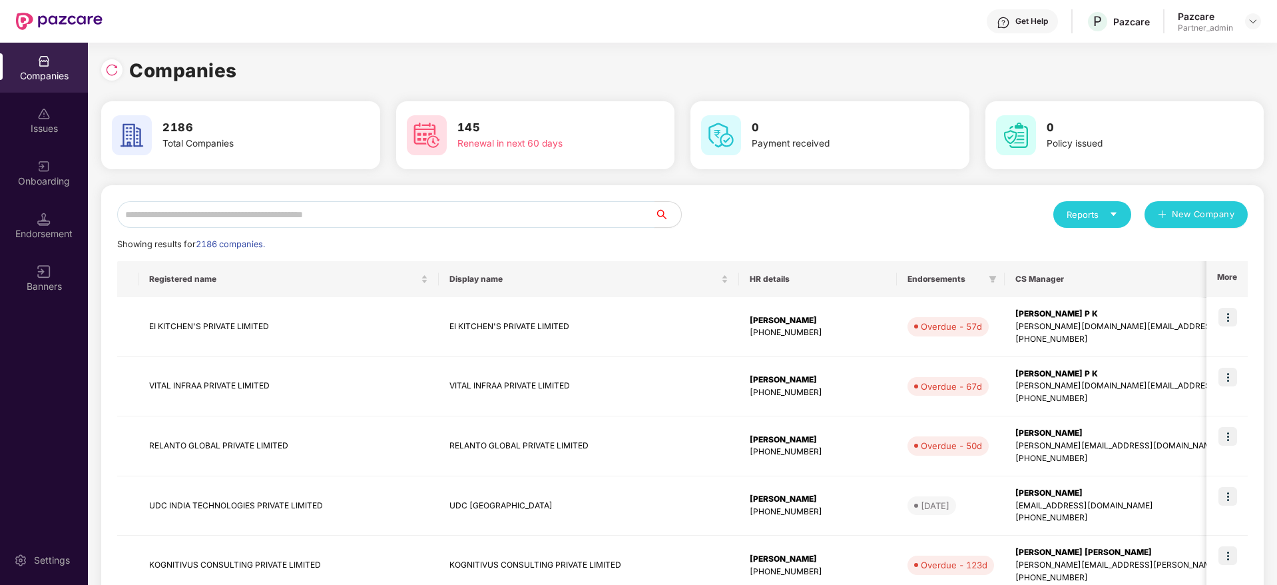
scroll to position [0, 0]
click at [296, 220] on input "text" at bounding box center [385, 214] width 537 height 27
paste input "********"
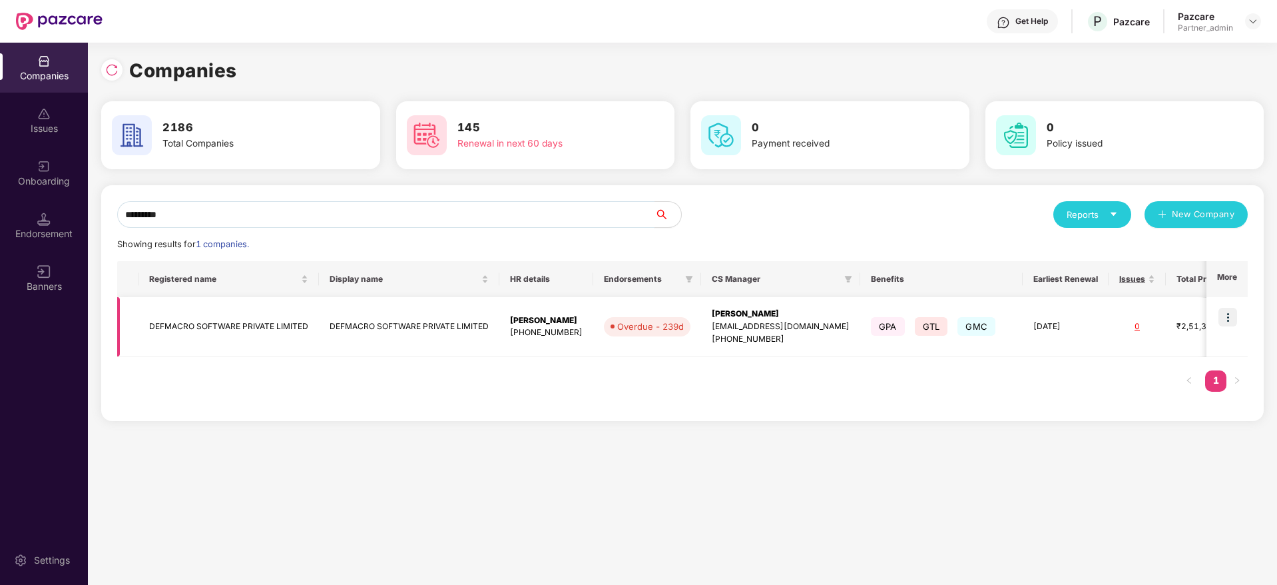
type input "********"
click at [1230, 314] on img at bounding box center [1228, 317] width 19 height 19
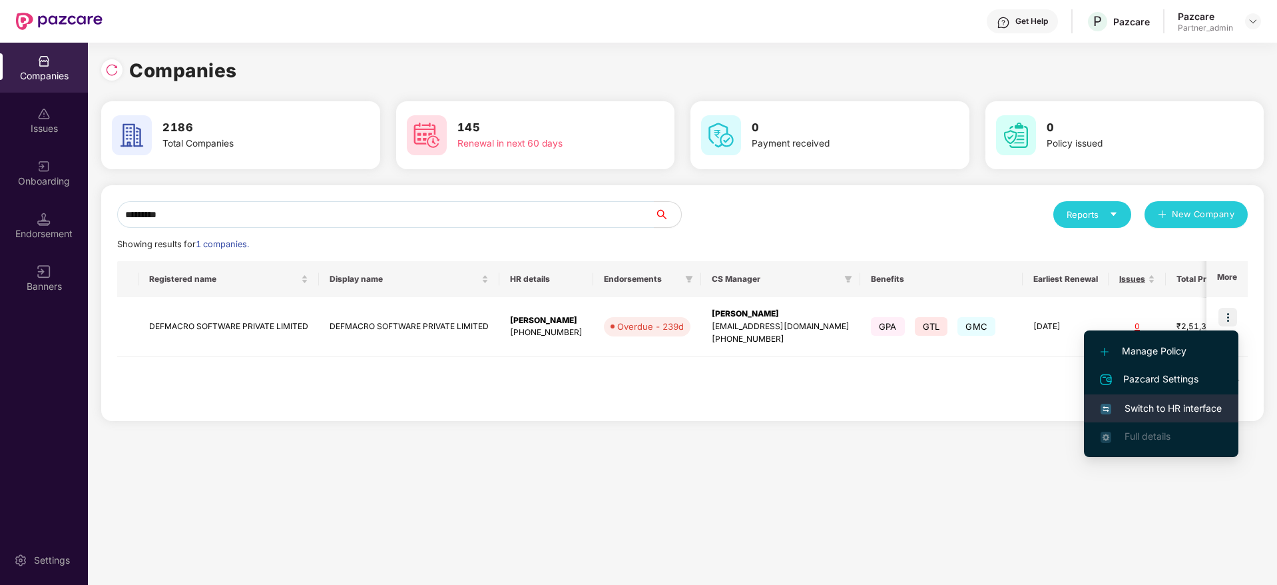
click at [1177, 406] on span "Switch to HR interface" at bounding box center [1161, 408] width 121 height 15
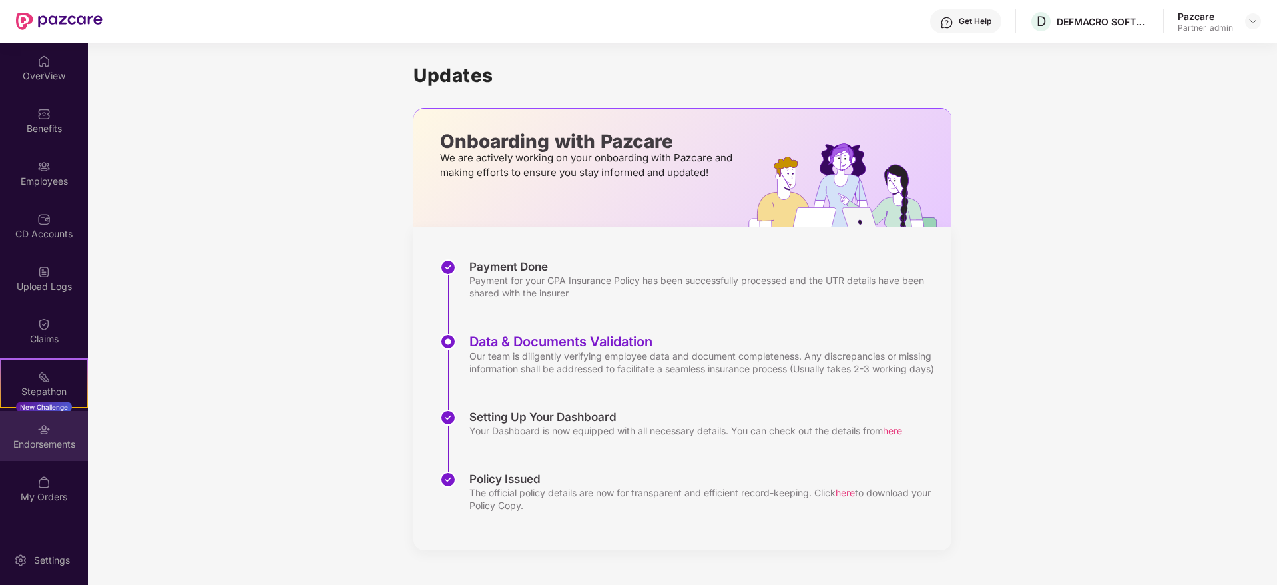
click at [23, 430] on div "Endorsements" at bounding box center [44, 436] width 88 height 50
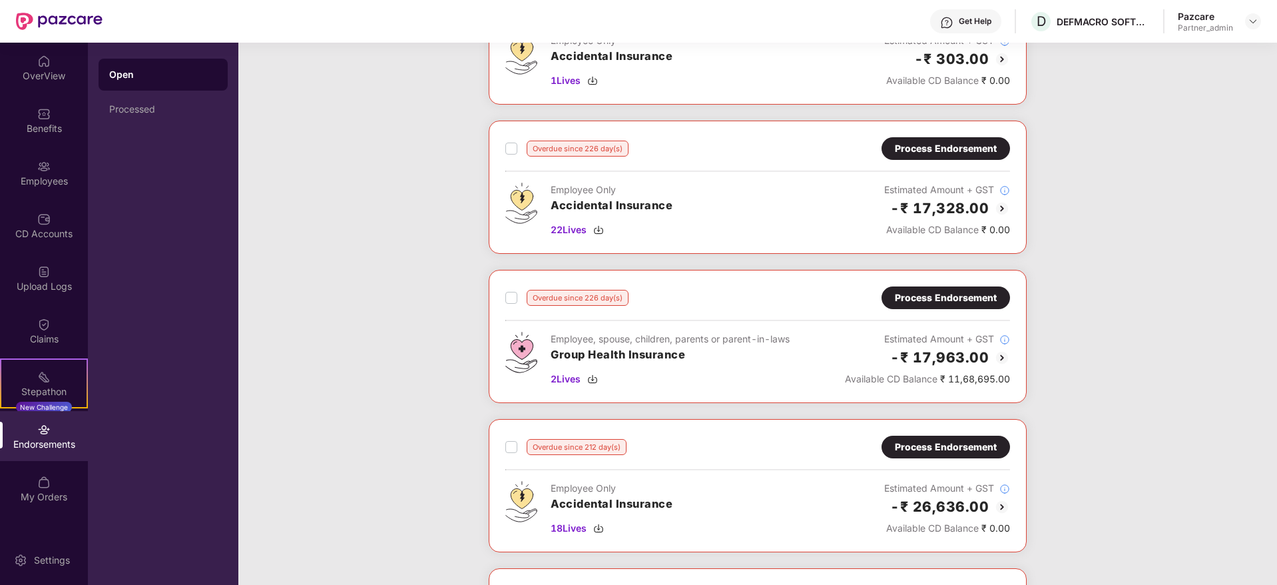
scroll to position [200, 0]
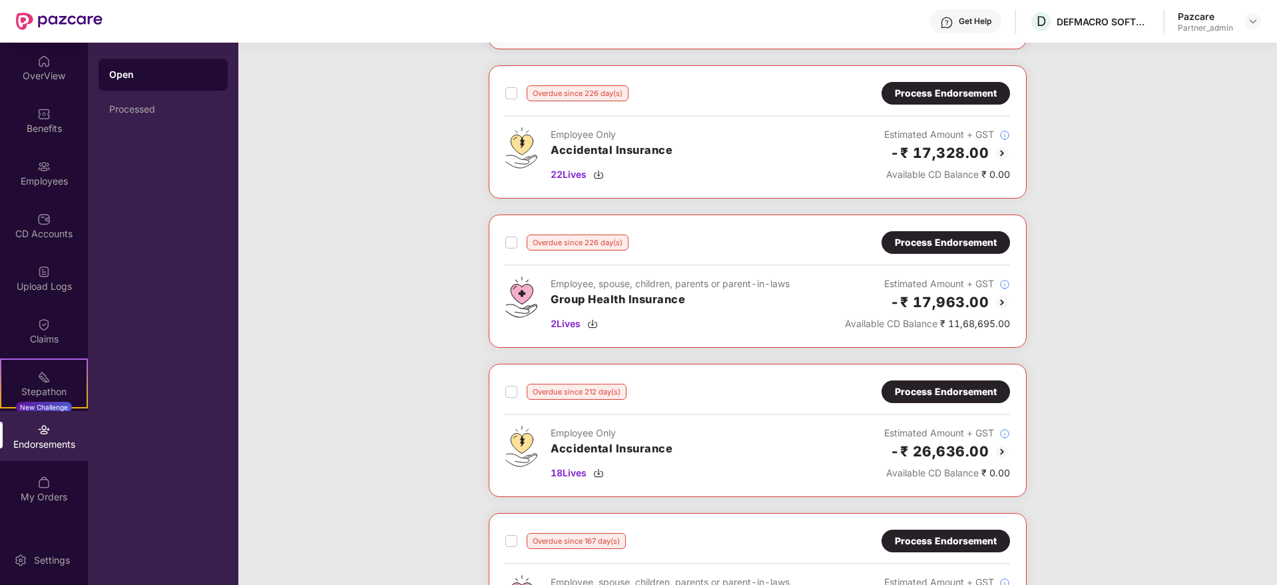
click at [940, 240] on div "Process Endorsement" at bounding box center [946, 242] width 102 height 15
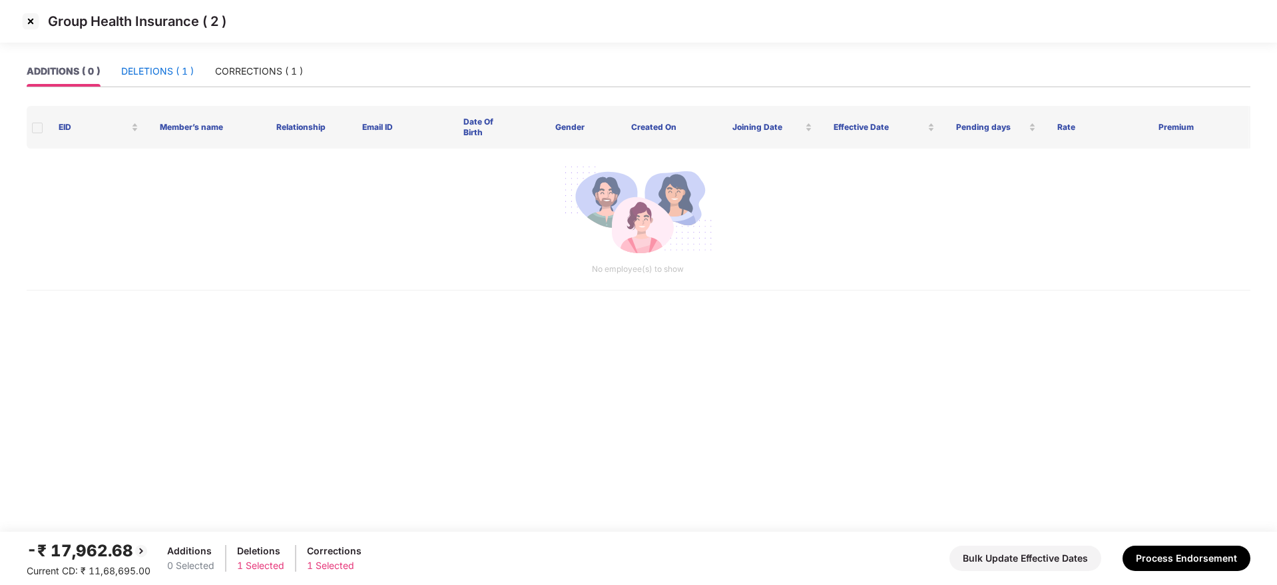
click at [152, 73] on div "DELETIONS ( 1 )" at bounding box center [157, 71] width 73 height 15
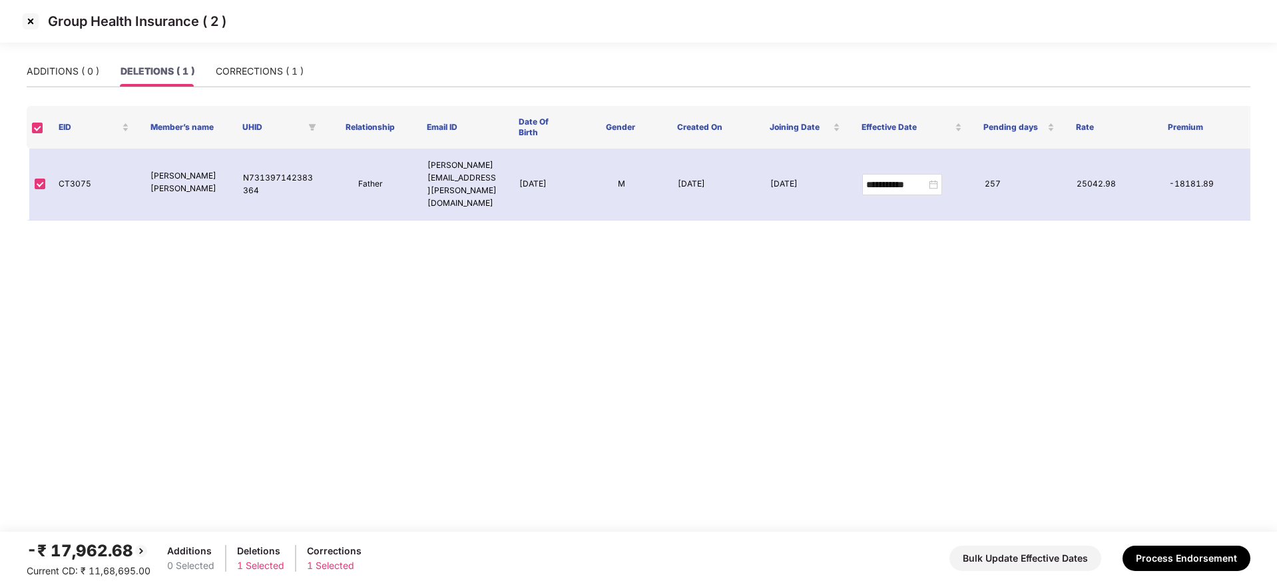
click at [31, 19] on img at bounding box center [30, 21] width 21 height 21
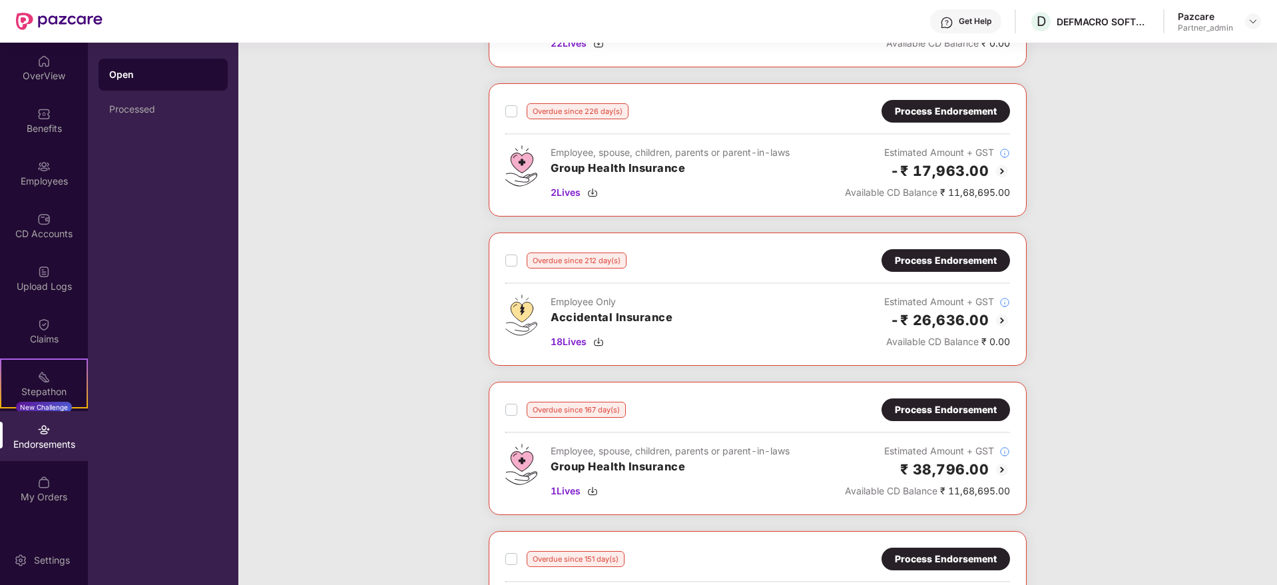
scroll to position [300, 0]
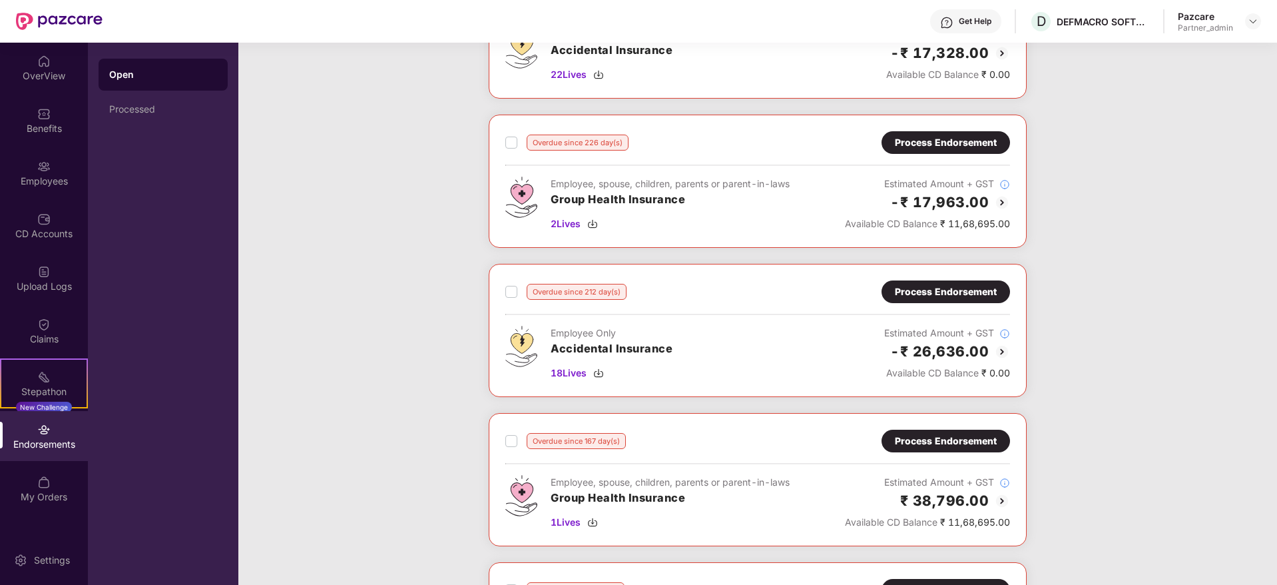
click at [955, 153] on div "Process Endorsement" at bounding box center [946, 142] width 129 height 23
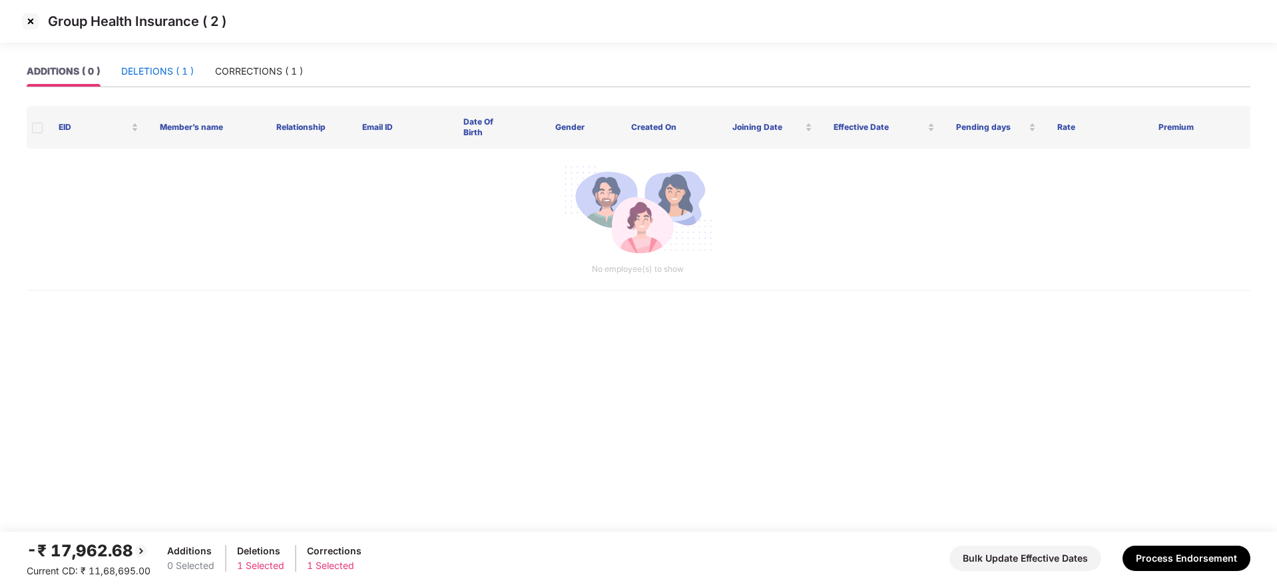
click at [165, 73] on div "DELETIONS ( 1 )" at bounding box center [157, 71] width 73 height 15
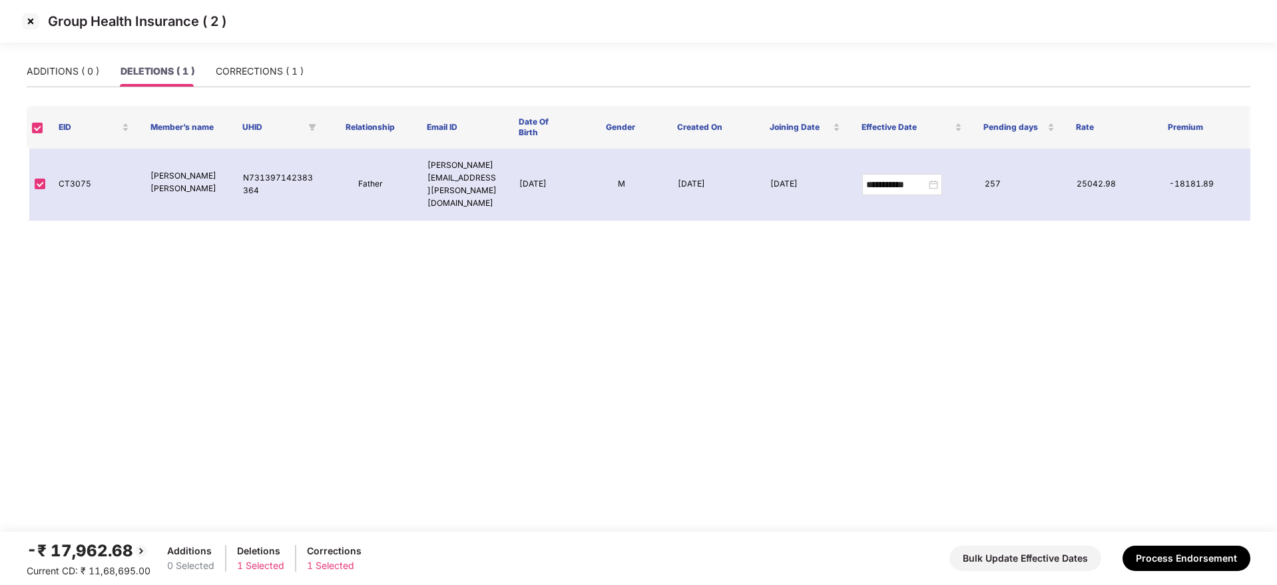
click at [32, 15] on img at bounding box center [30, 21] width 21 height 21
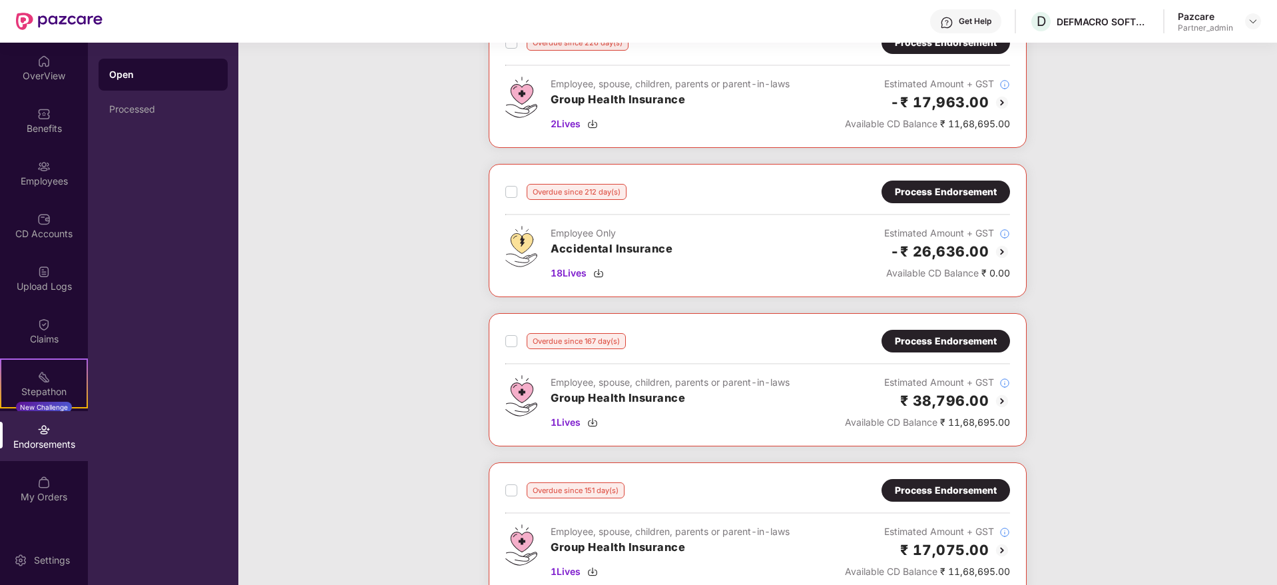
scroll to position [499, 0]
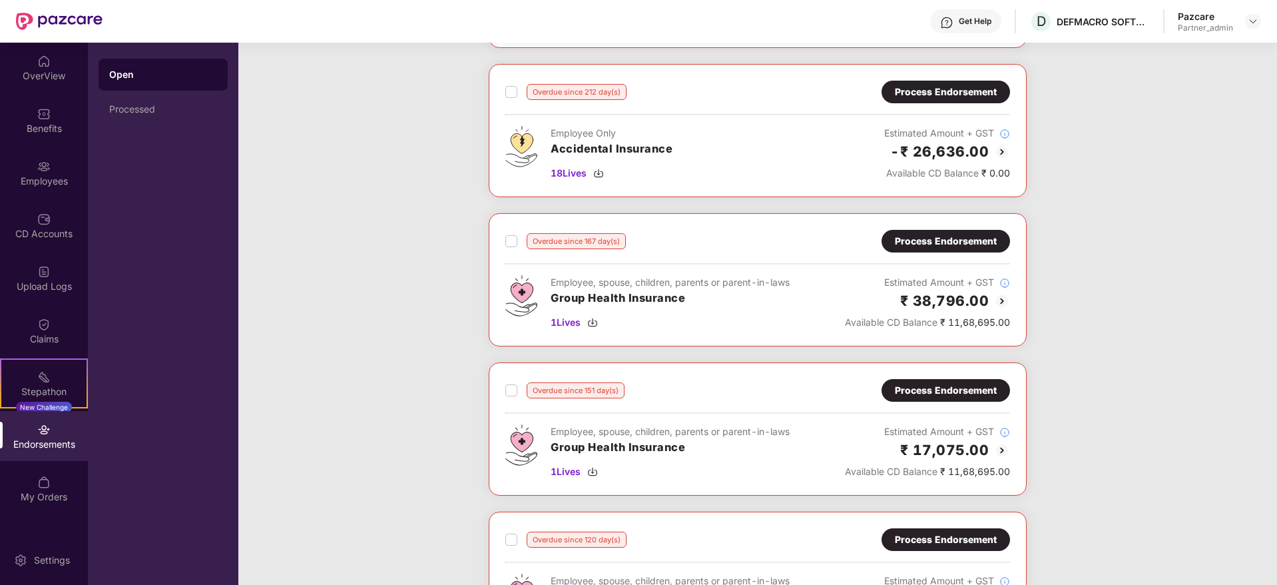
click at [958, 239] on div "Process Endorsement" at bounding box center [946, 241] width 102 height 15
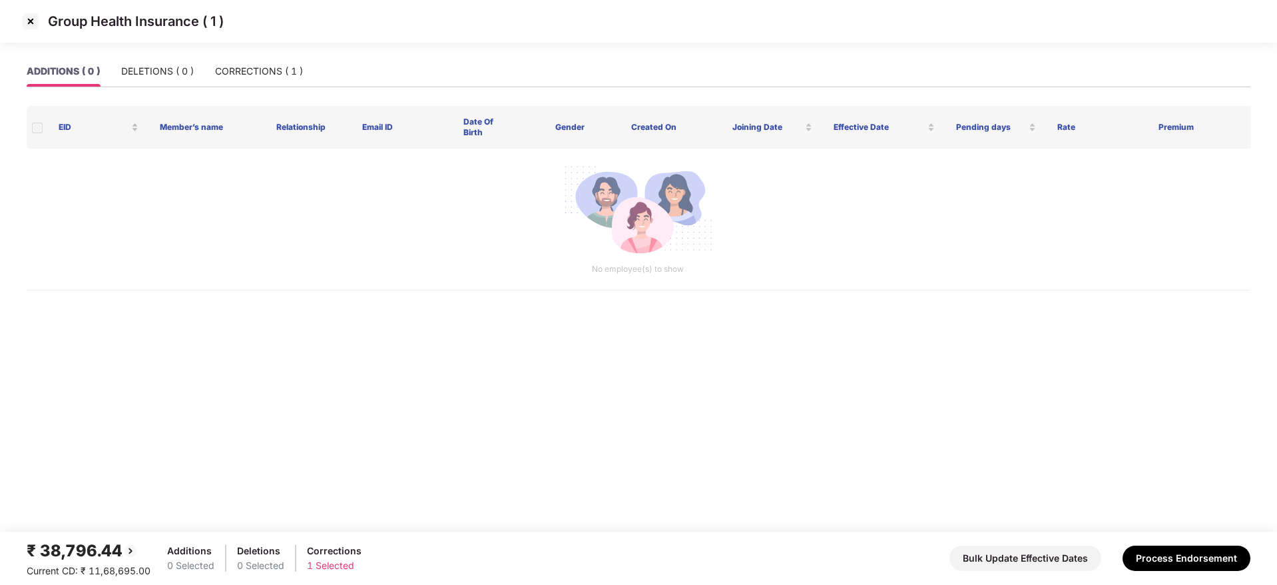
click at [33, 15] on img at bounding box center [30, 21] width 21 height 21
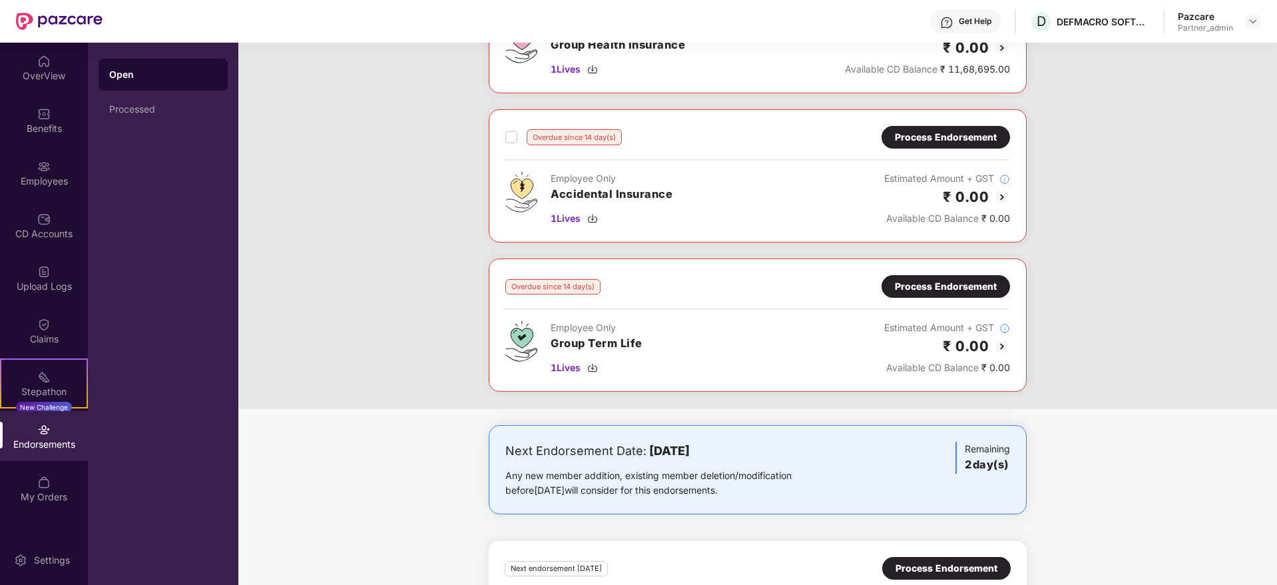
scroll to position [1798, 0]
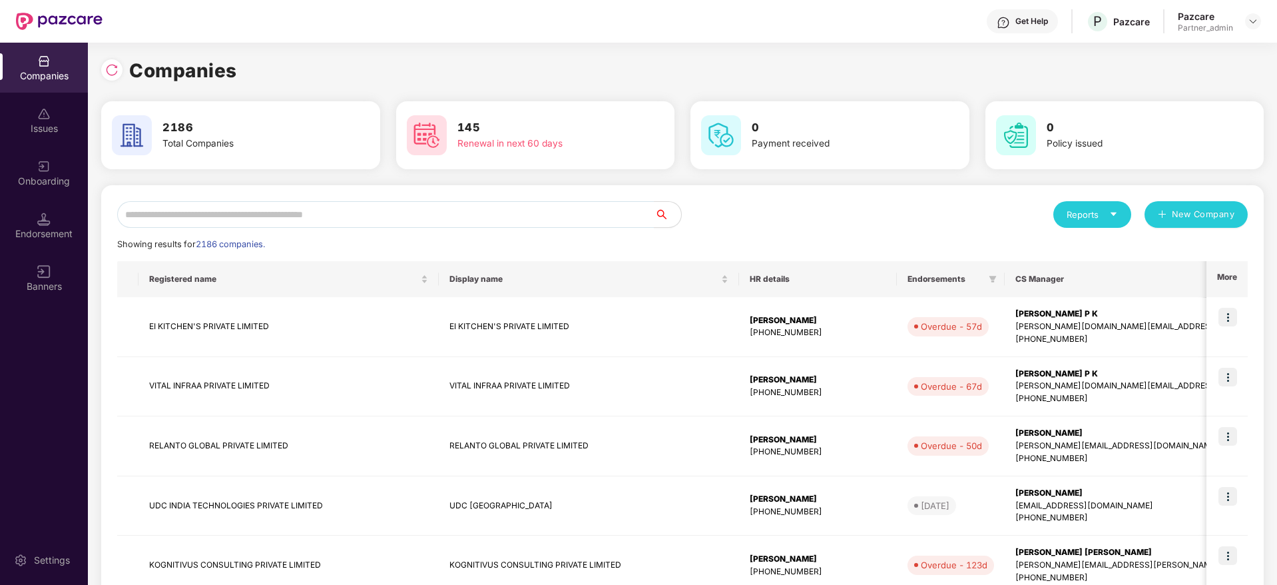
click at [116, 73] on img at bounding box center [111, 69] width 13 height 13
